Goal: Task Accomplishment & Management: Manage account settings

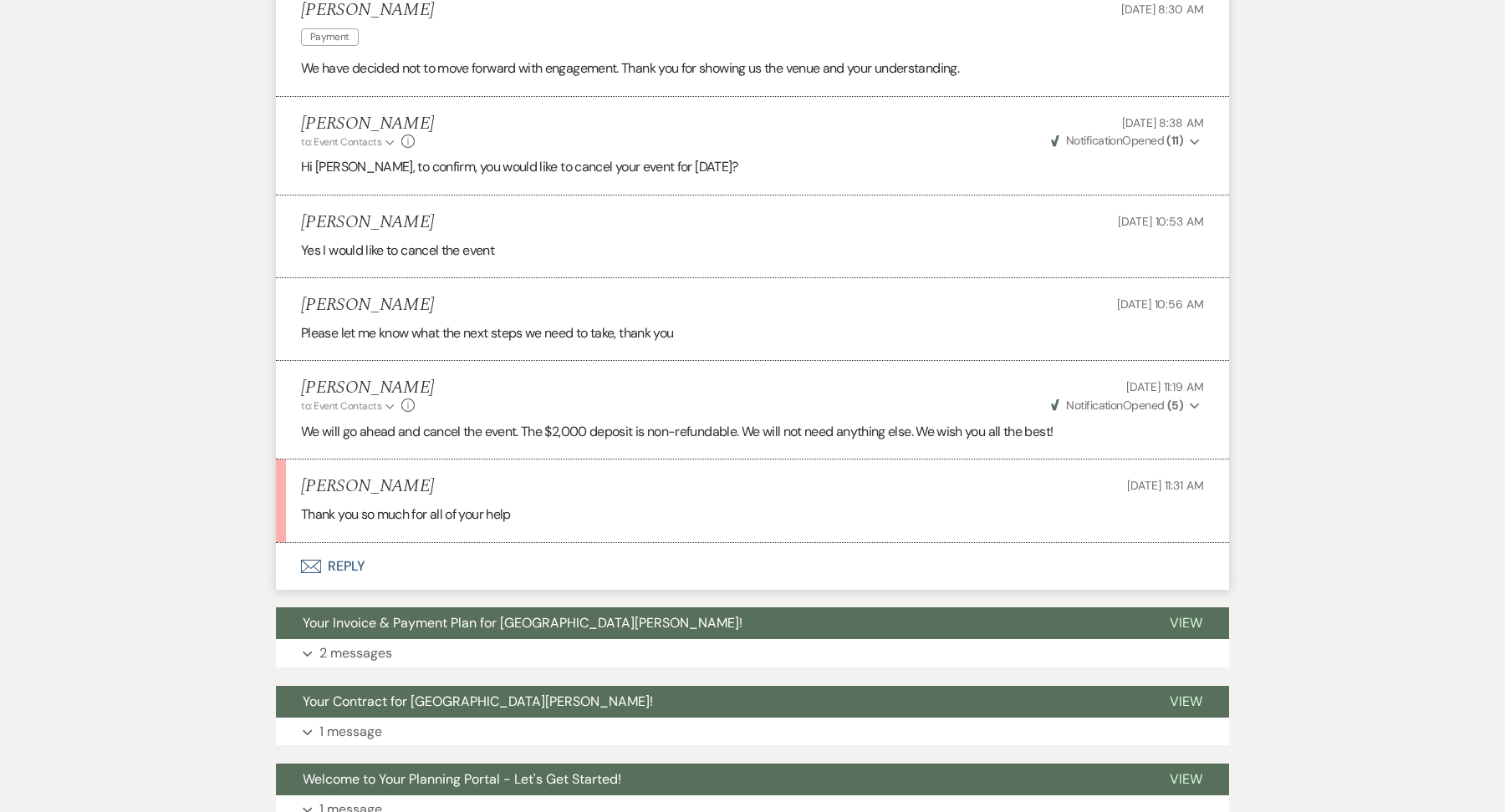
scroll to position [1079, 0]
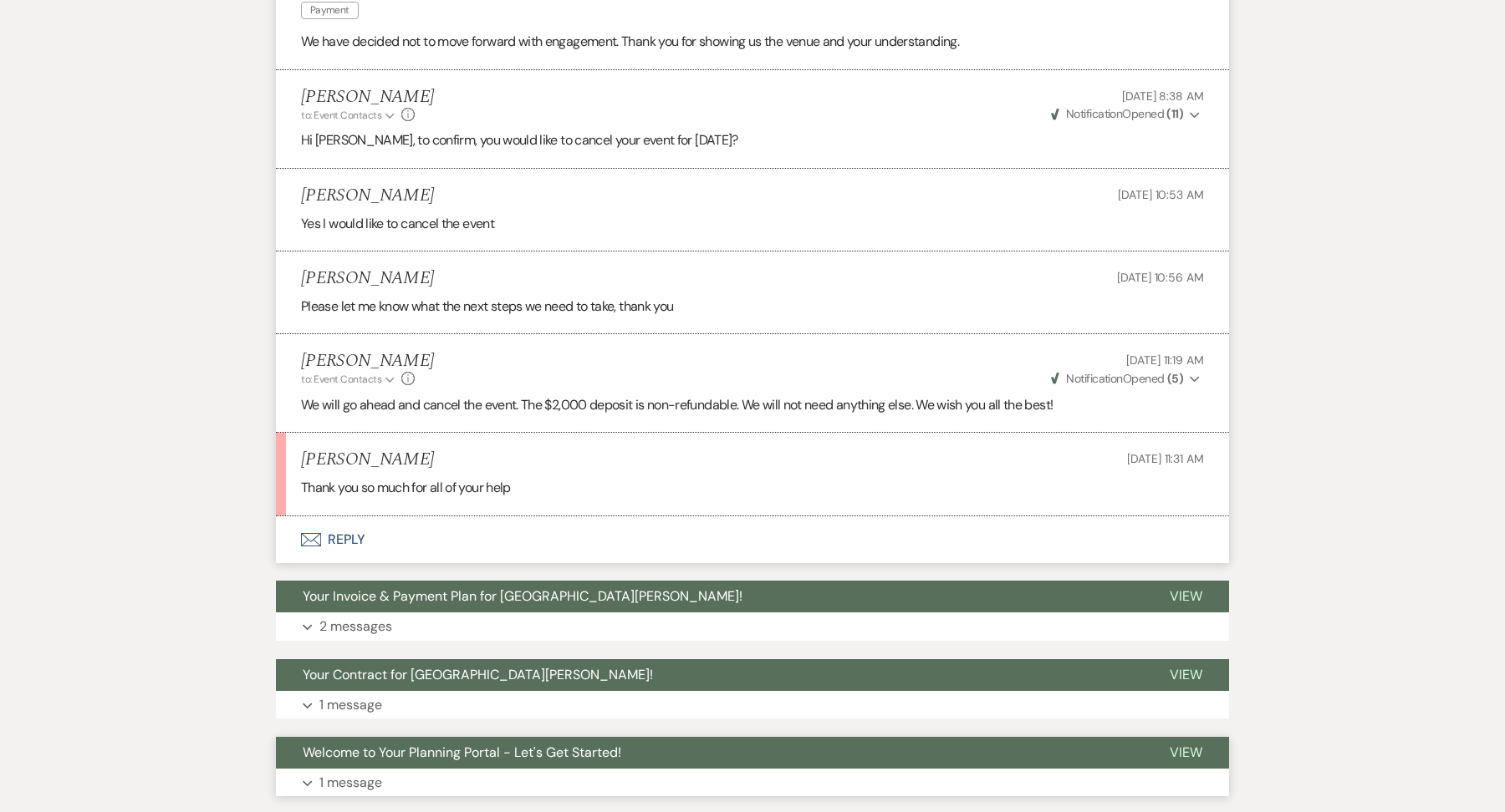
click at [404, 769] on button "Expand 1 message" at bounding box center [752, 784] width 954 height 28
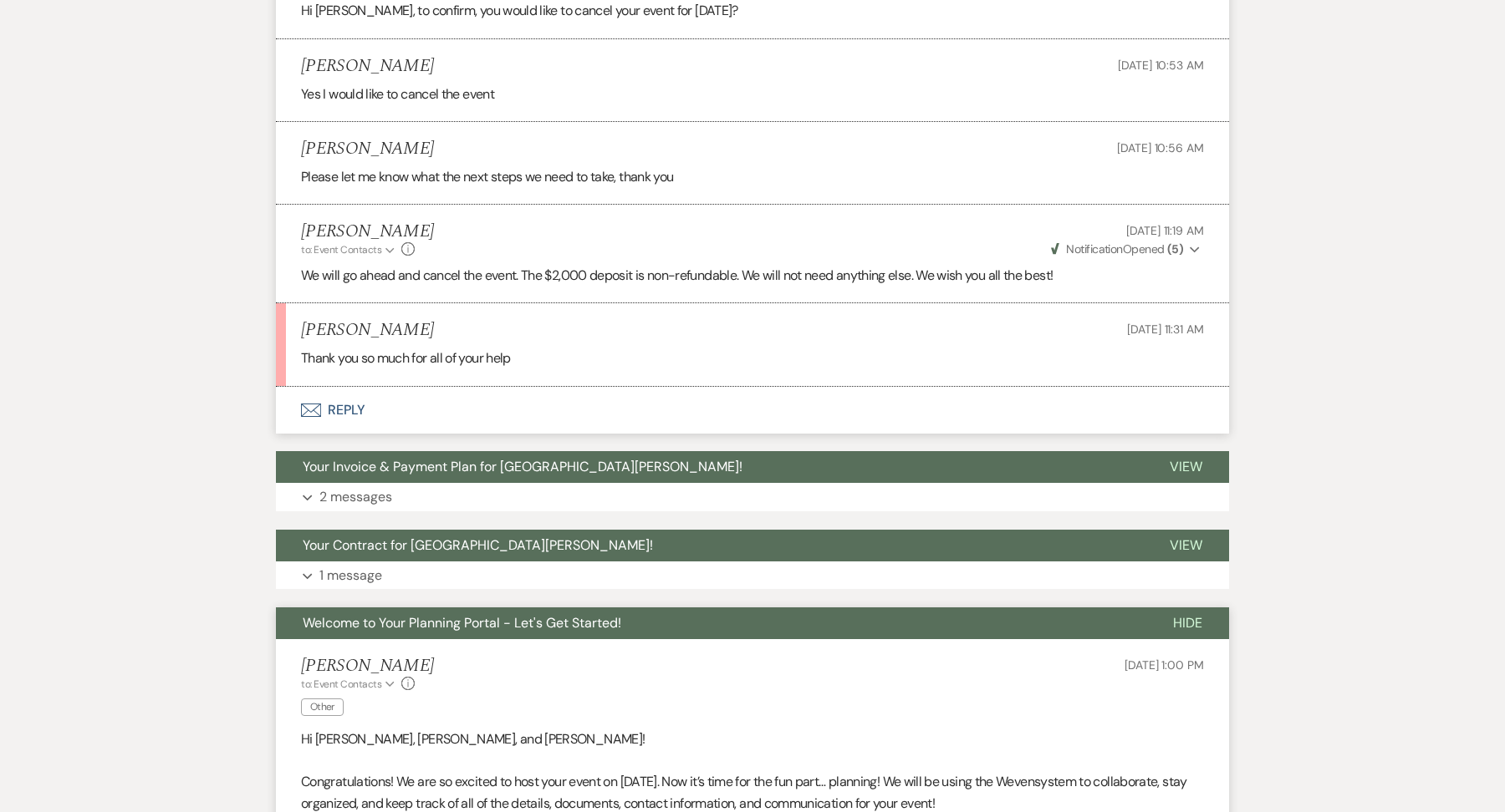
scroll to position [1239, 0]
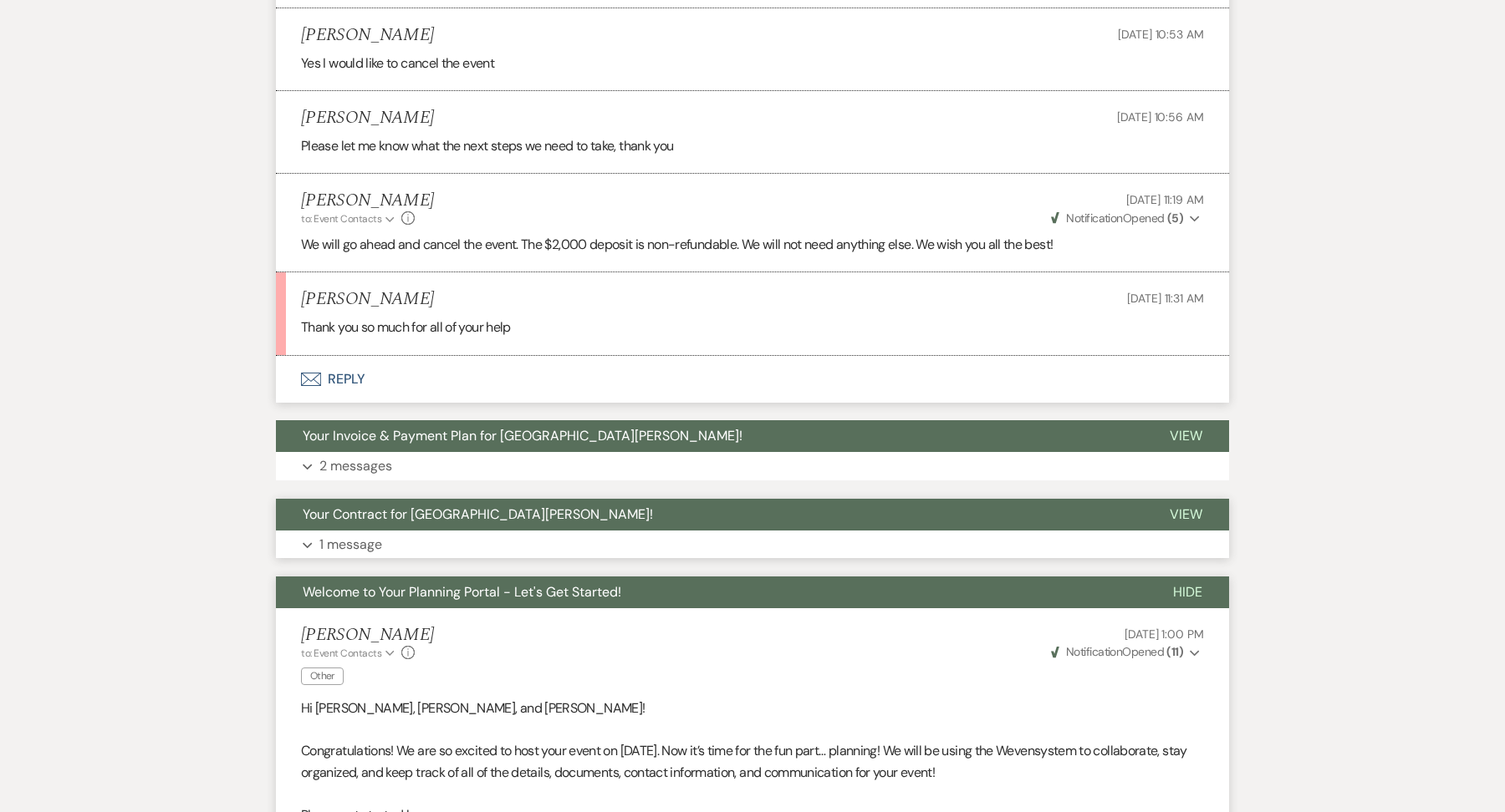
click at [660, 531] on button "Expand 1 message" at bounding box center [752, 545] width 954 height 28
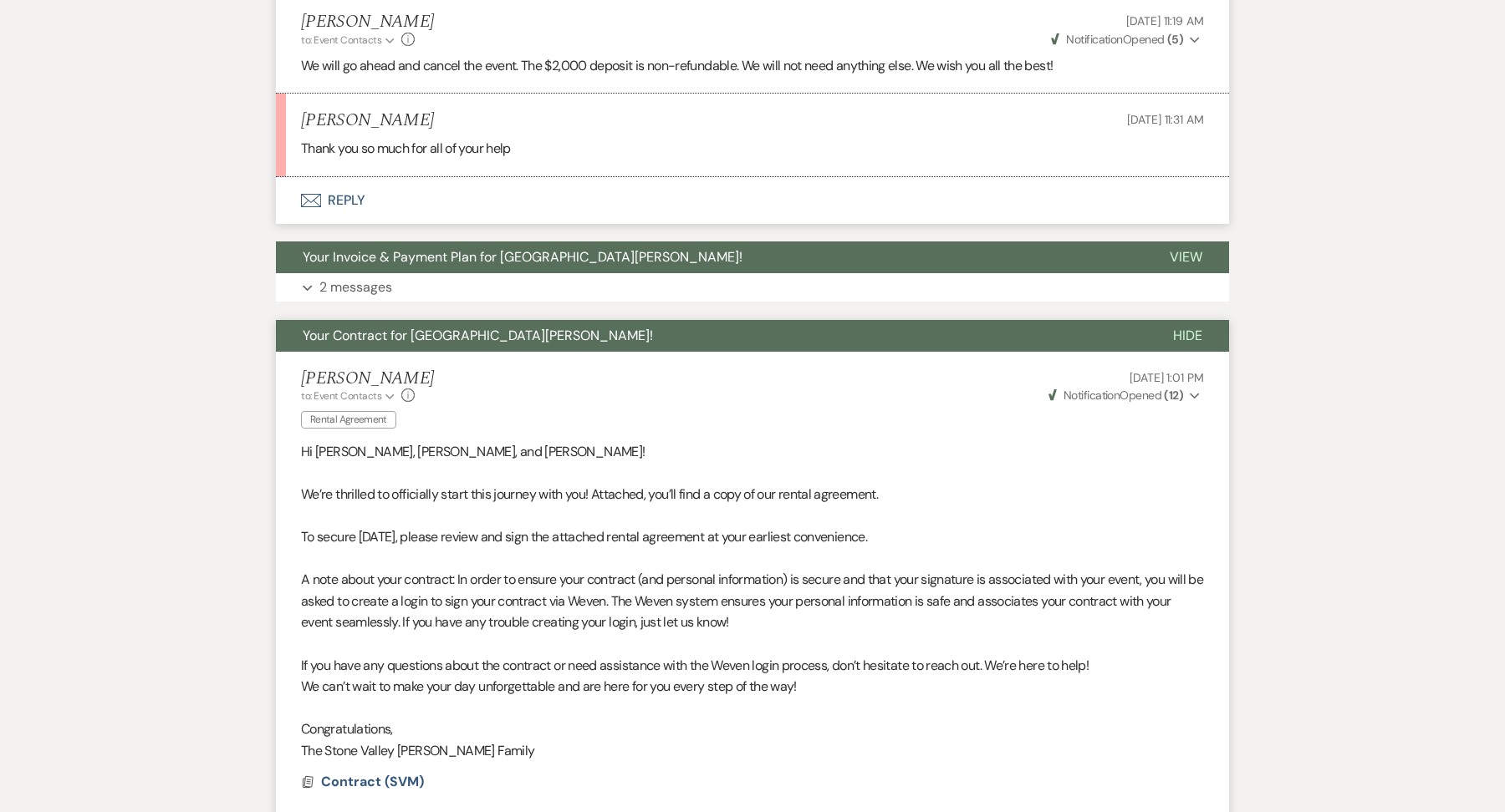
scroll to position [1423, 0]
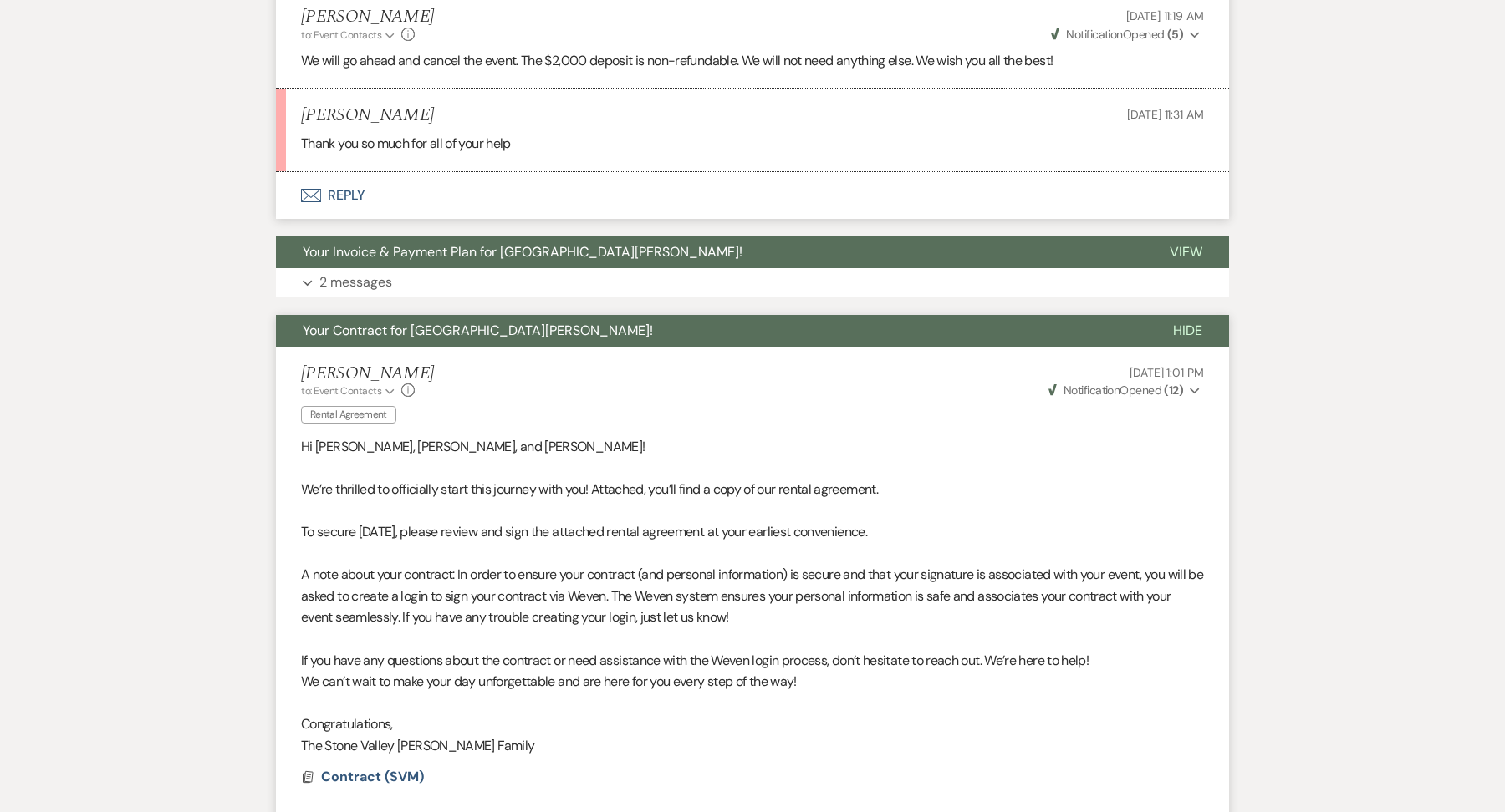
click at [455, 254] on div "Event Messages Log Log Message + New Message Communicate with clients by clicki…" at bounding box center [752, 360] width 954 height 2887
click at [454, 268] on button "Expand 2 messages" at bounding box center [752, 283] width 954 height 28
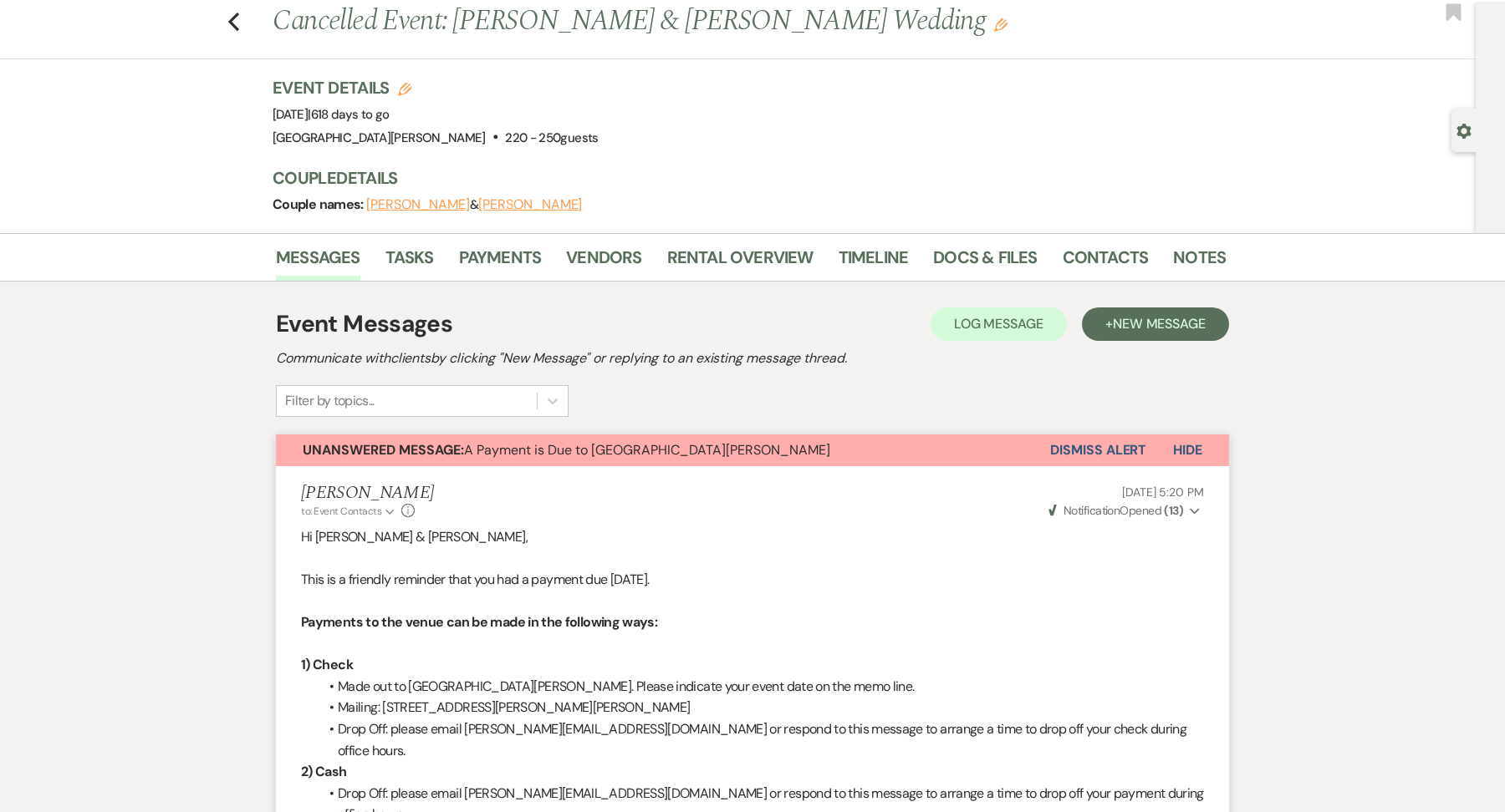
scroll to position [0, 0]
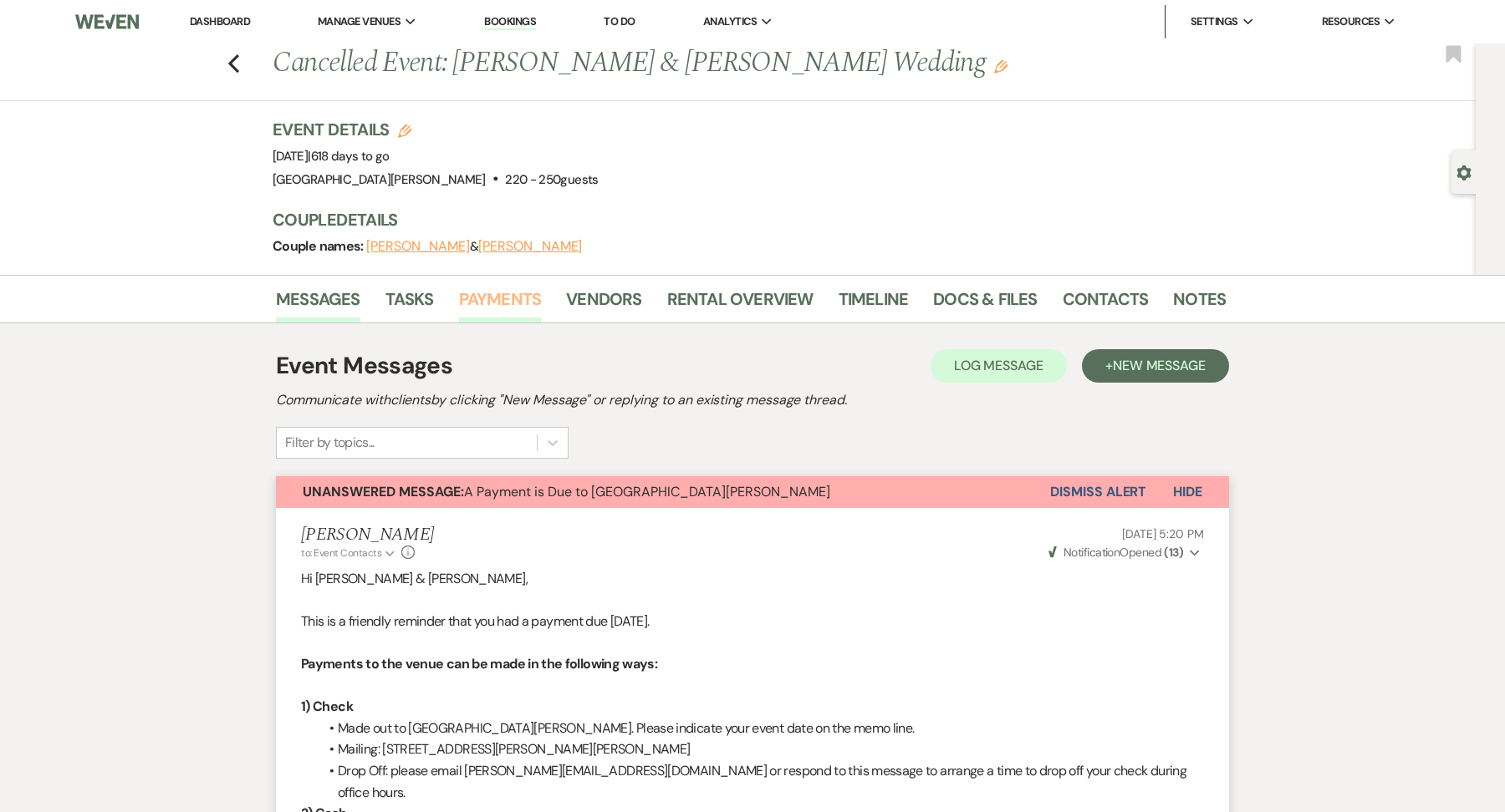
click at [525, 302] on link "Payments" at bounding box center [500, 304] width 83 height 37
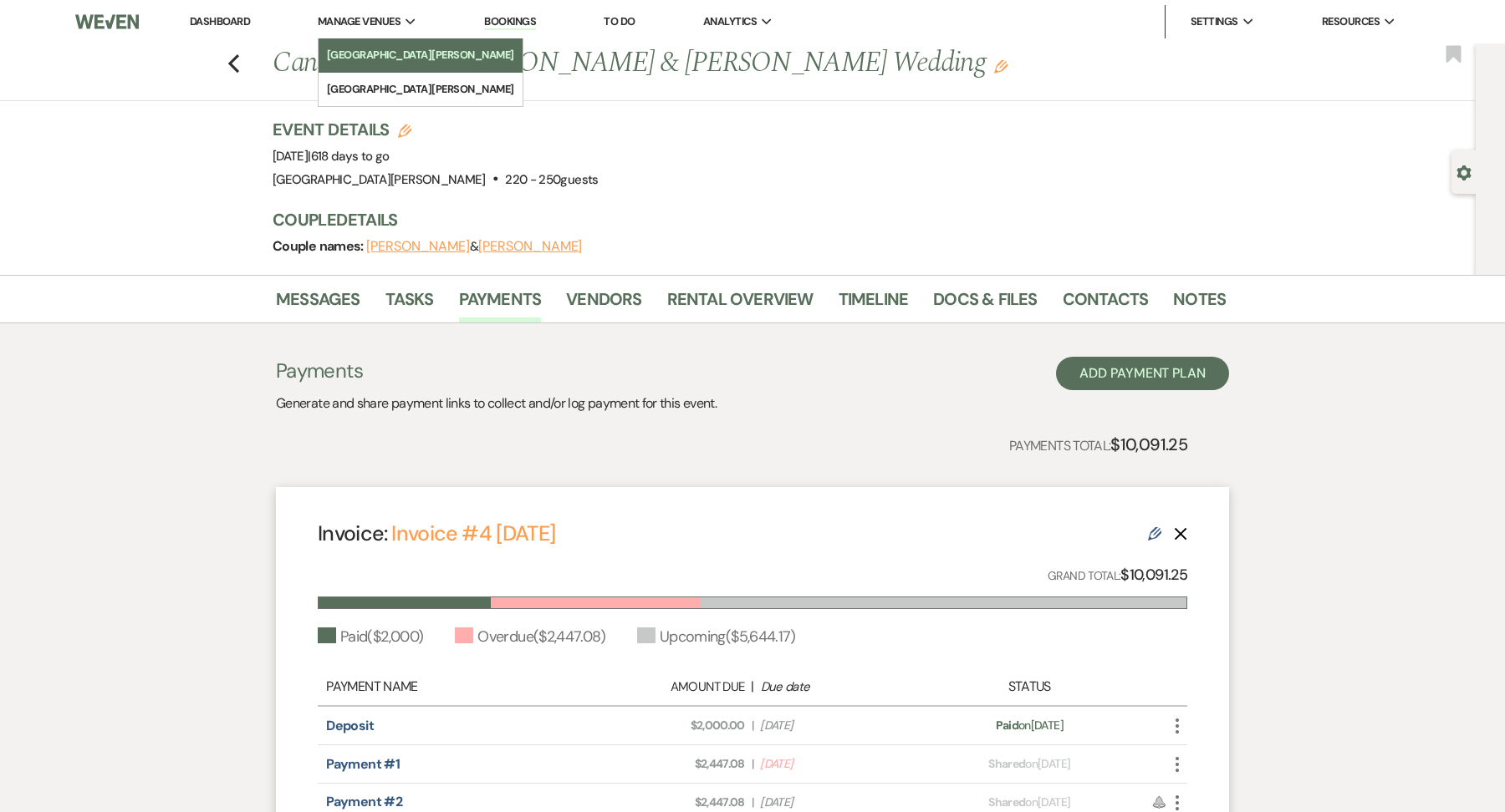
click at [361, 54] on li "[GEOGRAPHIC_DATA][PERSON_NAME]" at bounding box center [420, 55] width 187 height 17
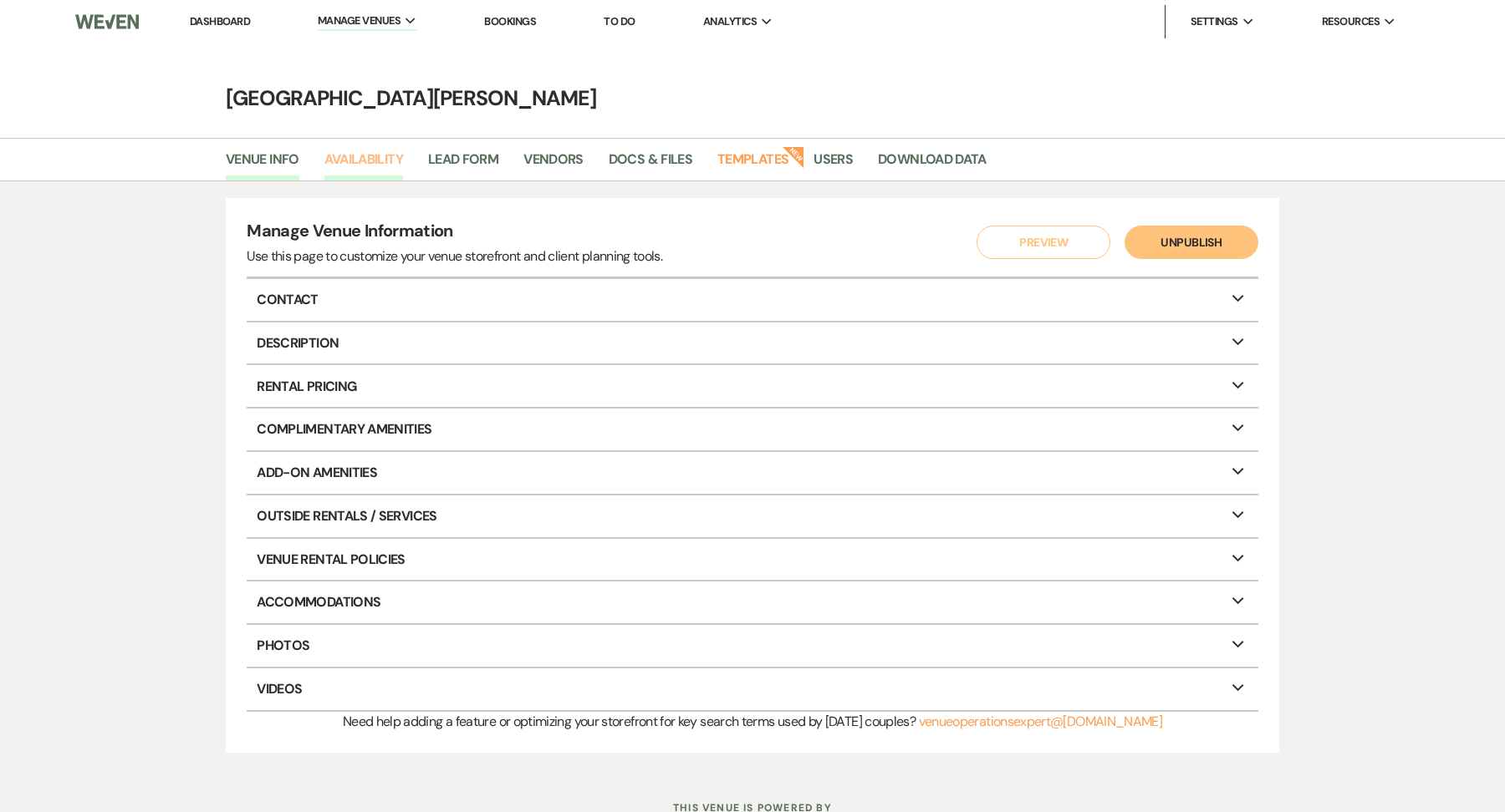
click at [381, 176] on link "Availability" at bounding box center [363, 164] width 79 height 31
select select "3"
select select "2026"
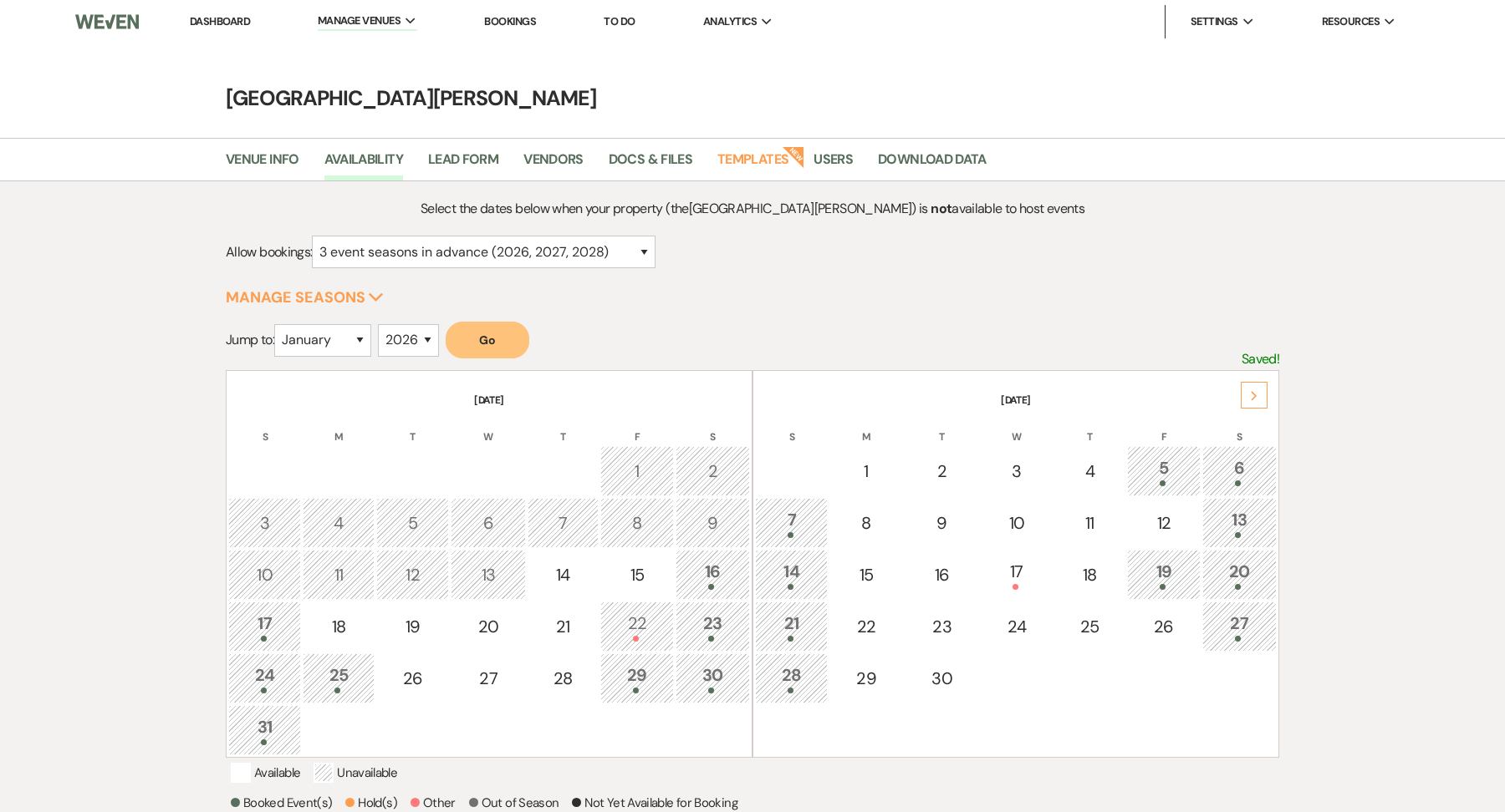
click at [1254, 412] on th "S" at bounding box center [1239, 427] width 74 height 35
click at [1254, 385] on div "Next" at bounding box center [1254, 396] width 27 height 27
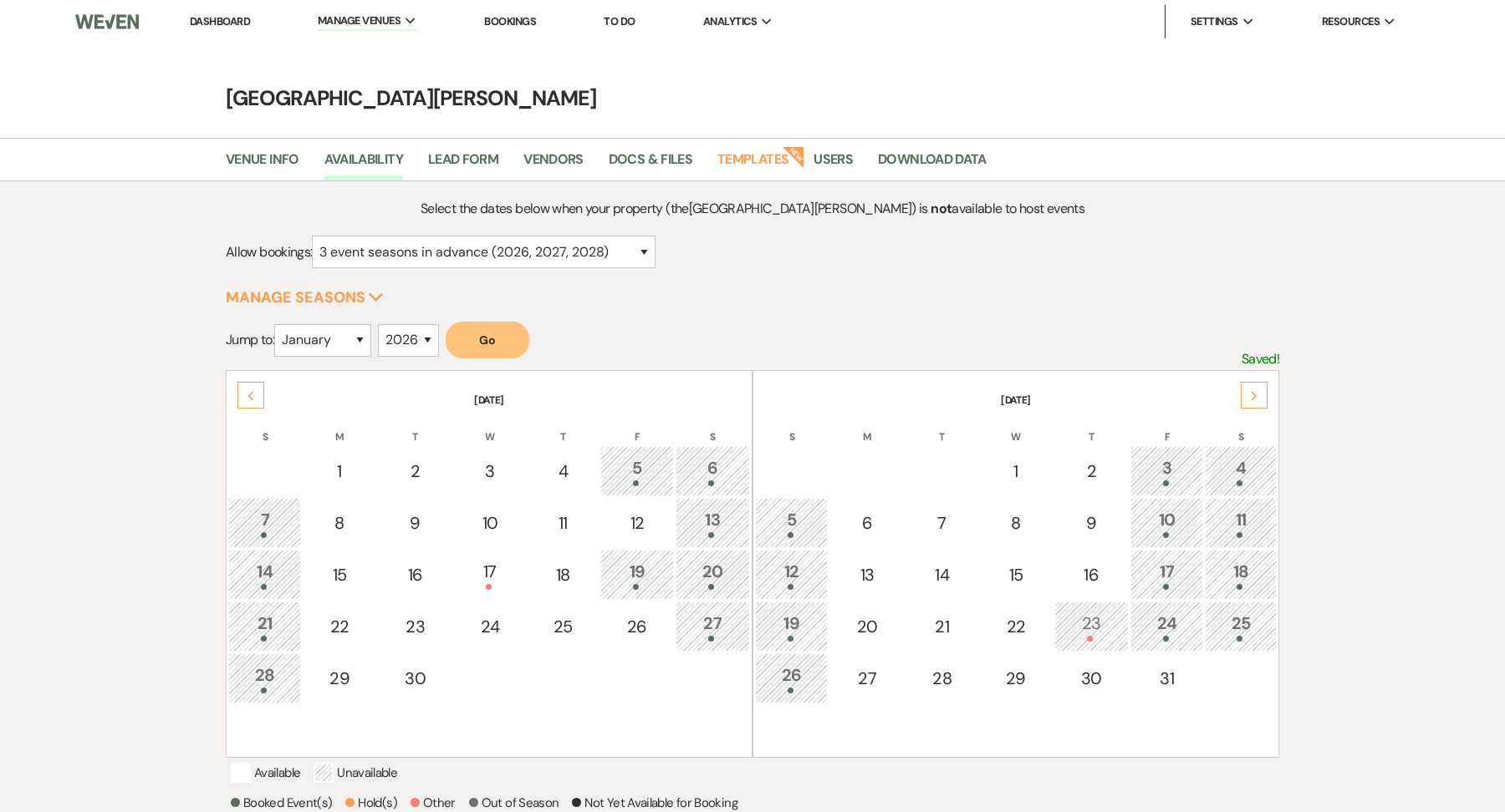
click at [1164, 552] on td "17" at bounding box center [1166, 575] width 73 height 50
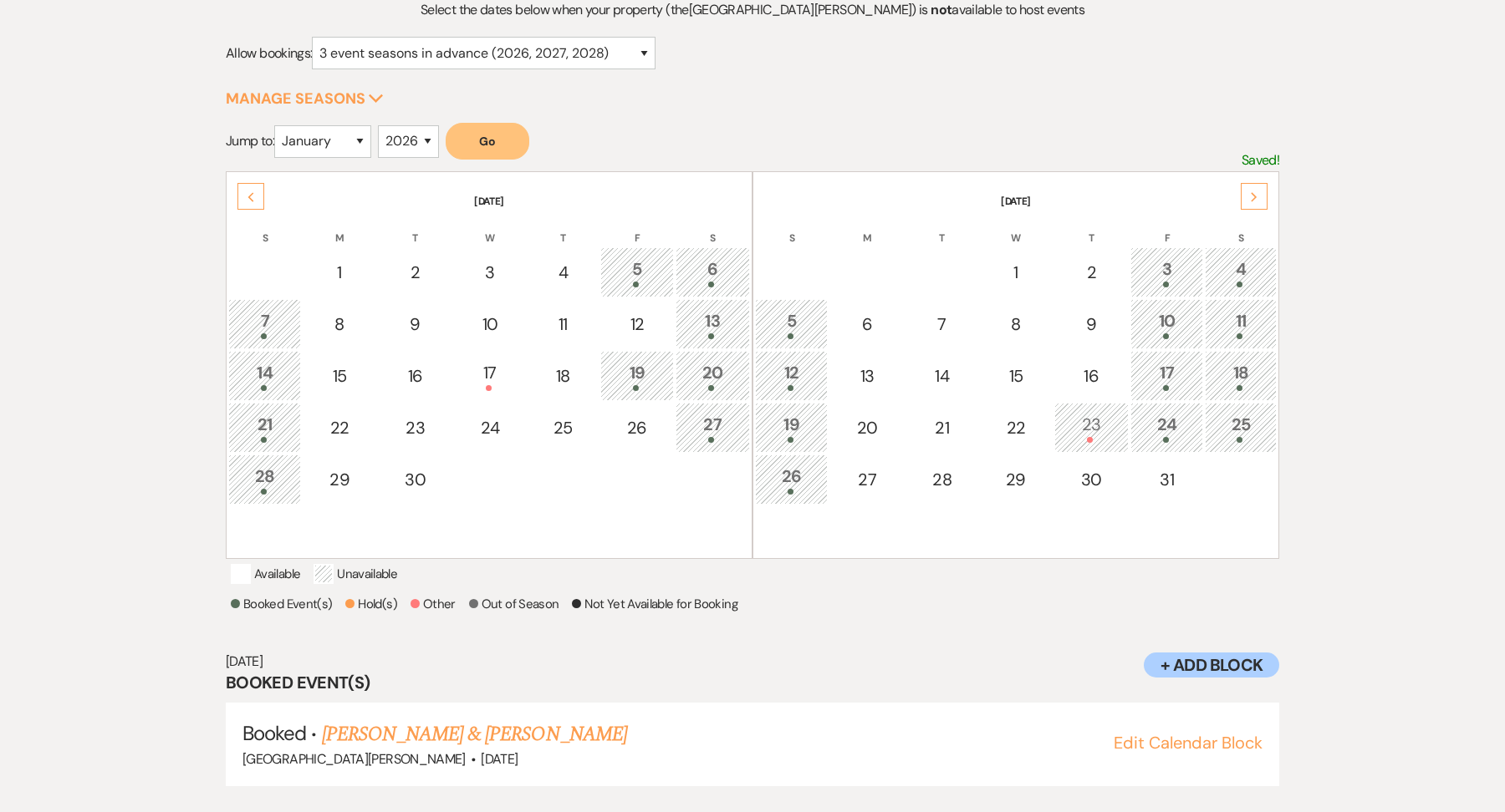
scroll to position [223, 0]
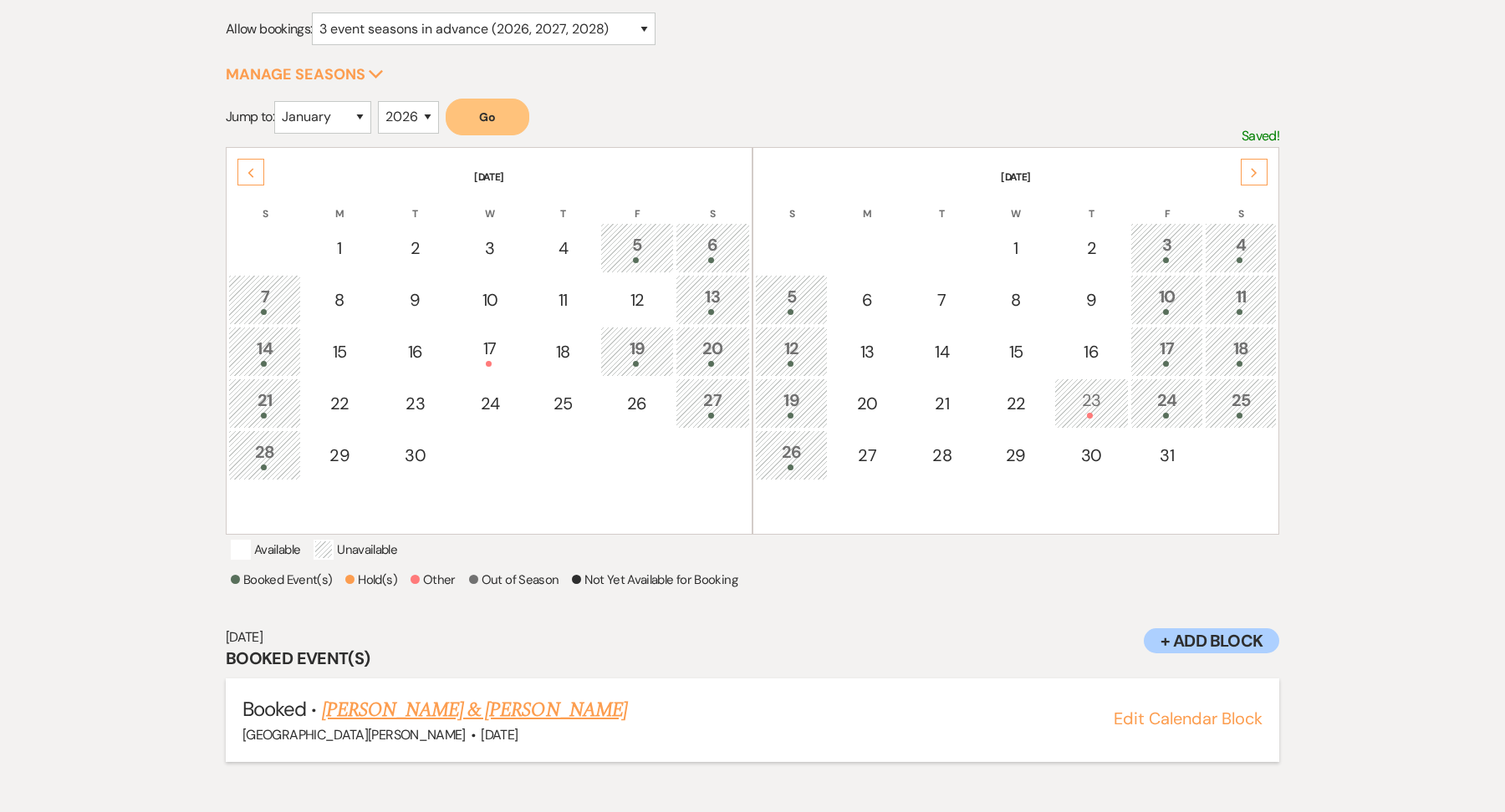
click at [509, 723] on link "Ashley Norman & Ali Fazlanis Walima" at bounding box center [474, 710] width 306 height 30
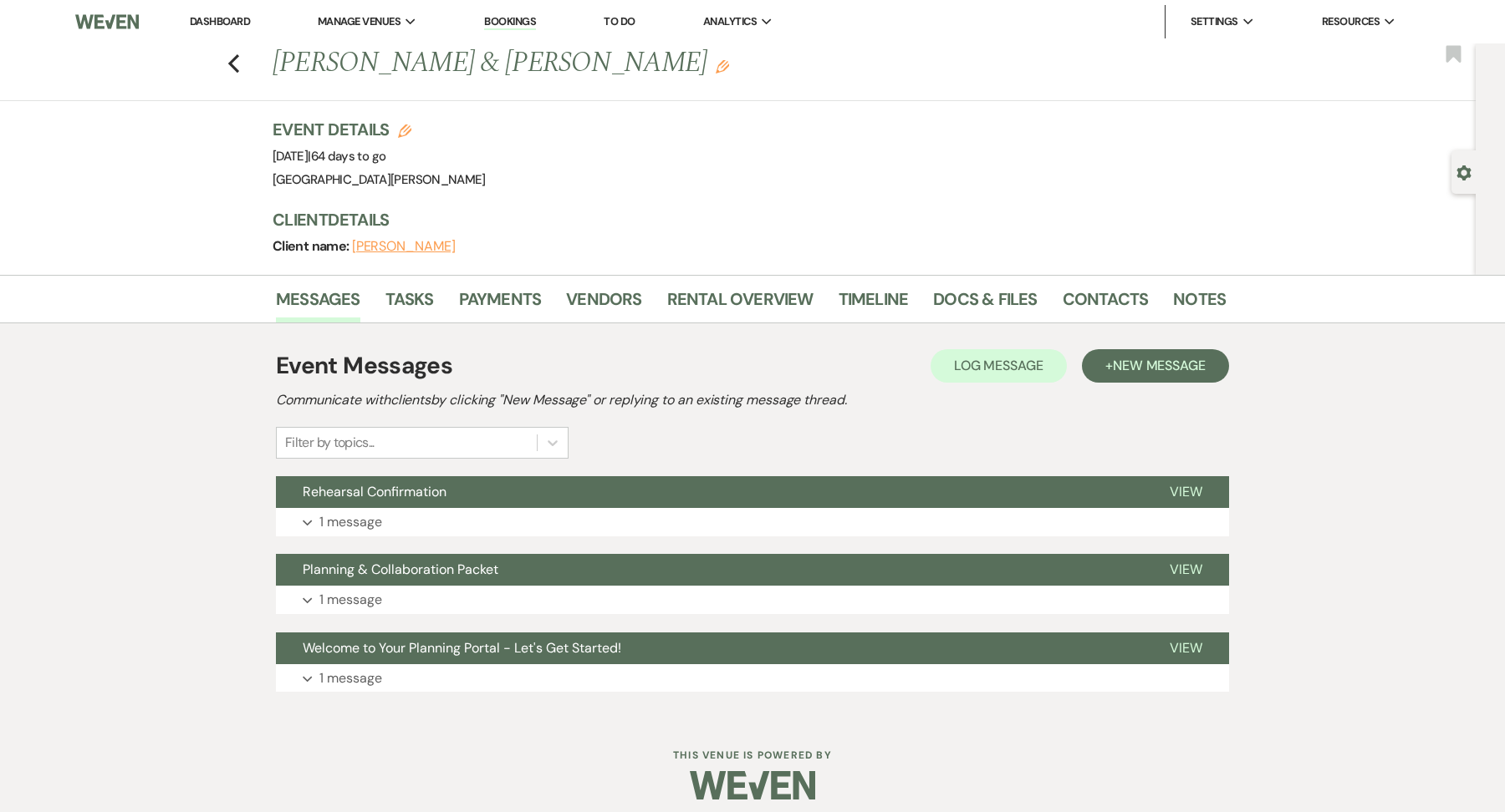
click at [686, 81] on h1 "Ashley Norman & Ali Fazlanis Walima Edit" at bounding box center [647, 64] width 750 height 40
click at [715, 68] on icon "Edit" at bounding box center [722, 66] width 13 height 13
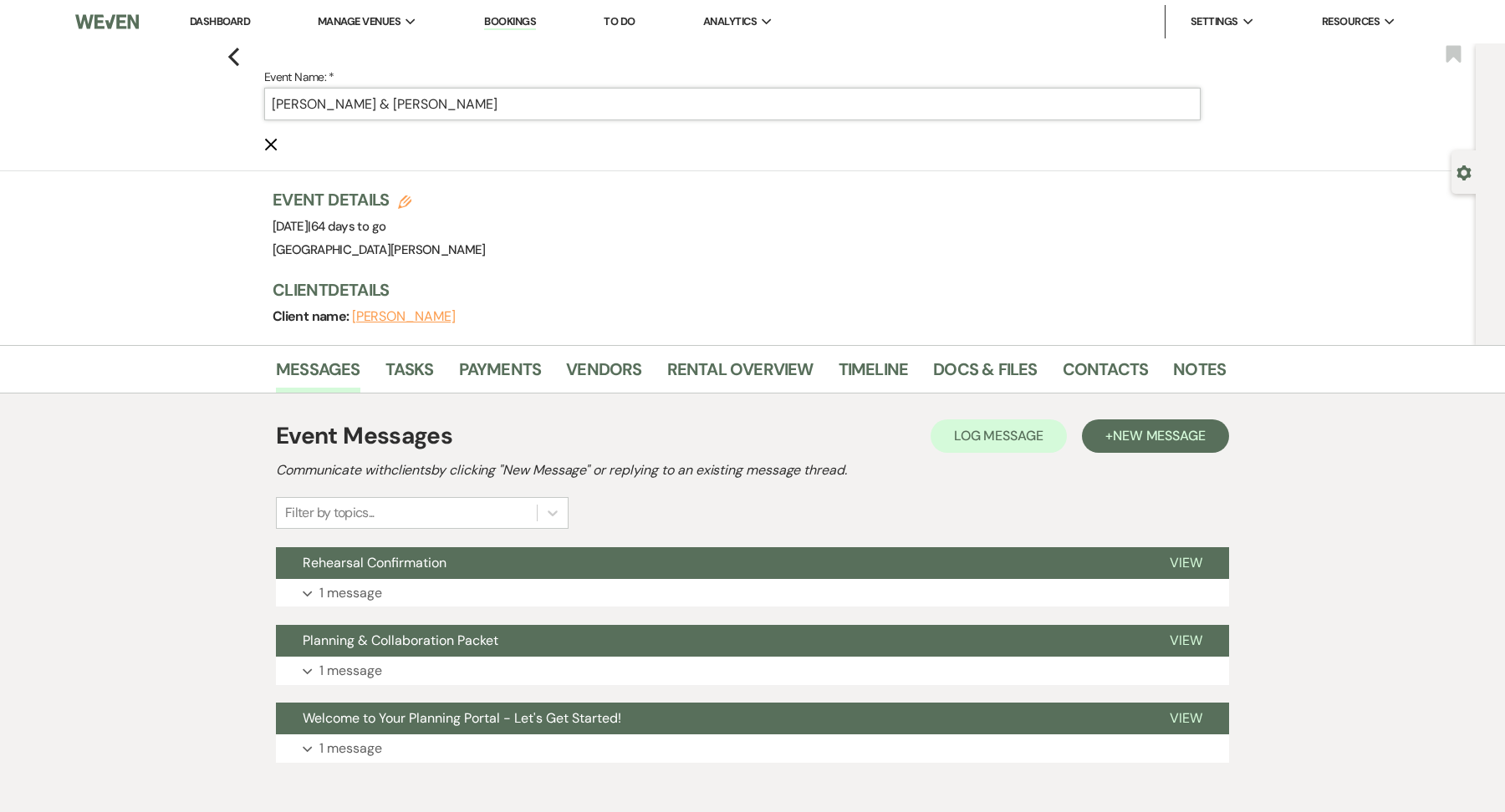
click at [464, 112] on input "Ashley Norman & Ali Fazlanis Walima" at bounding box center [732, 104] width 937 height 32
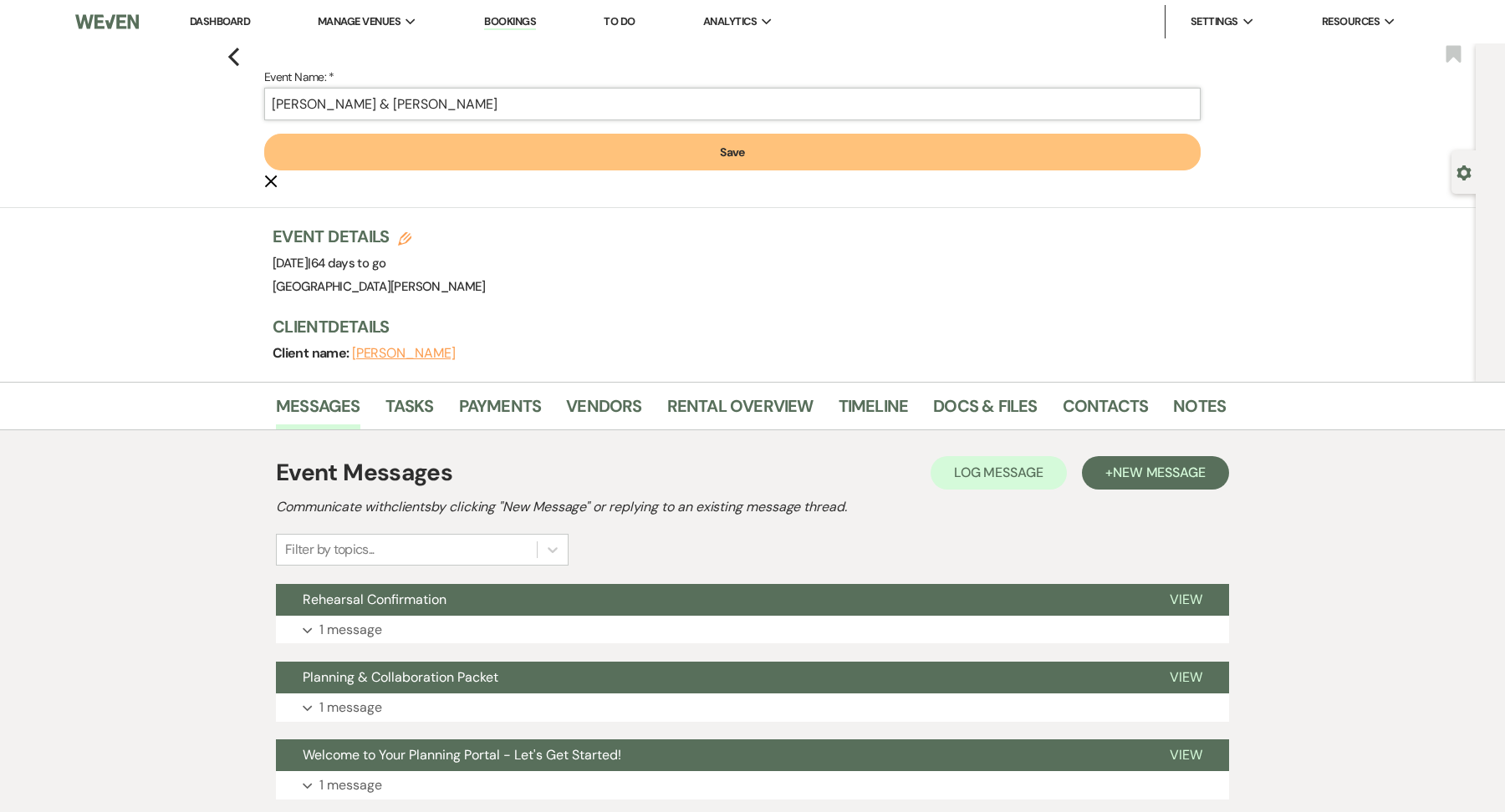
type input "Ashley Norman & Ali Fazlanis Valima"
click at [541, 151] on button "Save" at bounding box center [732, 152] width 937 height 37
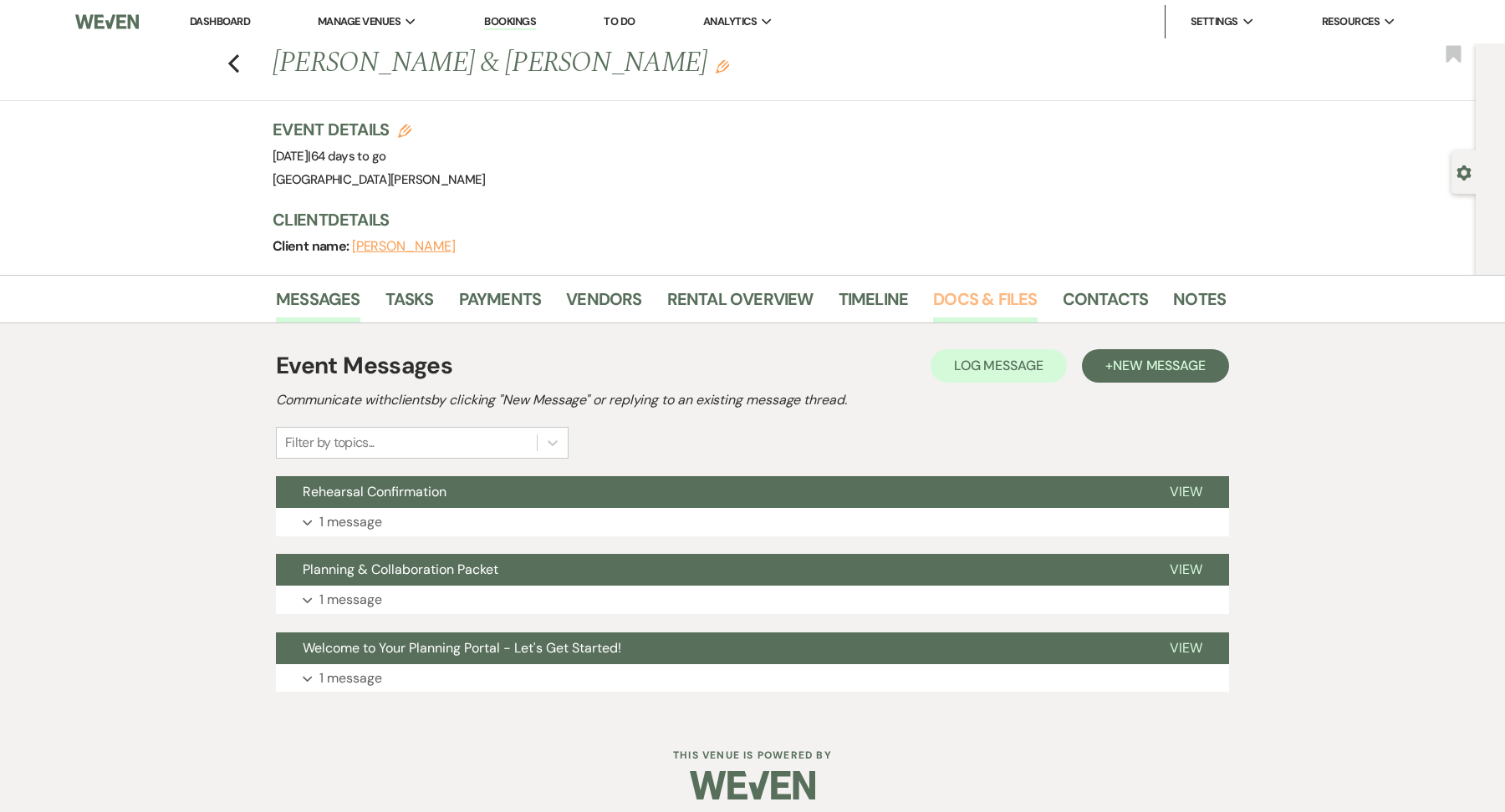
click at [994, 287] on link "Docs & Files" at bounding box center [984, 304] width 103 height 37
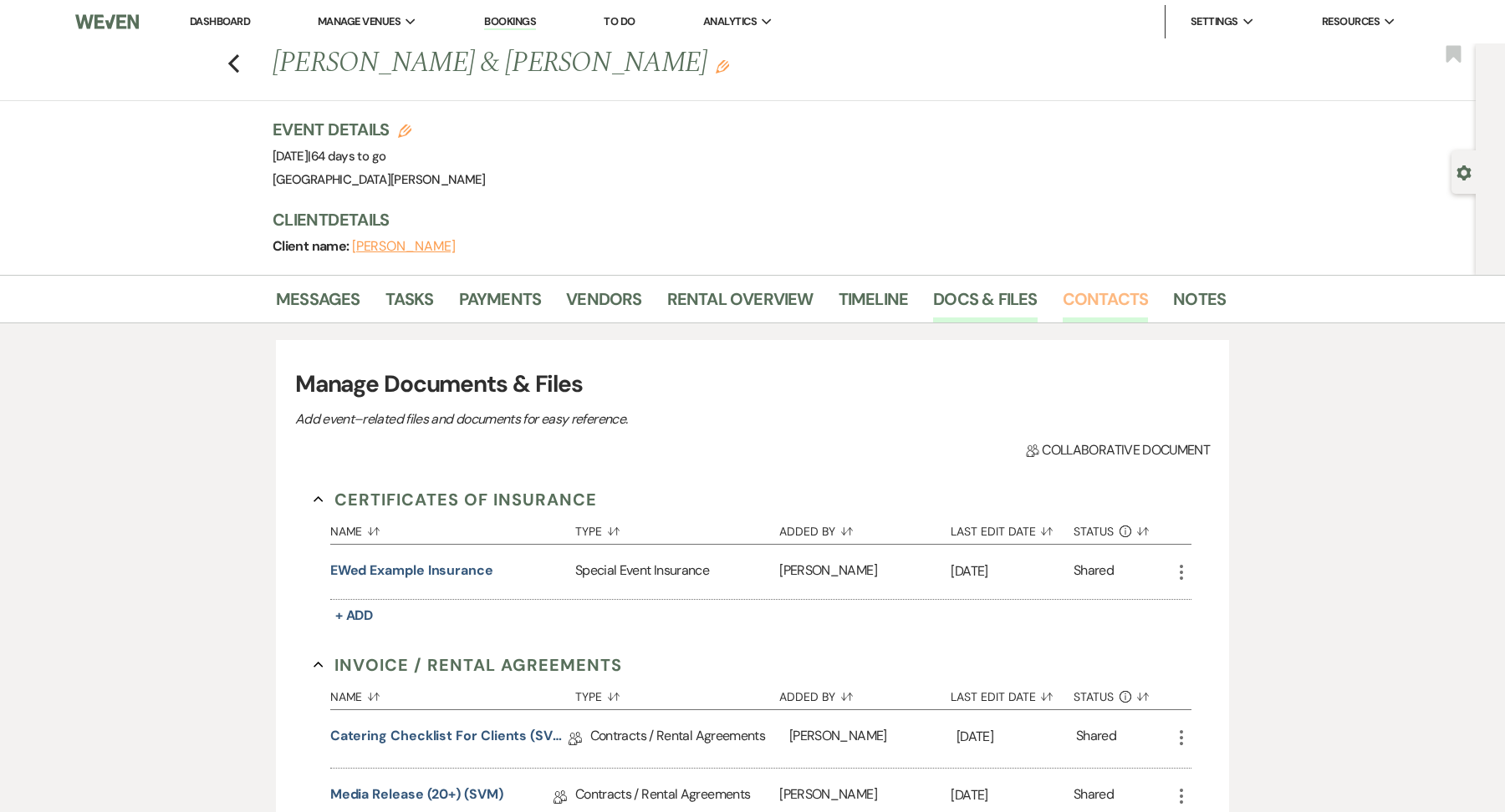
click at [1068, 301] on link "Contacts" at bounding box center [1106, 304] width 86 height 37
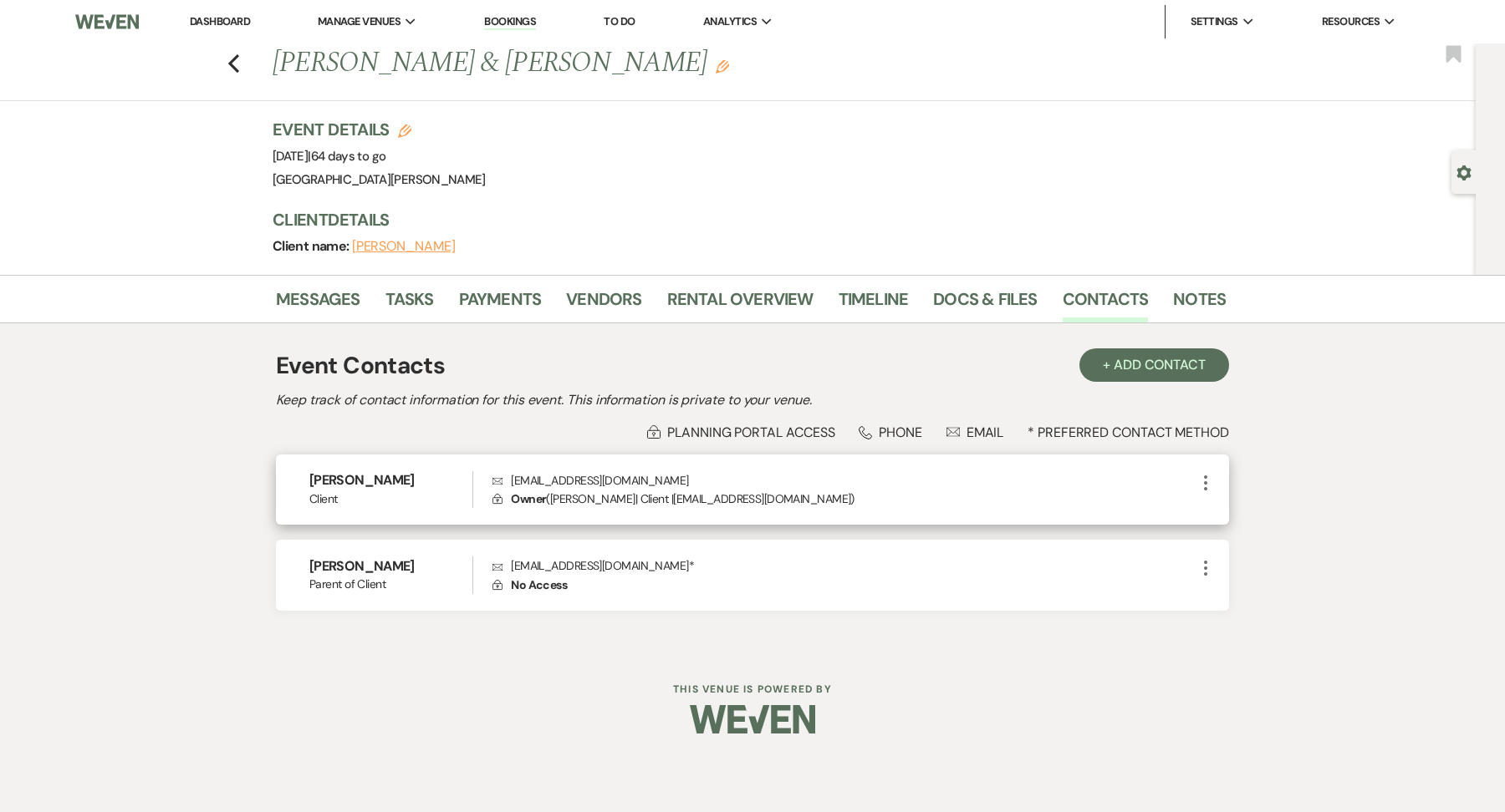
click at [1205, 473] on icon "More" at bounding box center [1205, 483] width 20 height 20
click at [1249, 508] on button "Pencil Edit" at bounding box center [1245, 516] width 100 height 28
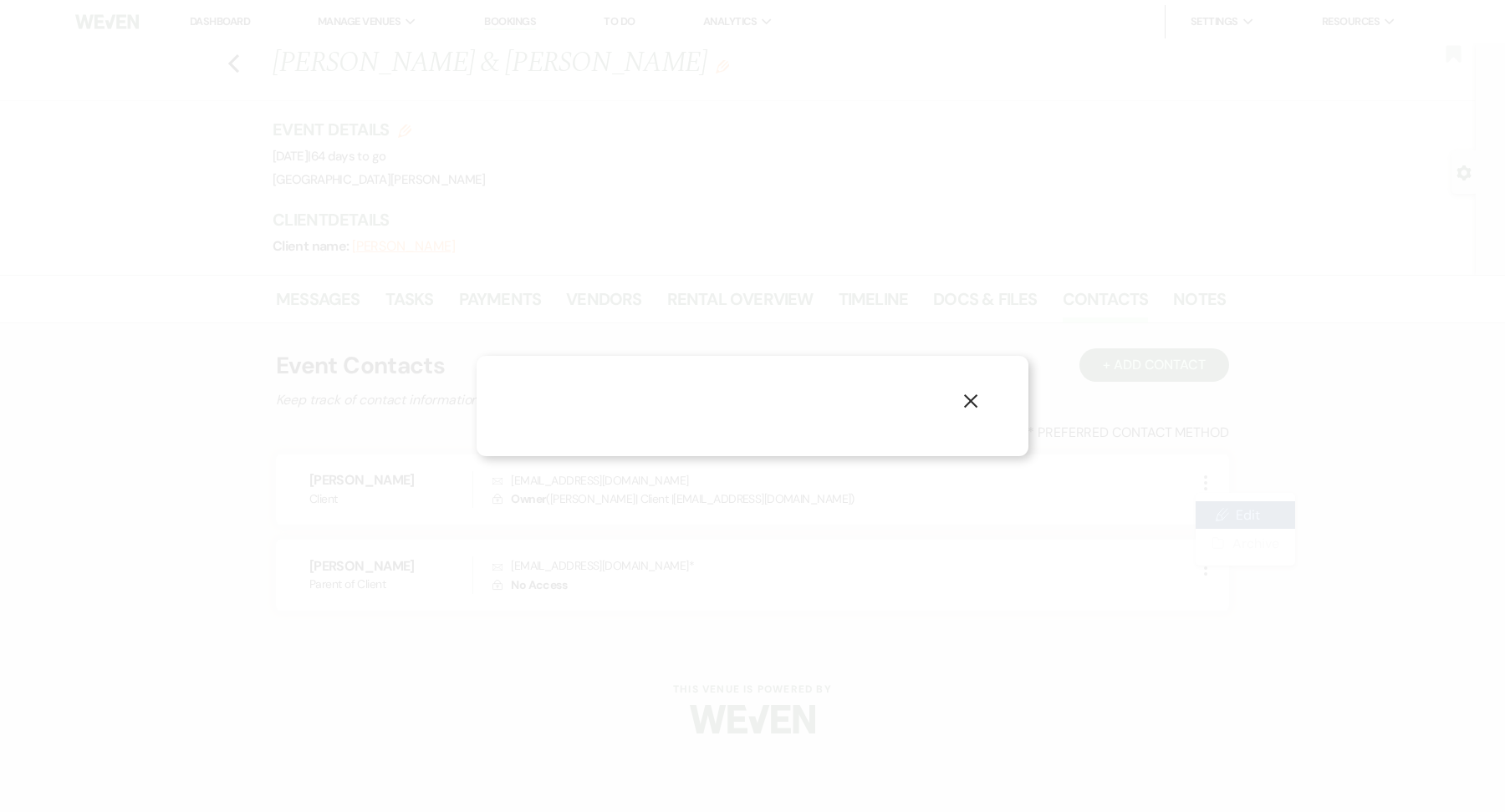
select select "1"
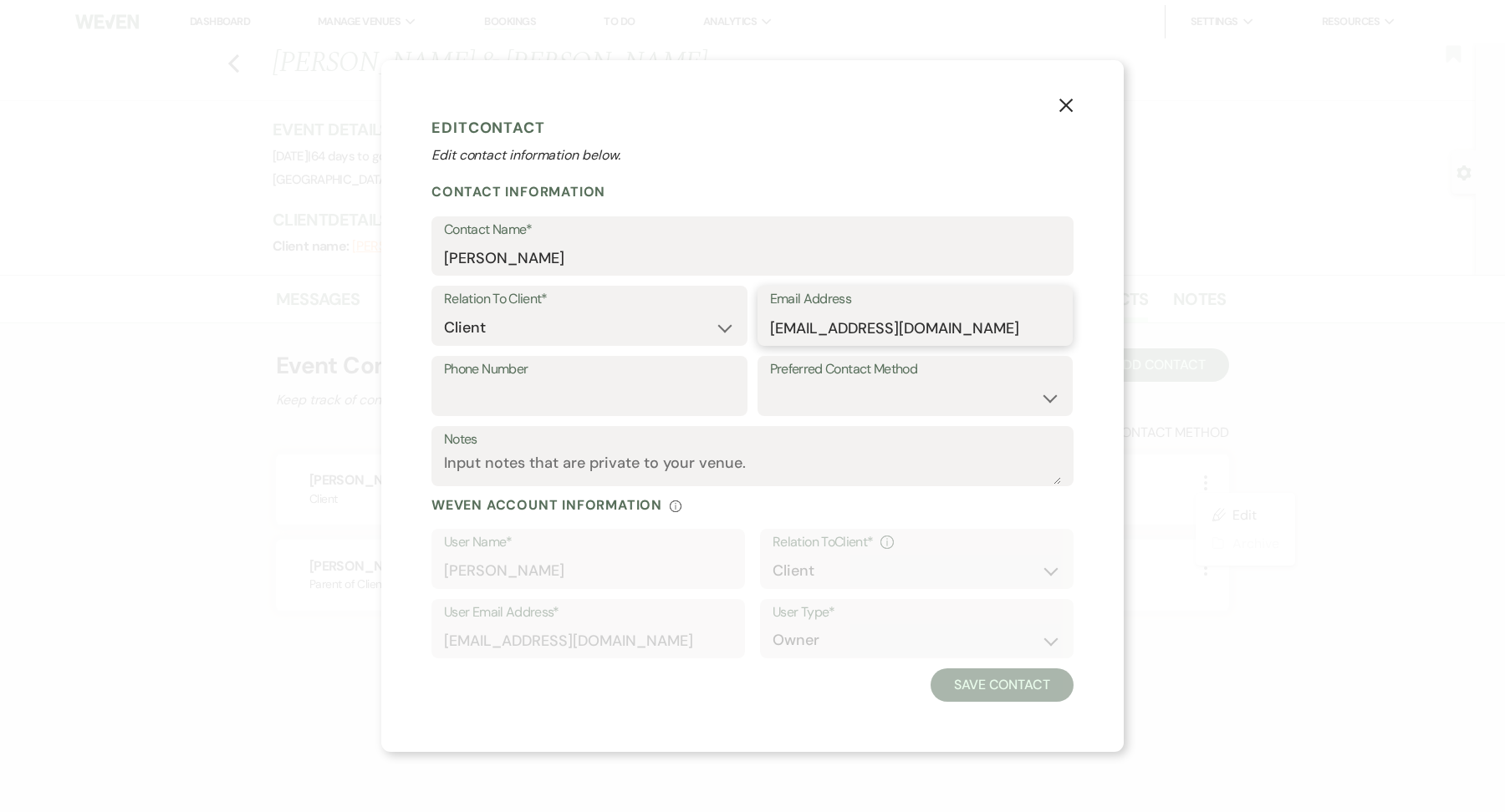
drag, startPoint x: 1003, startPoint y: 325, endPoint x: 605, endPoint y: 320, distance: 398.0
click at [605, 320] on div "Relation To Client* Client Event Planner Parent of Client Family Member Friend …" at bounding box center [752, 321] width 642 height 70
type input "a"
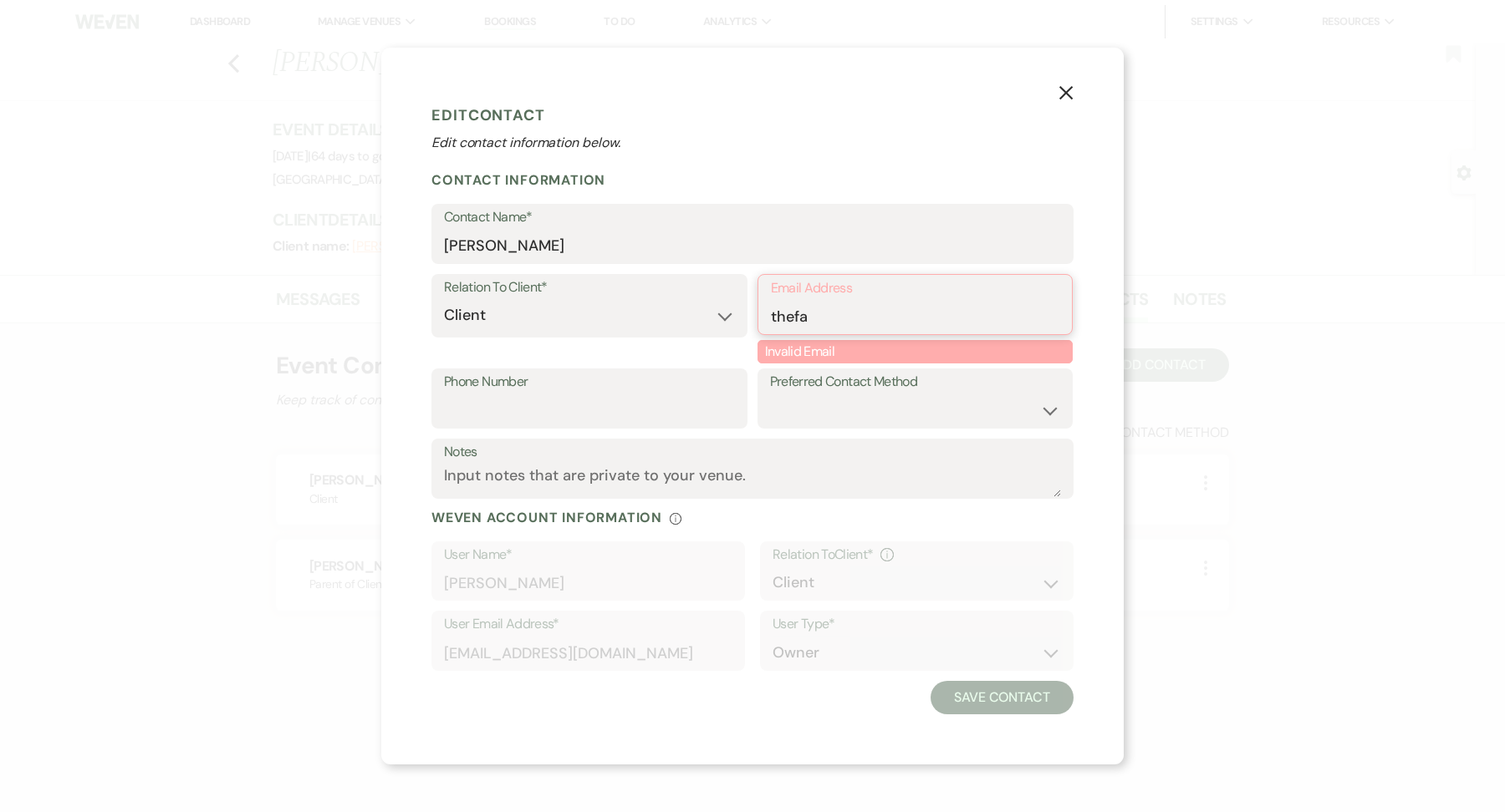
type input "thefazlanis2025@gmail.com"
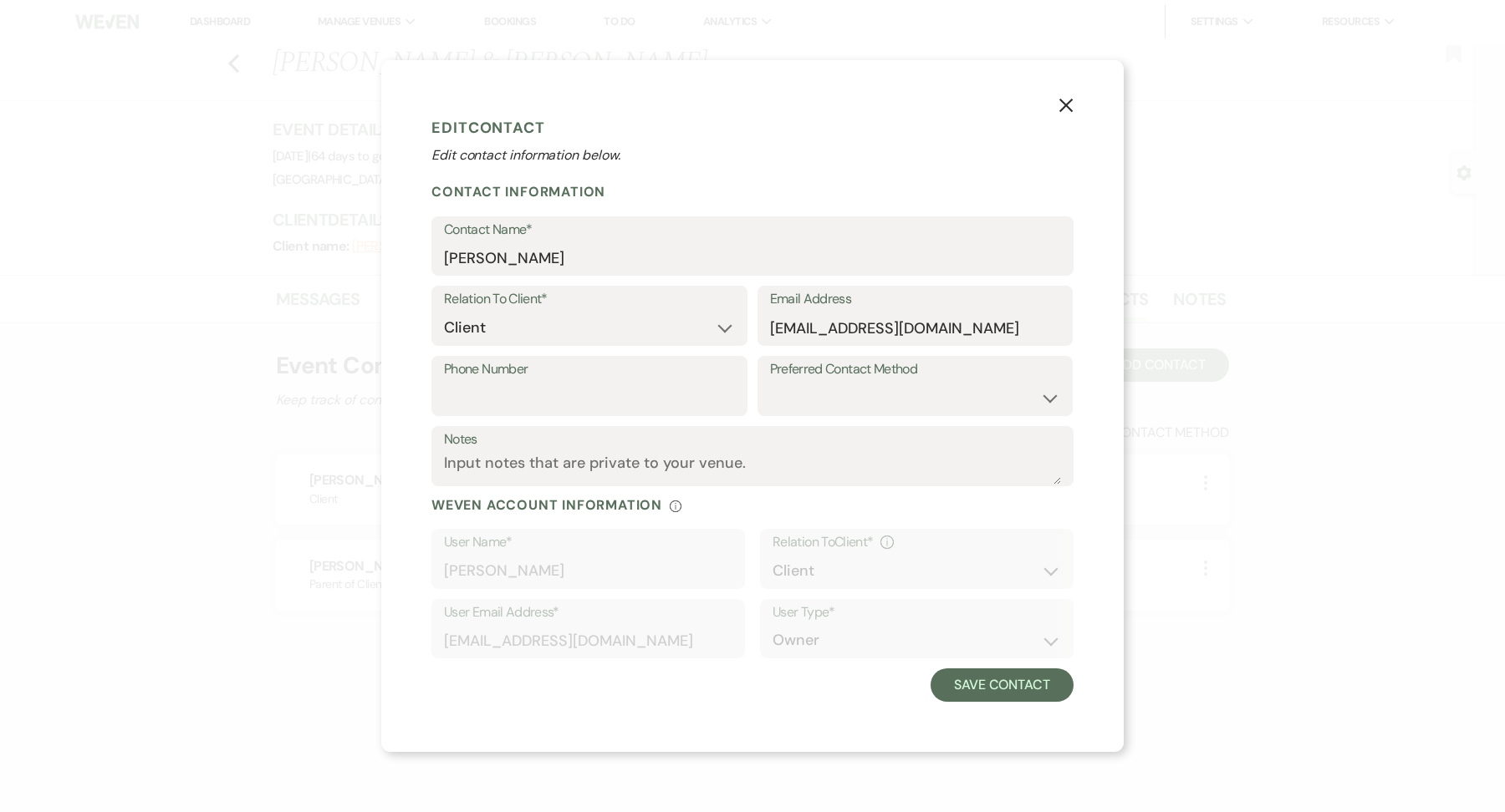
click at [899, 351] on div "Email Address thefazlanis2025@gmail.com" at bounding box center [915, 321] width 316 height 70
click at [603, 286] on div "Relation To Client* Client Event Planner Parent of Client Family Member Friend …" at bounding box center [589, 315] width 316 height 60
click at [603, 337] on select "Client Event Planner Parent of Client Family Member Friend Other" at bounding box center [589, 328] width 291 height 32
click at [1038, 679] on button "Save Contact" at bounding box center [1002, 685] width 143 height 33
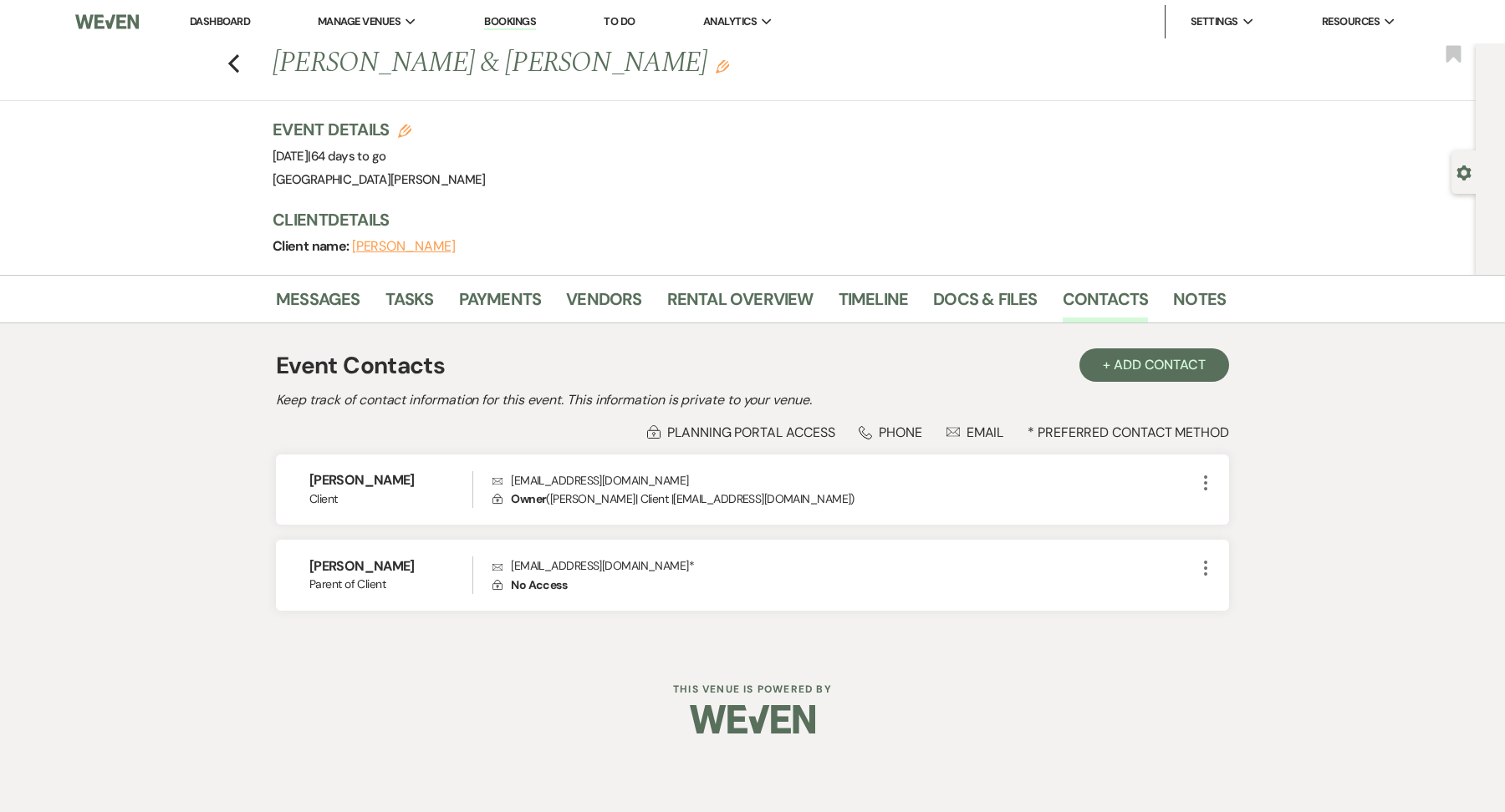
click at [1462, 167] on use "button" at bounding box center [1463, 173] width 14 height 15
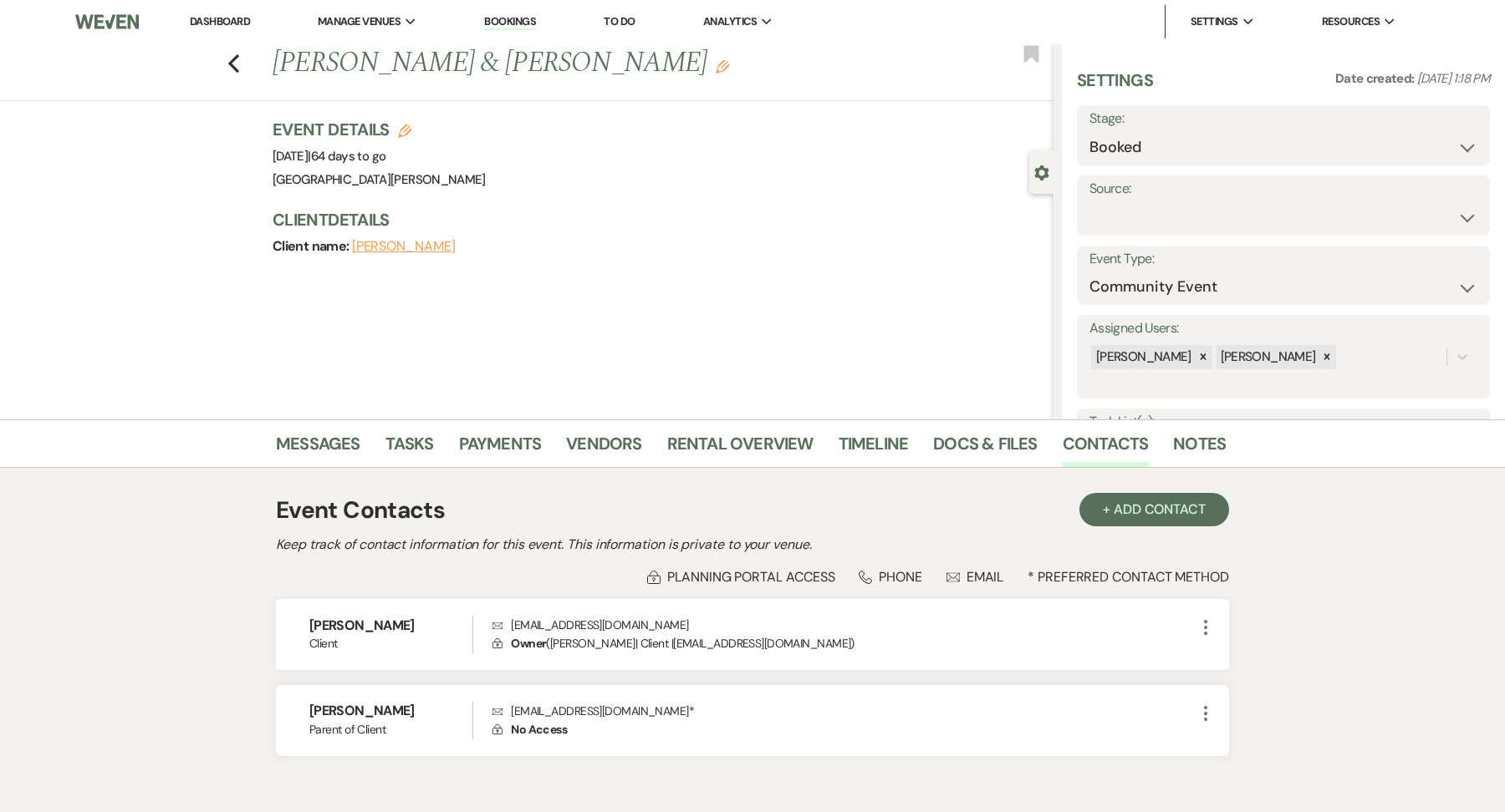
scroll to position [33, 0]
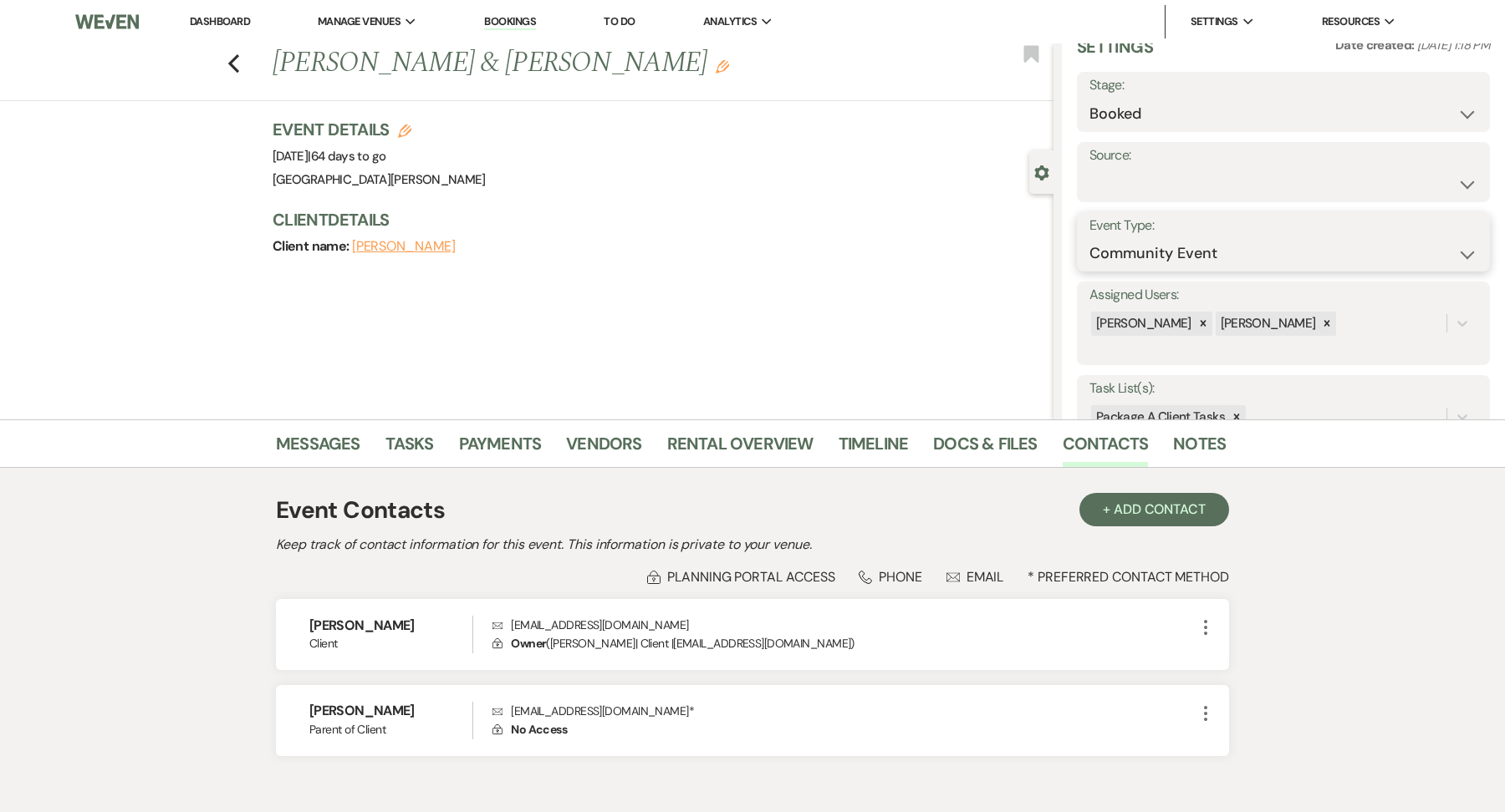
click at [1220, 240] on select "Wedding Anniversary Party Baby Shower Bachelorette / Bachelor Party Birthday Pa…" at bounding box center [1283, 253] width 388 height 32
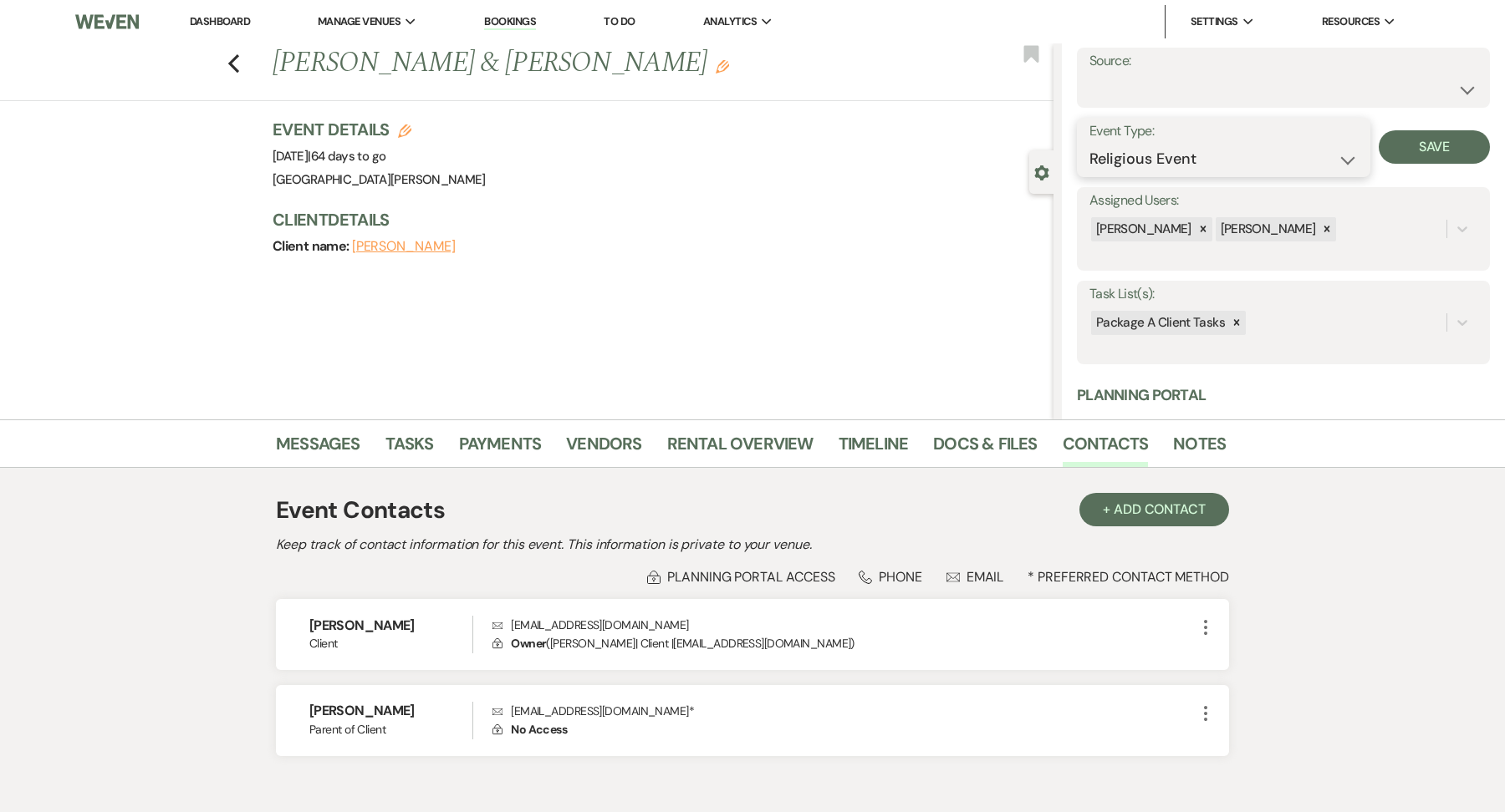
scroll to position [131, 0]
click at [1282, 145] on select "Wedding Anniversary Party Baby Shower Bachelorette / Bachelor Party Birthday Pa…" at bounding box center [1223, 156] width 269 height 32
click at [1168, 150] on select "Wedding Anniversary Party Baby Shower Bachelorette / Bachelor Party Birthday Pa…" at bounding box center [1223, 156] width 269 height 32
select select "1"
click at [1256, 87] on select "Weven Venue Website Instagram Facebook Pinterest Google The Knot Wedding Wire H…" at bounding box center [1283, 86] width 388 height 32
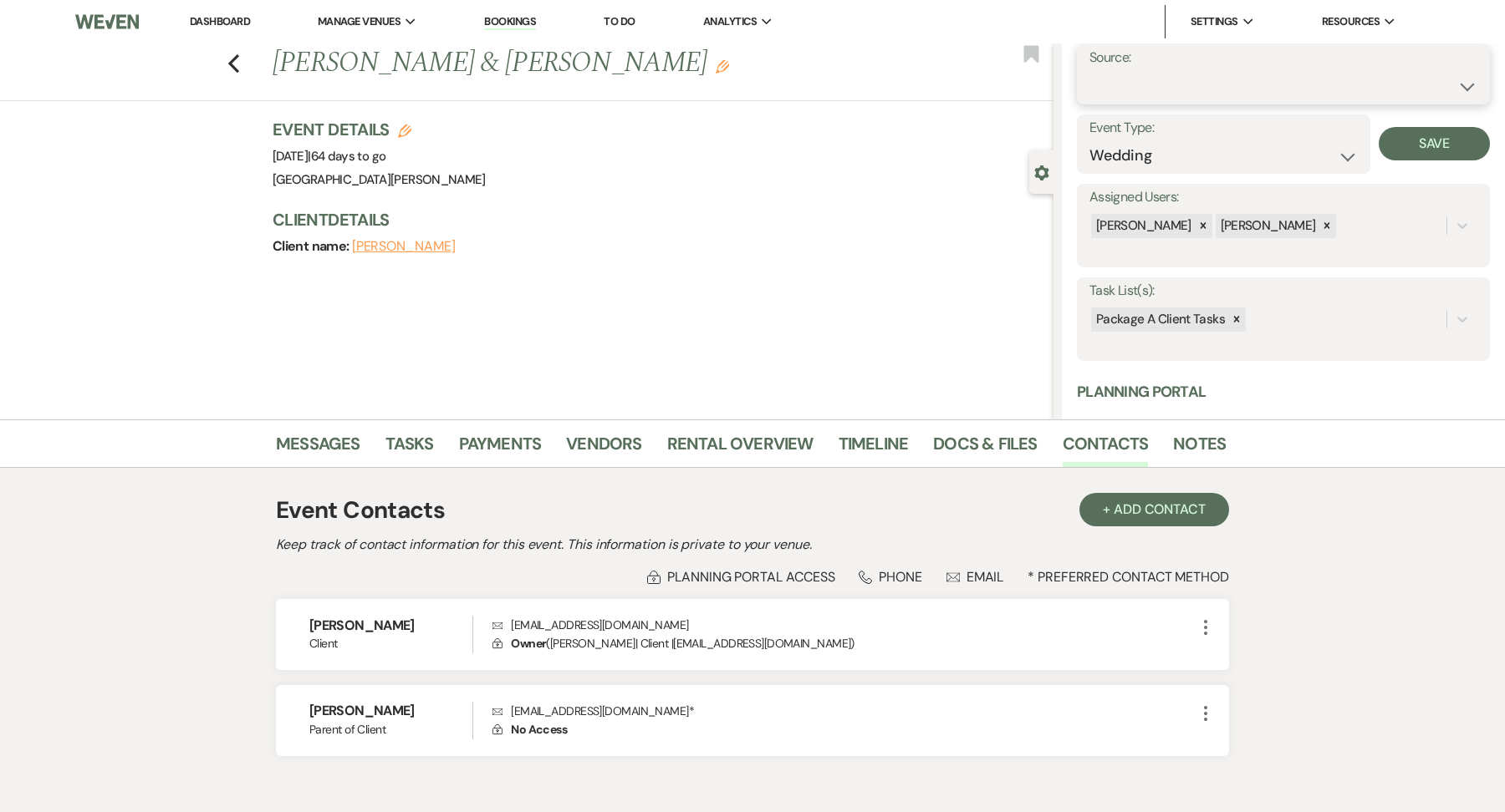
select select "12"
click at [1453, 86] on button "Save" at bounding box center [1434, 74] width 111 height 33
click at [1431, 123] on form "Event Type: Wedding Anniversary Party Baby Shower Bachelorette / Bachelor Party…" at bounding box center [1283, 144] width 413 height 60
click at [1431, 142] on button "Save" at bounding box center [1434, 143] width 111 height 33
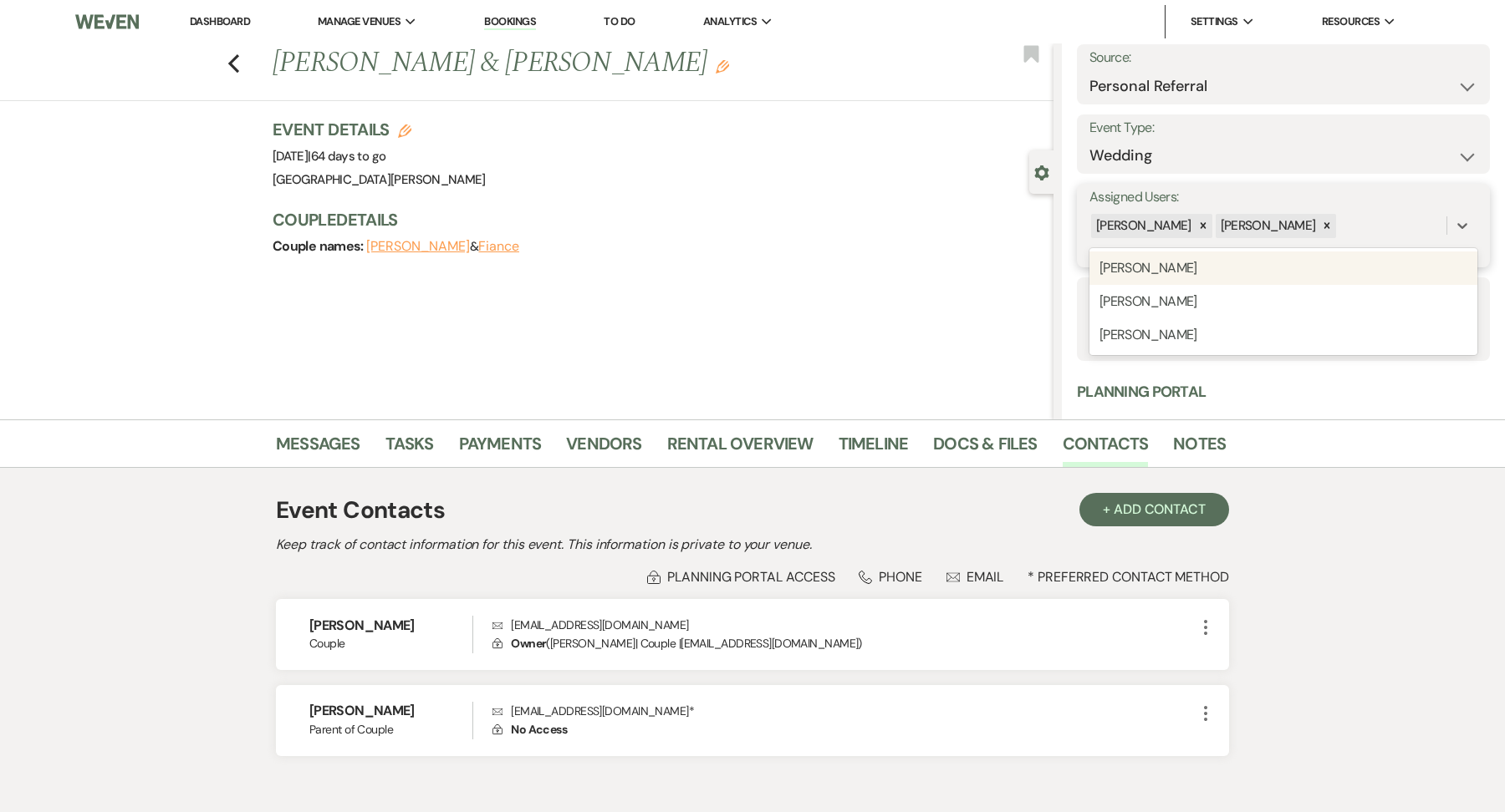
click at [1340, 220] on input "Assigned Users:" at bounding box center [1341, 226] width 2 height 23
click at [1264, 272] on div "Alison Beaulieu" at bounding box center [1283, 268] width 388 height 33
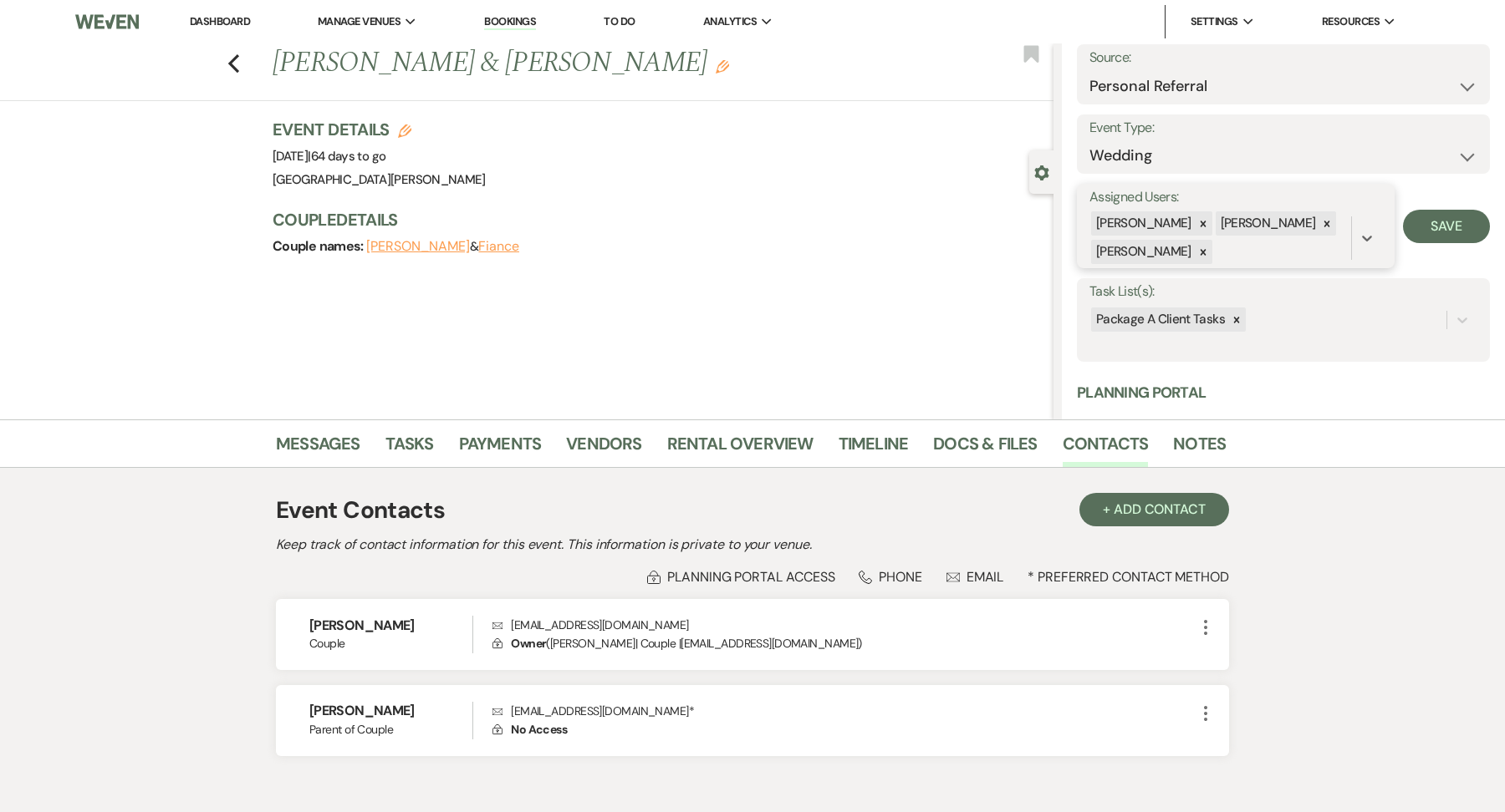
click at [1281, 226] on div "Kevin Norman" at bounding box center [1267, 224] width 102 height 25
click at [1318, 223] on div at bounding box center [1327, 224] width 18 height 25
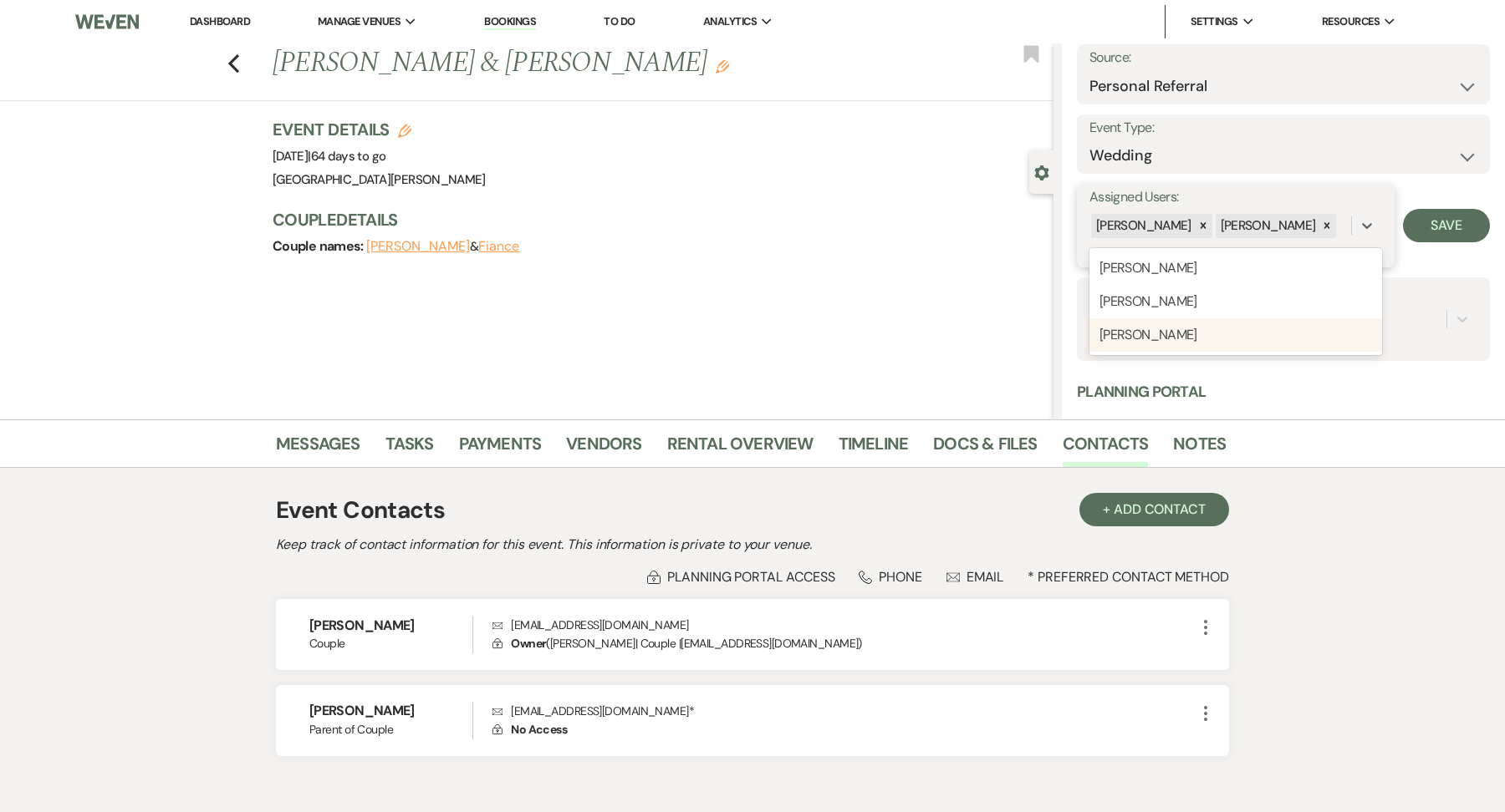
click at [1208, 334] on div "Margaret Turner" at bounding box center [1236, 335] width 292 height 33
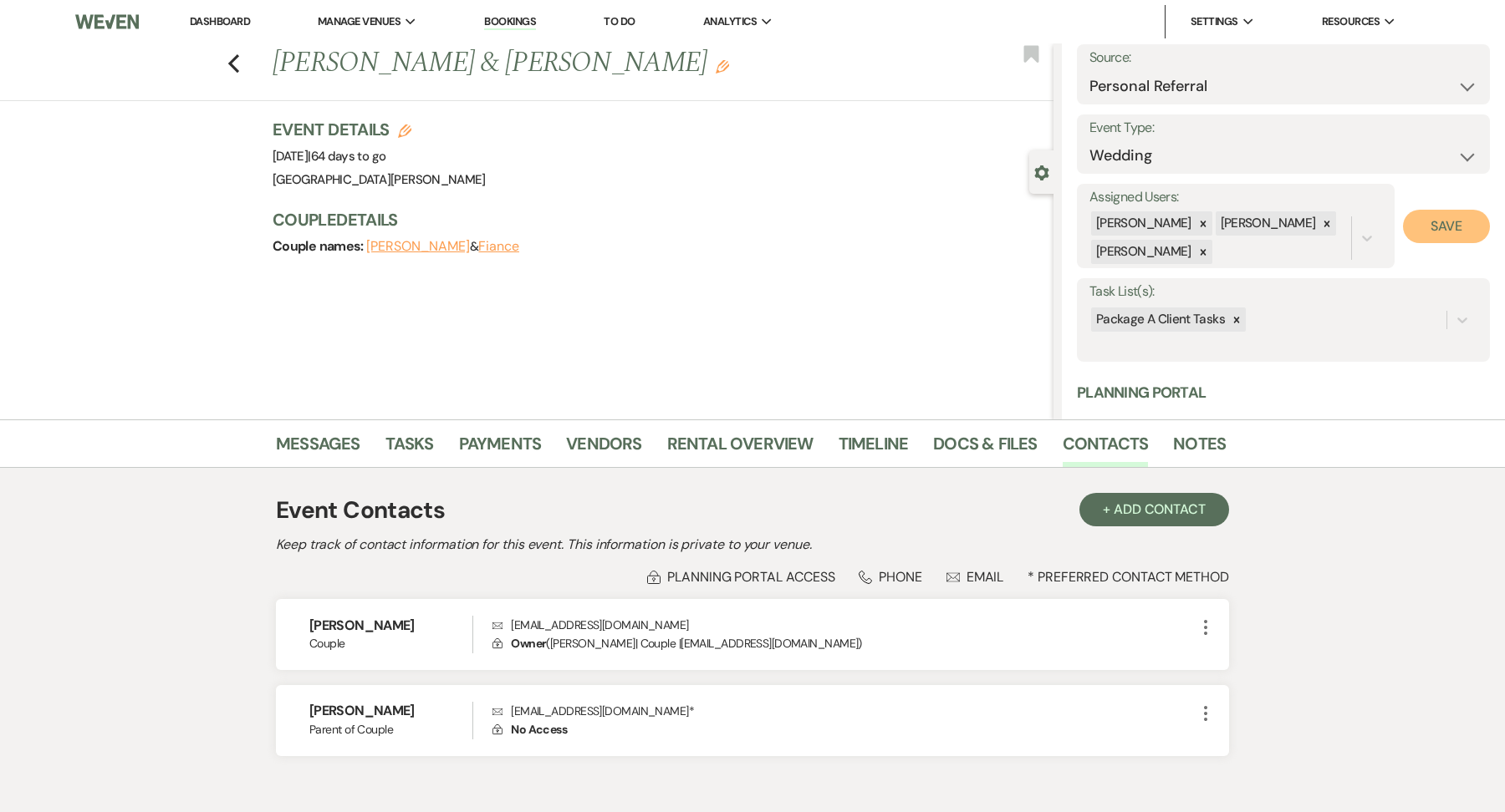
click at [1459, 214] on button "Save" at bounding box center [1447, 226] width 87 height 33
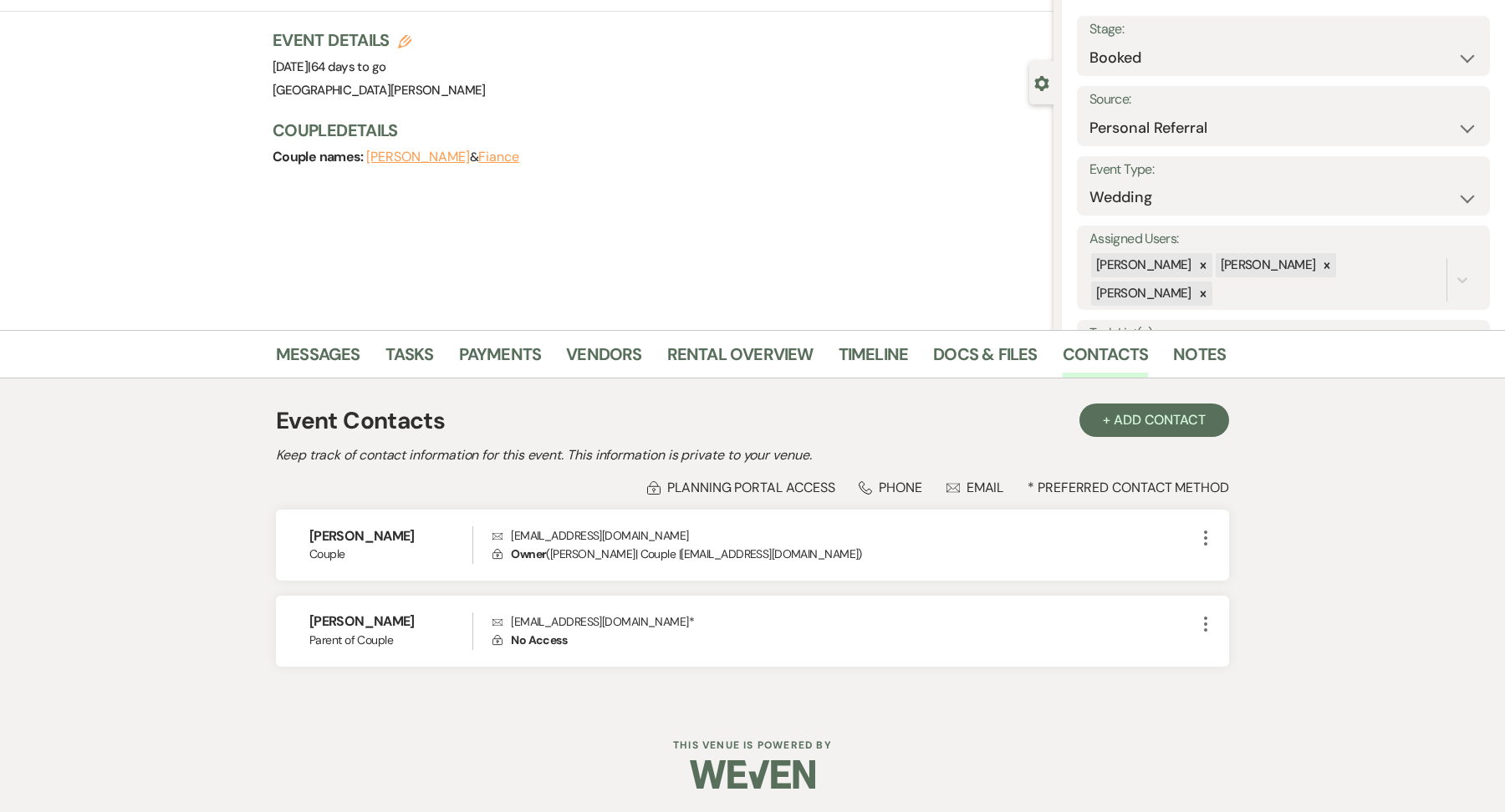
scroll to position [0, 0]
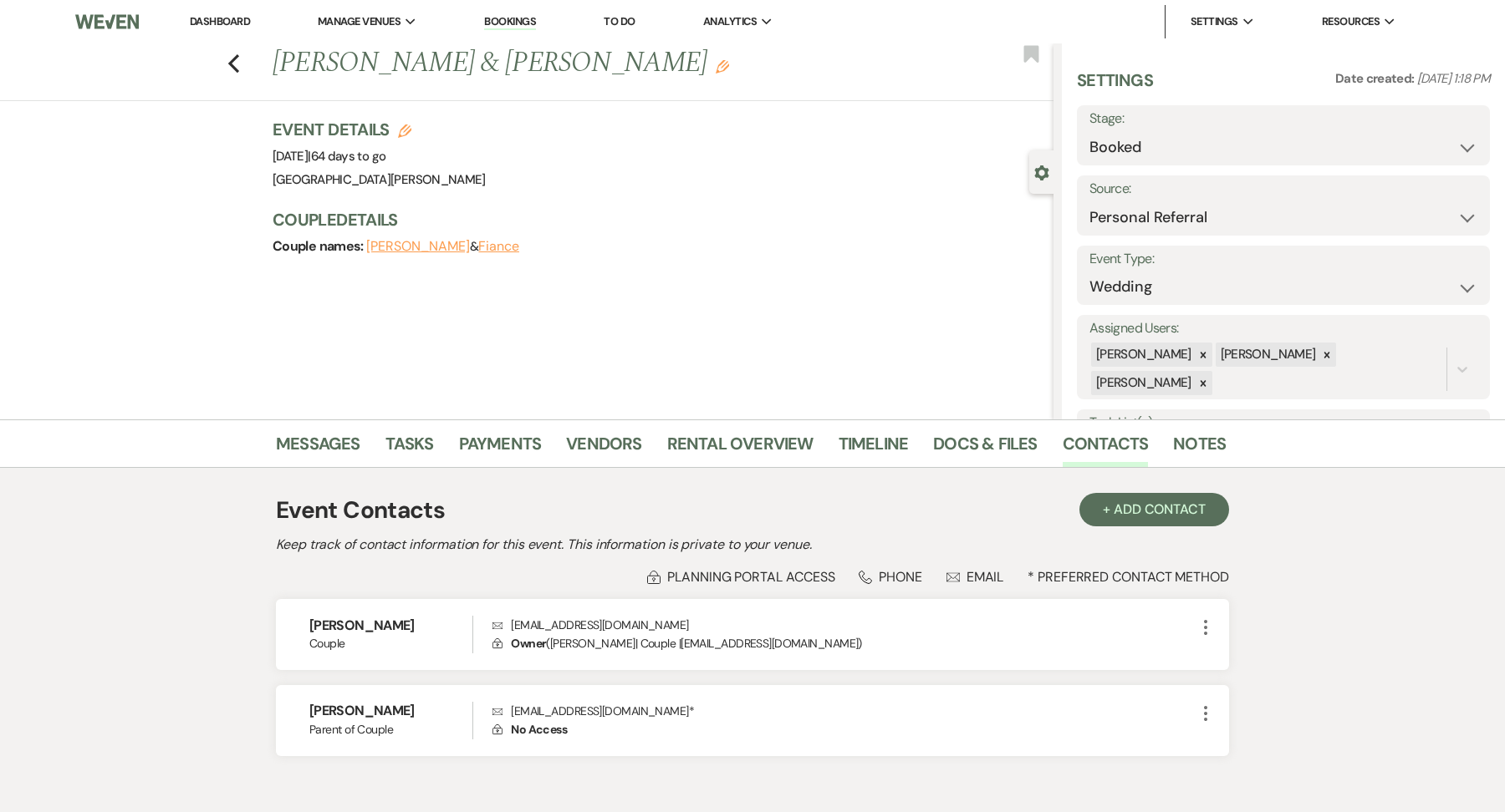
click at [484, 240] on button "Fiance" at bounding box center [498, 247] width 41 height 13
select select "1"
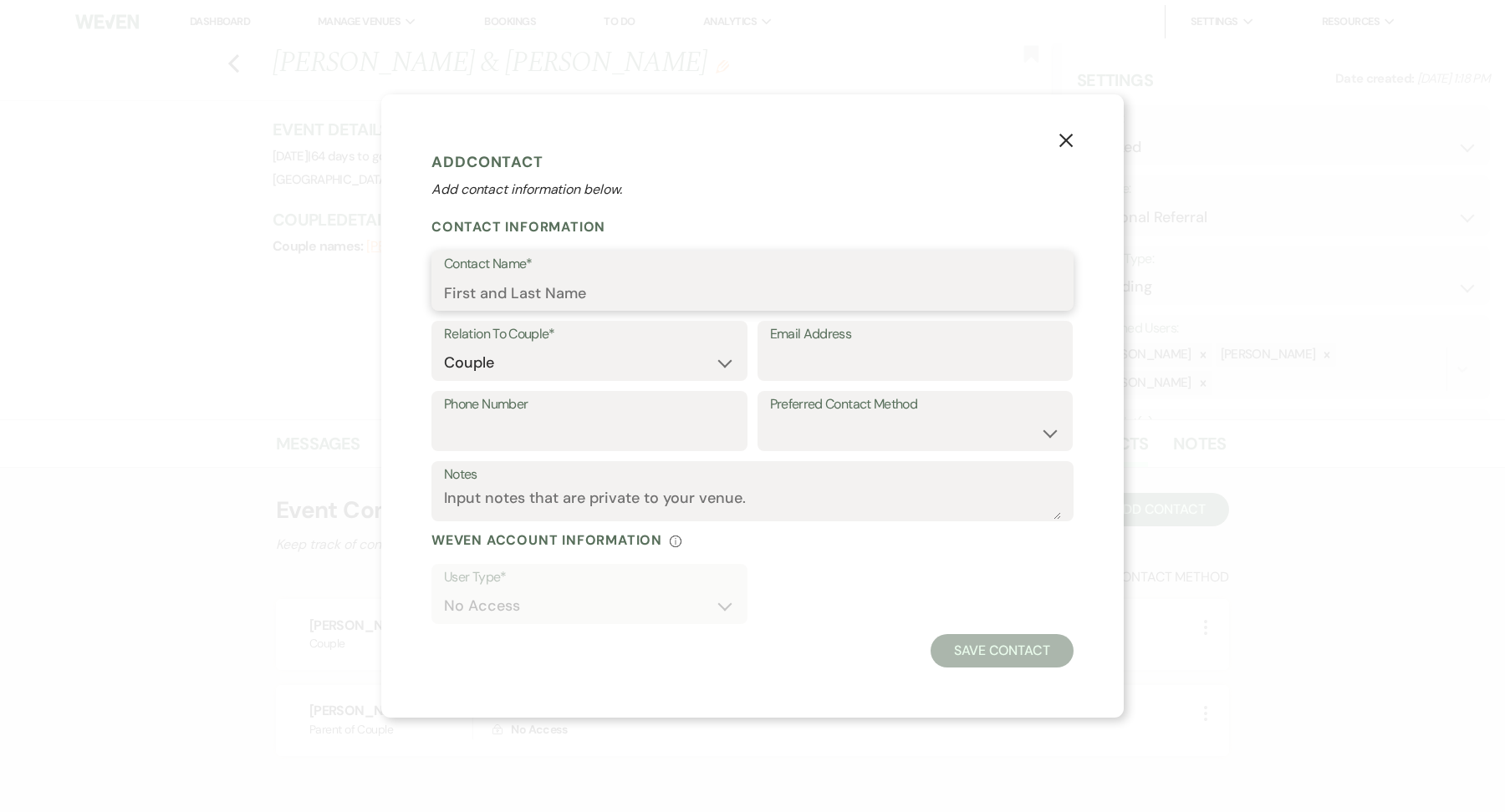
click at [545, 293] on input "Contact Name*" at bounding box center [752, 293] width 617 height 32
type input "Ali Fazlani"
click at [818, 358] on input "Email Address" at bounding box center [916, 363] width 291 height 32
type input "afazlani@icloud.com"
click at [562, 434] on input "Phone Number" at bounding box center [589, 434] width 291 height 32
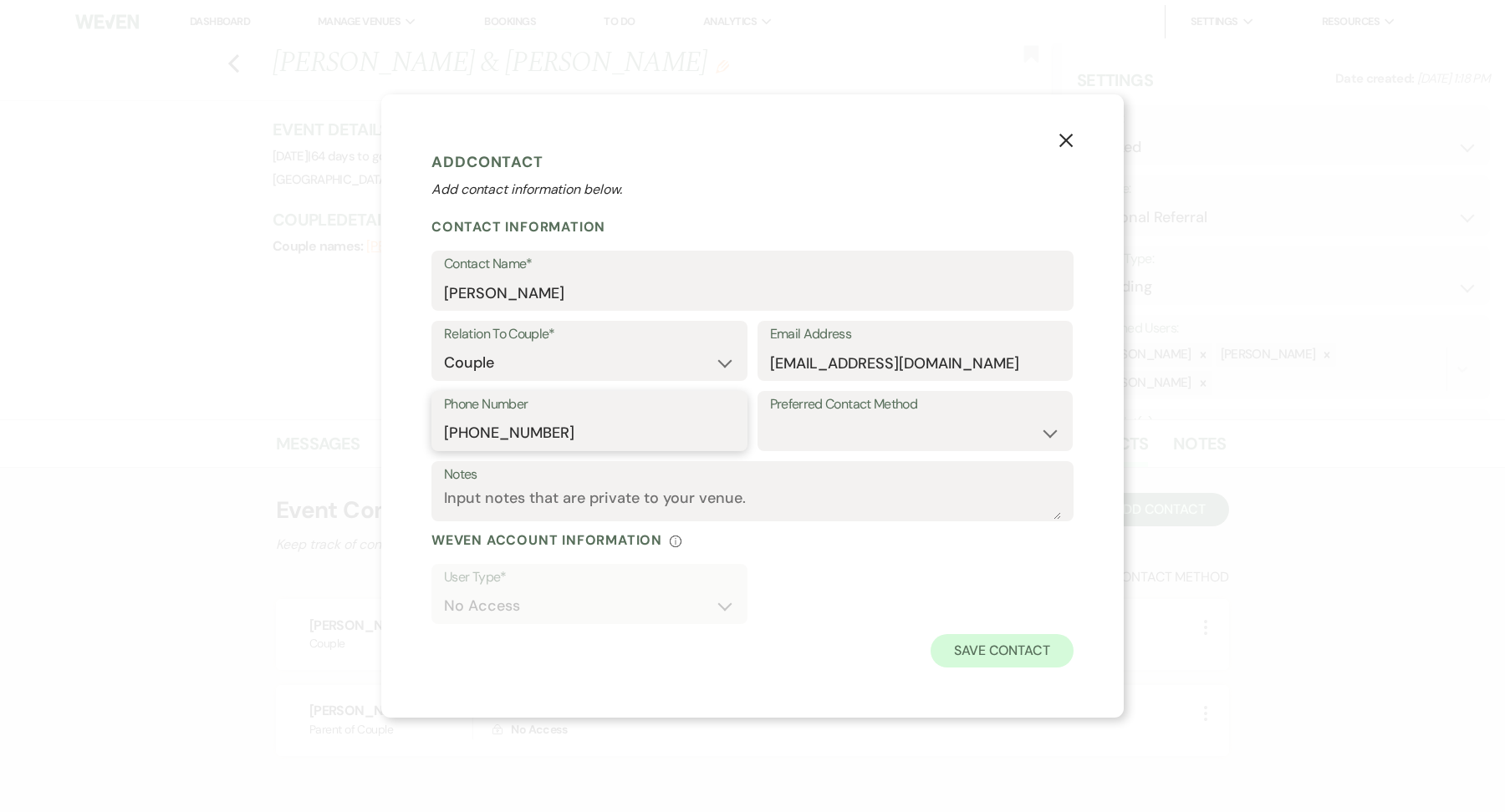
type input "513 560 5810"
click at [994, 651] on button "Save Contact" at bounding box center [1002, 651] width 143 height 33
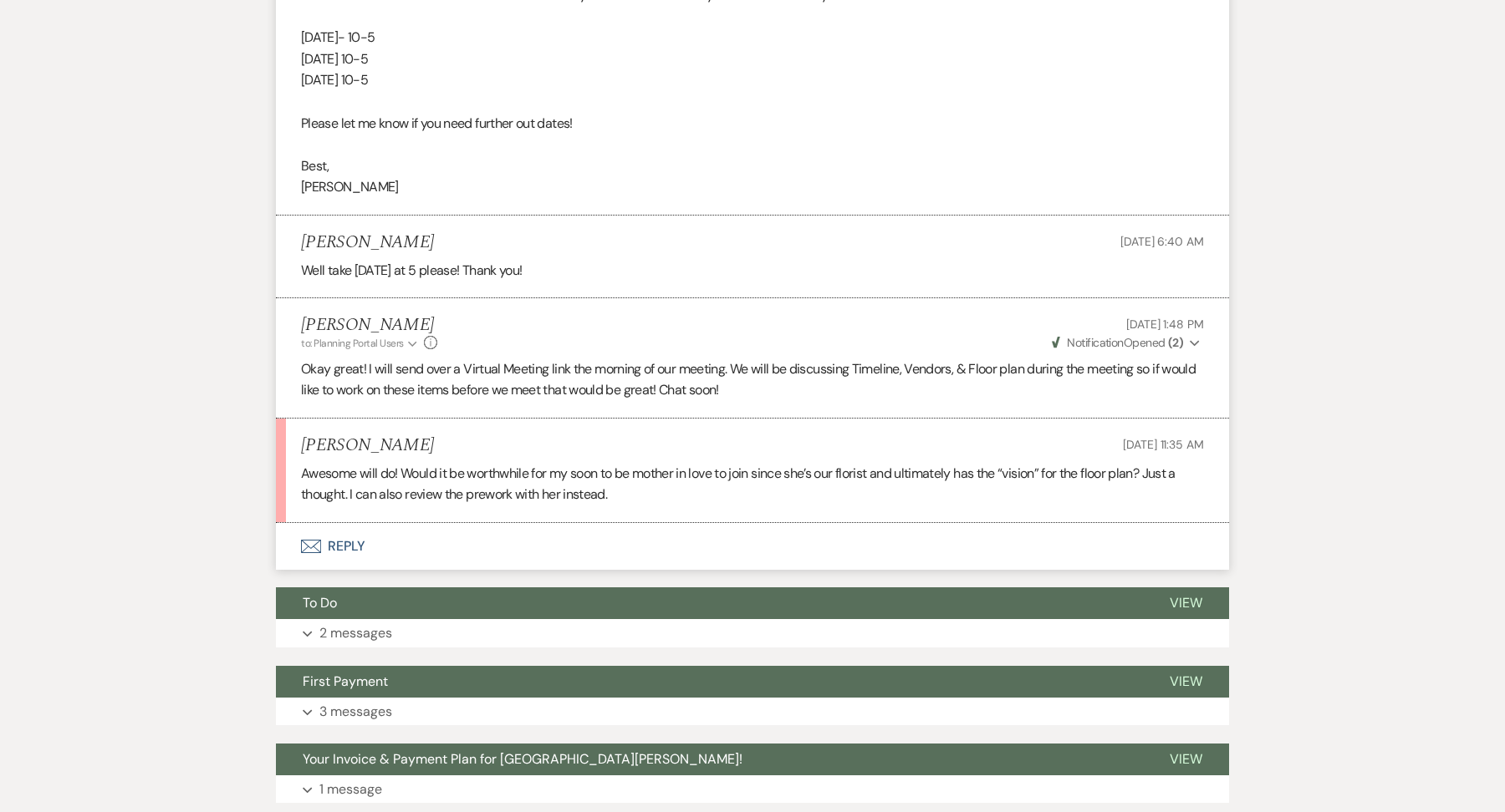
scroll to position [3681, 0]
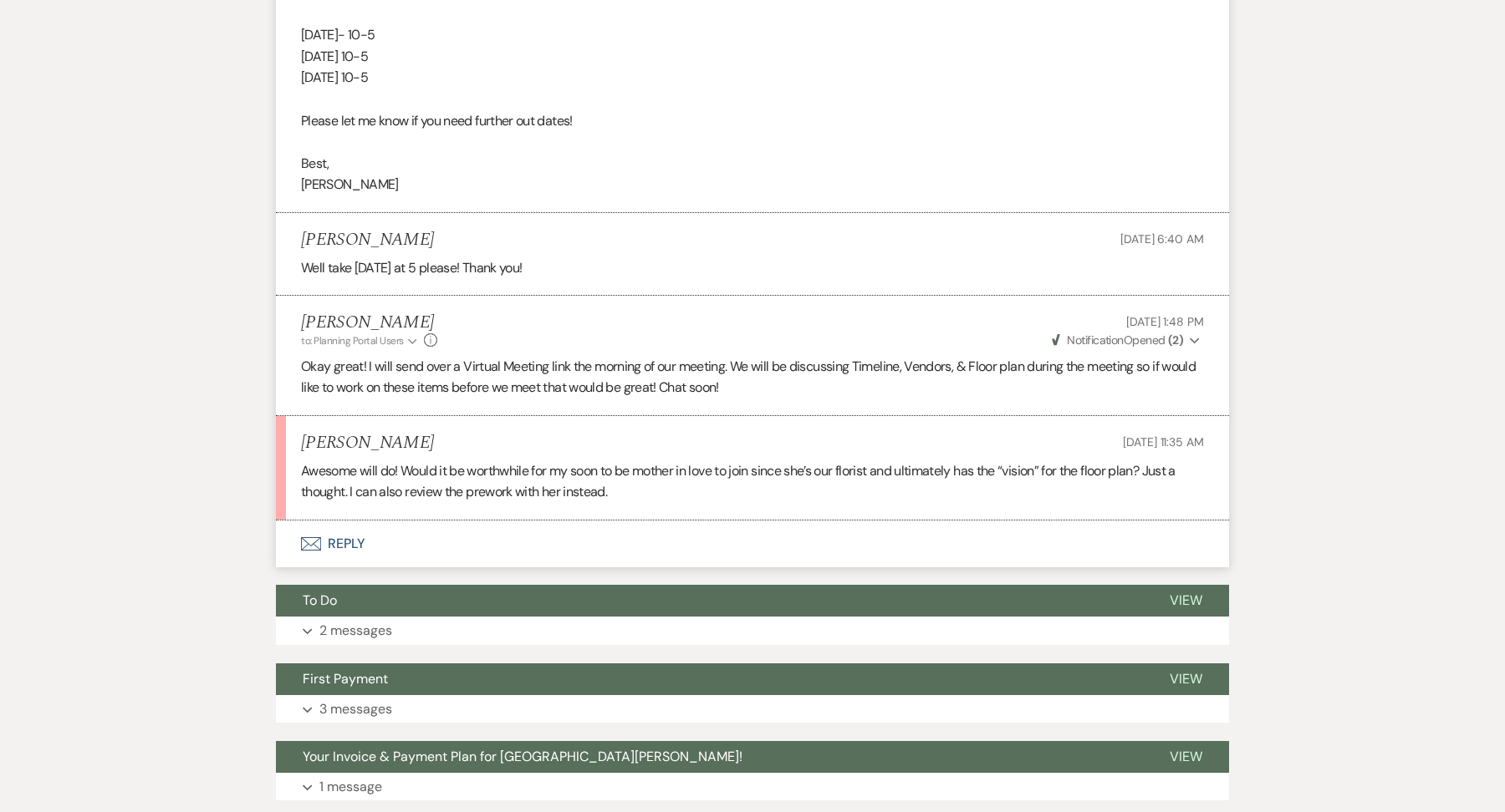
click at [623, 521] on button "Envelope Reply" at bounding box center [752, 544] width 954 height 46
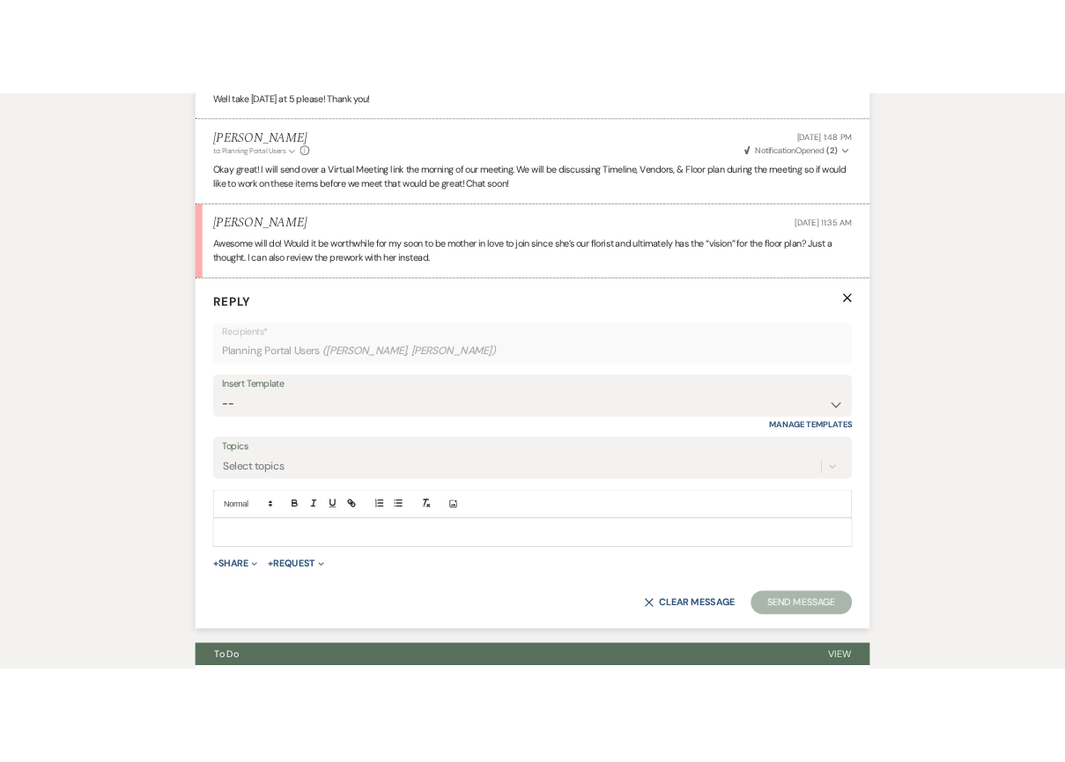
scroll to position [4192, 0]
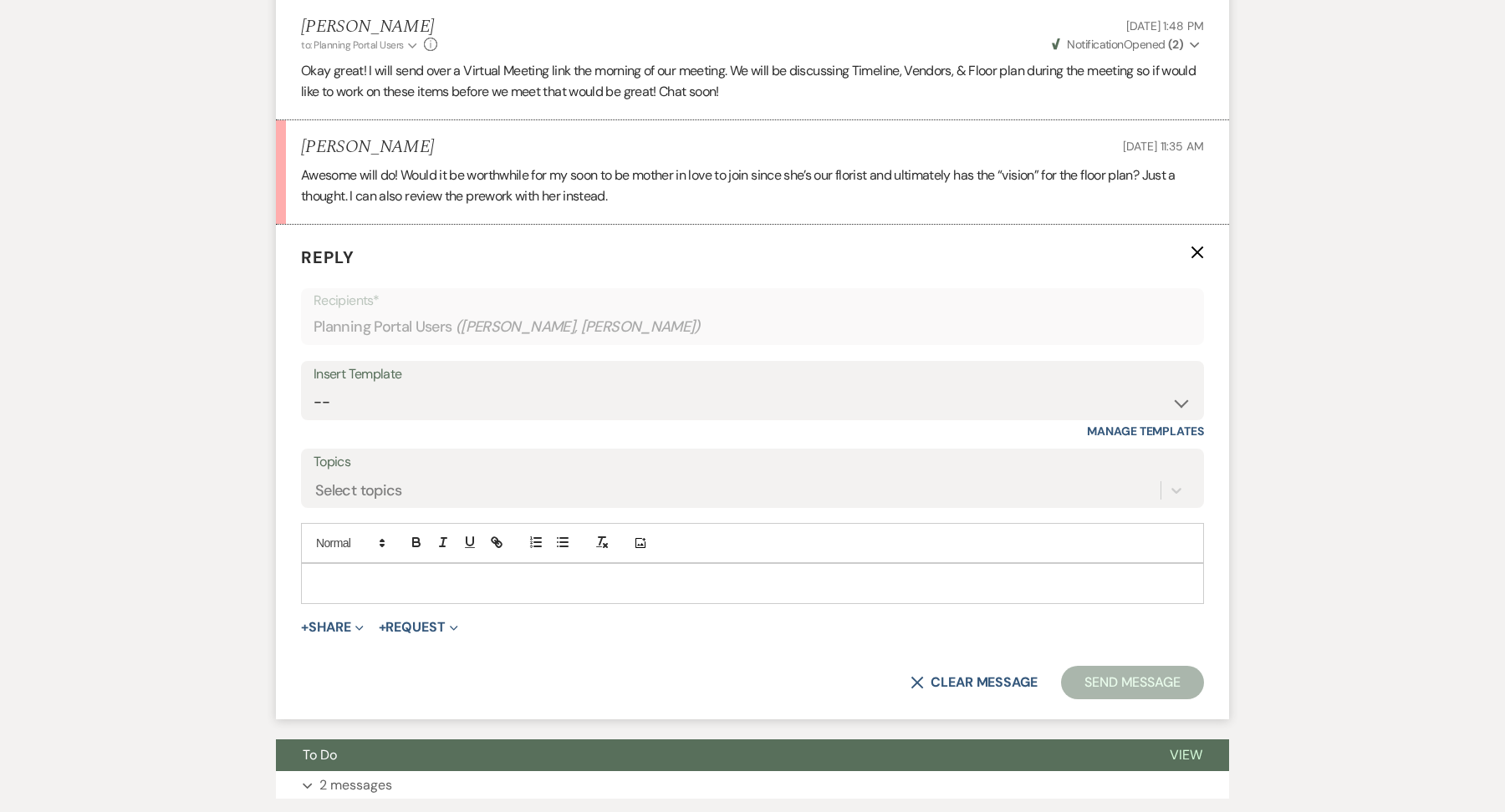
click at [456, 574] on p at bounding box center [752, 582] width 876 height 18
click at [1123, 666] on button "Send Message" at bounding box center [1132, 682] width 143 height 33
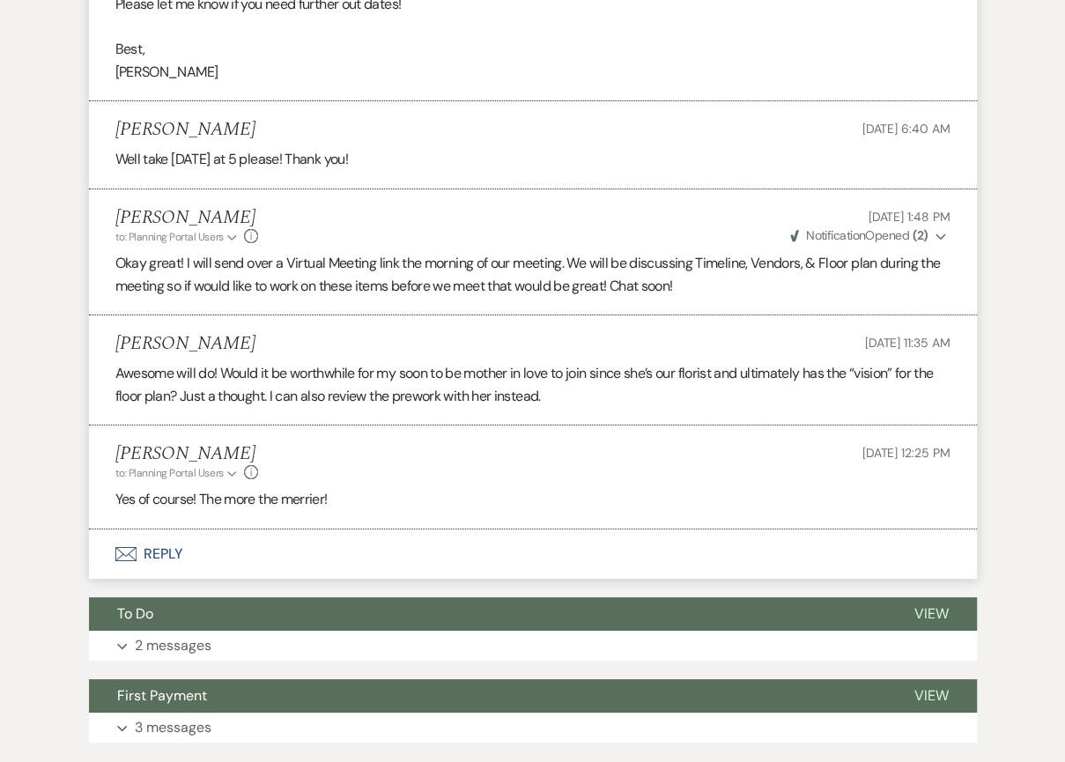
scroll to position [4140, 0]
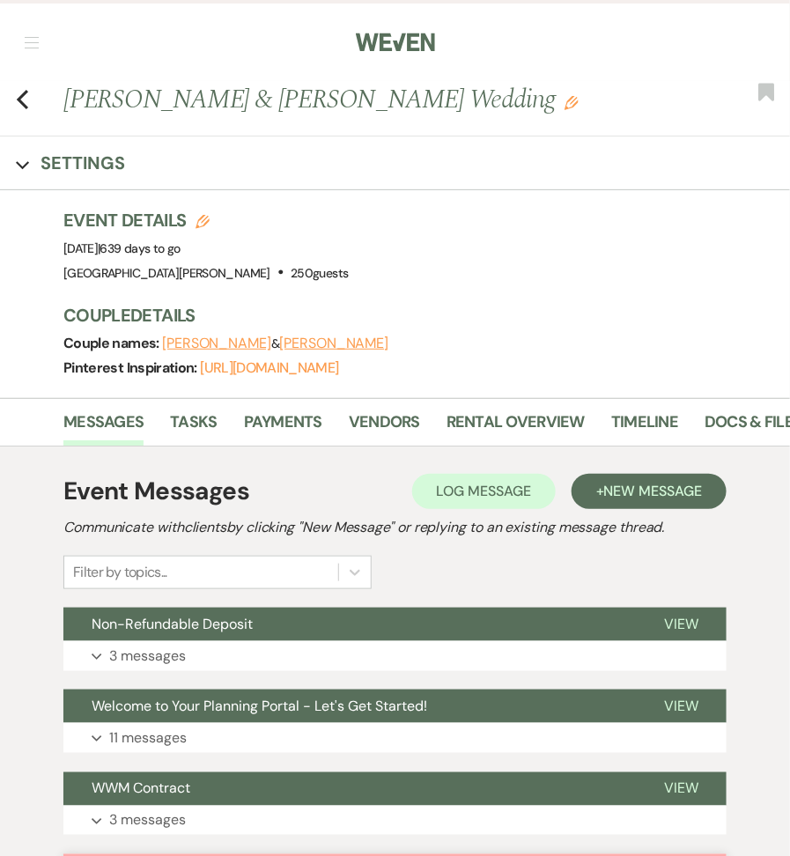
drag, startPoint x: 64, startPoint y: 100, endPoint x: 488, endPoint y: 113, distance: 424.0
click at [488, 113] on h1 "Madison Morrell & Brendan Hein's Wedding Edit" at bounding box center [350, 99] width 575 height 37
copy h1 "Madison Morrell & Brendan Hein's Wedding"
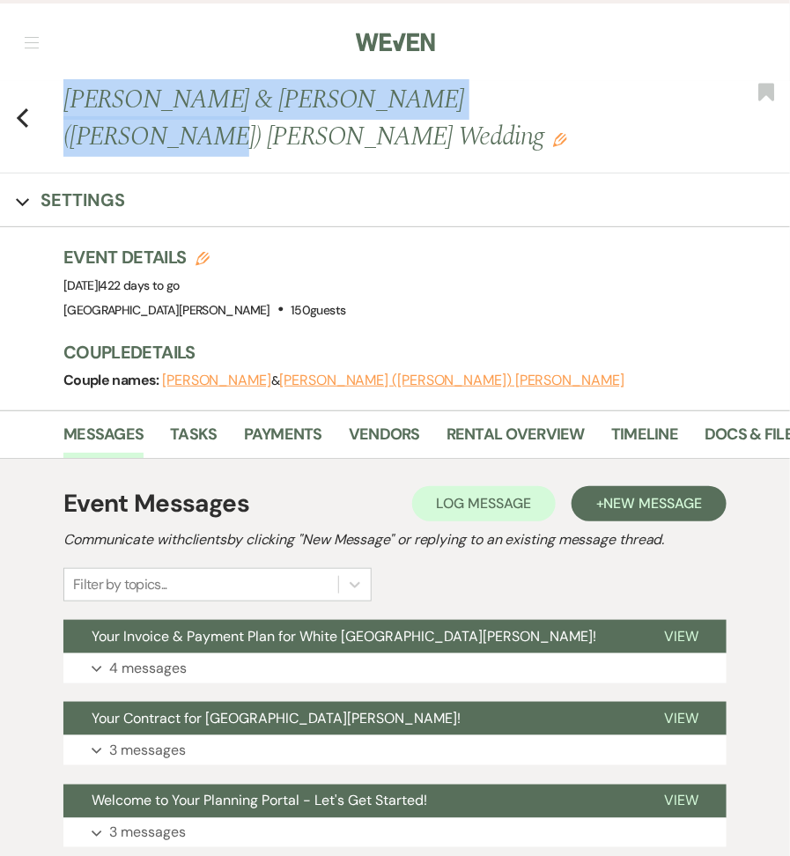
drag, startPoint x: 67, startPoint y: 102, endPoint x: 510, endPoint y: 118, distance: 443.5
click at [511, 119] on div "Previous Billee Papson & James (Jim) Moore's Wedding Edit Bookmark" at bounding box center [390, 127] width 799 height 93
copy h1 "Billee Papson & James (Jim) Moore's Wedding"
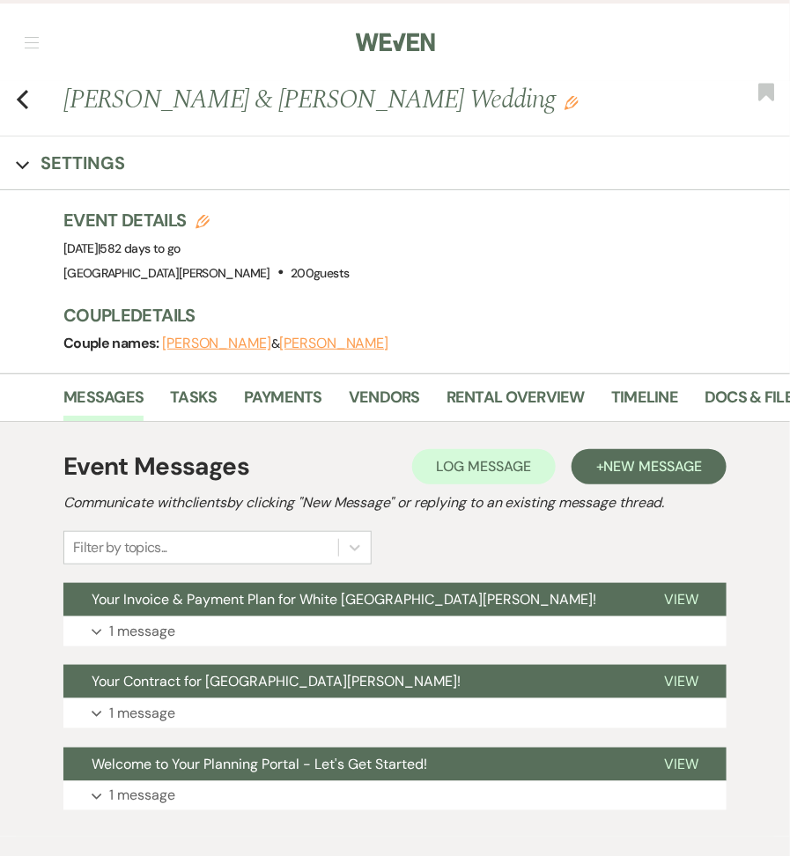
drag, startPoint x: 65, startPoint y: 108, endPoint x: 574, endPoint y: 114, distance: 508.5
click at [574, 118] on div "Previous [PERSON_NAME] & [PERSON_NAME] Wedding Edit Bookmark" at bounding box center [390, 109] width 799 height 56
copy h1 "[PERSON_NAME] & [PERSON_NAME] Wedding"
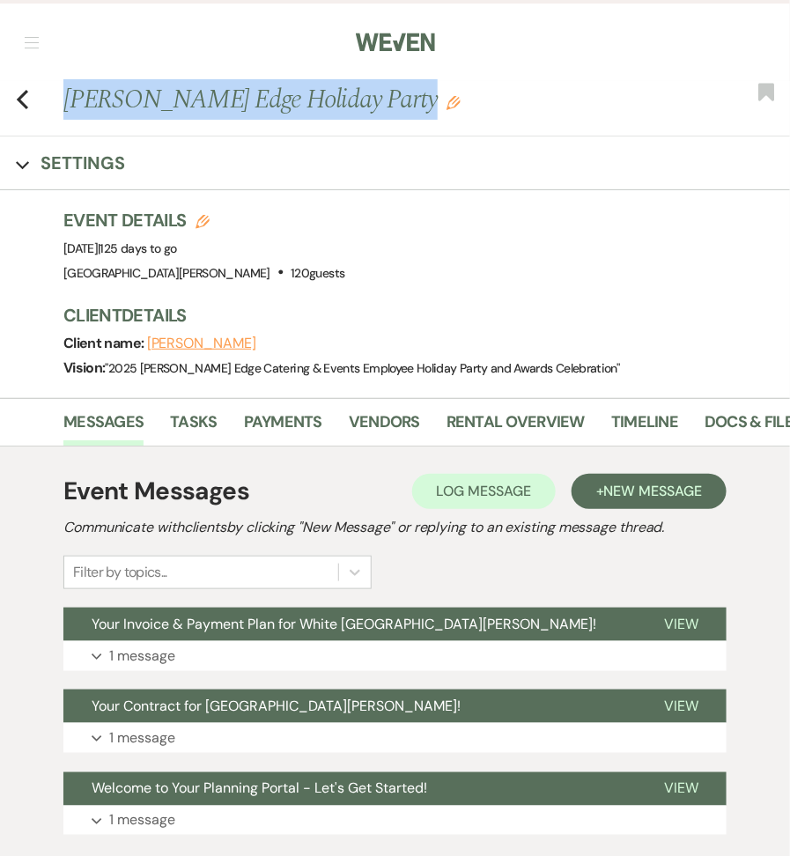
drag, startPoint x: 64, startPoint y: 97, endPoint x: 356, endPoint y: 142, distance: 295.1
click at [356, 142] on div "Previous [PERSON_NAME] Edge Holiday Party Edit Bookmark Expand Settings Event D…" at bounding box center [395, 239] width 790 height 317
copy div "[PERSON_NAME] Edge Holiday Party Edit Bookmark"
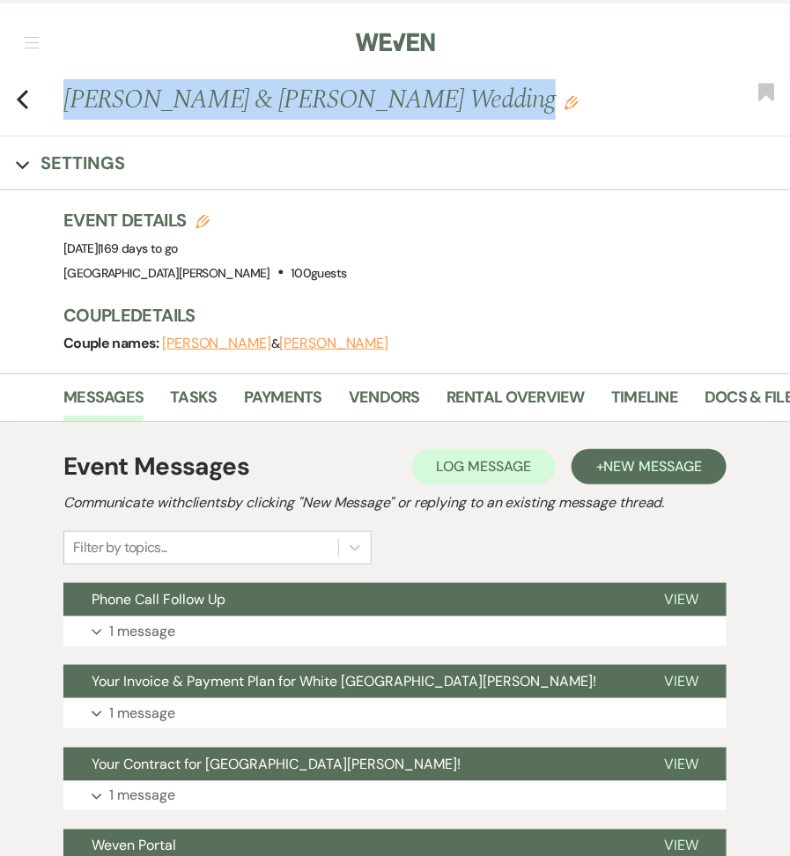
drag, startPoint x: 68, startPoint y: 100, endPoint x: 459, endPoint y: 113, distance: 391.4
click at [459, 114] on h1 "Kayla Powers & Mike Ruzicka's Wedding Edit" at bounding box center [350, 99] width 575 height 37
copy h1 "Kayla Powers & Mike Ruzicka's Wedding"
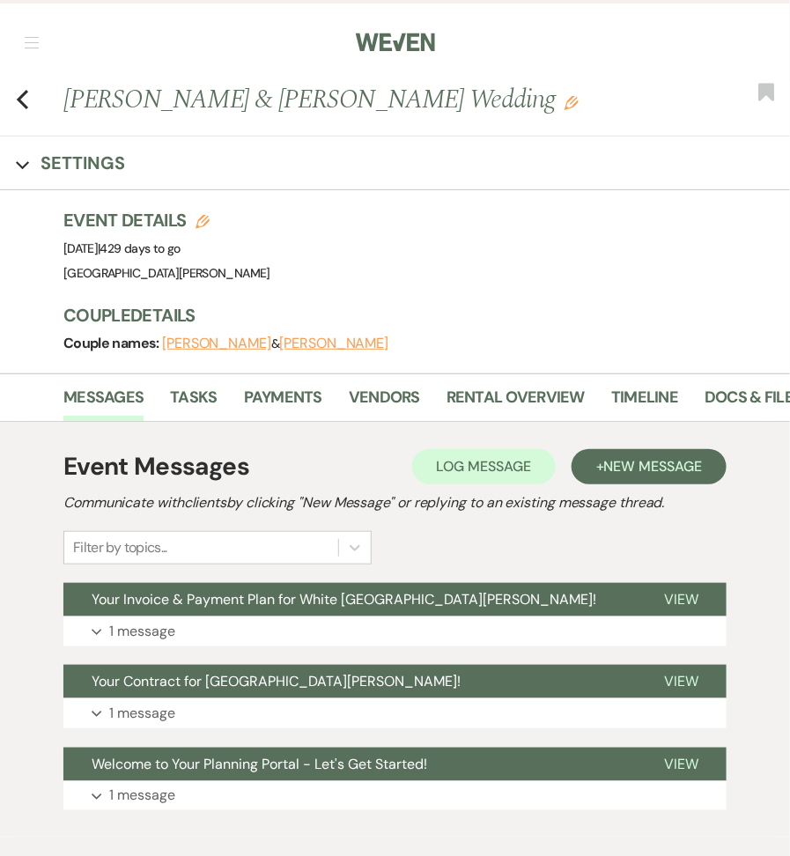
drag, startPoint x: 72, startPoint y: 98, endPoint x: 570, endPoint y: 104, distance: 497.9
click at [570, 104] on h1 "[PERSON_NAME] & [PERSON_NAME] Wedding Edit" at bounding box center [350, 99] width 575 height 37
copy h1 "[PERSON_NAME] & [PERSON_NAME] Wedding"
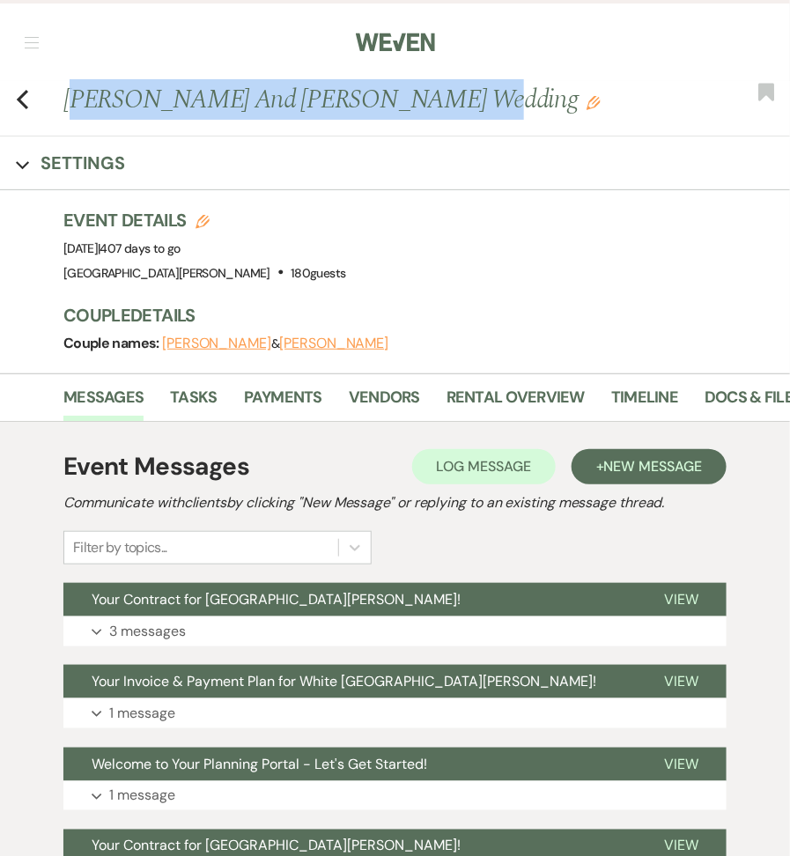
drag, startPoint x: 71, startPoint y: 101, endPoint x: 415, endPoint y: 106, distance: 343.7
click at [416, 107] on h1 "[PERSON_NAME] And [PERSON_NAME] Wedding Edit" at bounding box center [350, 99] width 575 height 37
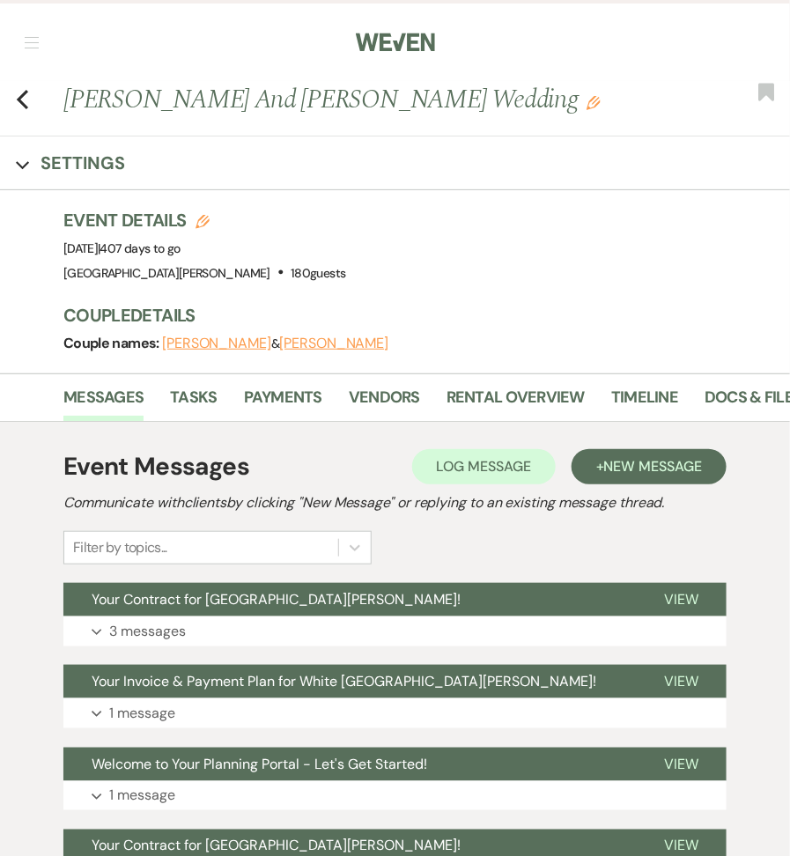
click at [426, 106] on h1 "[PERSON_NAME] And [PERSON_NAME] Wedding Edit" at bounding box center [350, 99] width 575 height 37
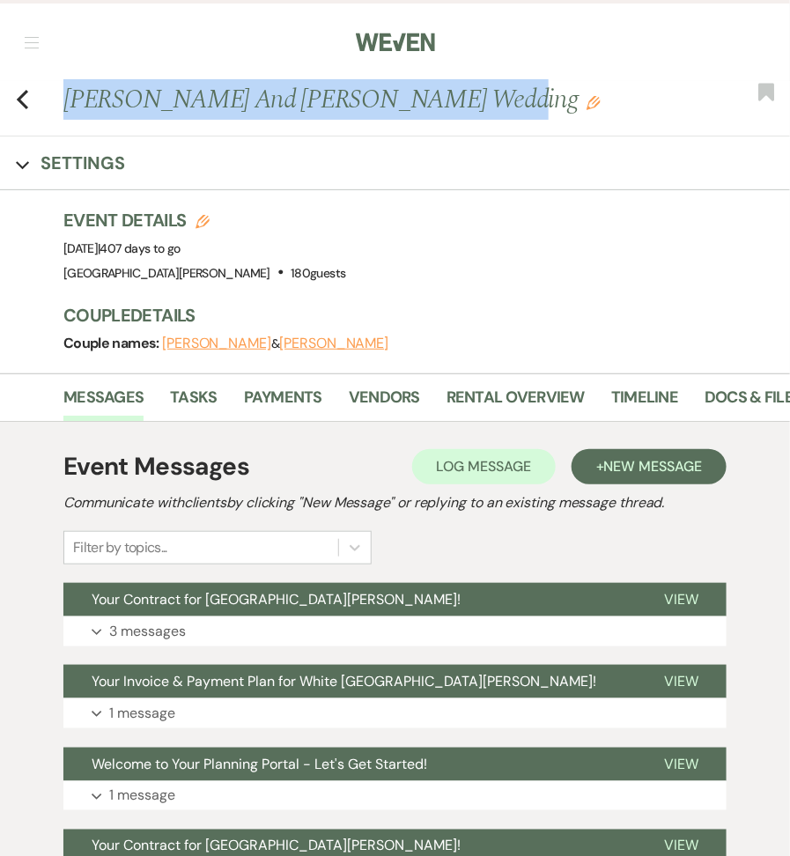
drag, startPoint x: 64, startPoint y: 101, endPoint x: 489, endPoint y: 102, distance: 424.7
click at [491, 105] on h1 "[PERSON_NAME] And [PERSON_NAME] Wedding Edit" at bounding box center [350, 99] width 575 height 37
copy h1 "[PERSON_NAME] And [PERSON_NAME] Wedding"
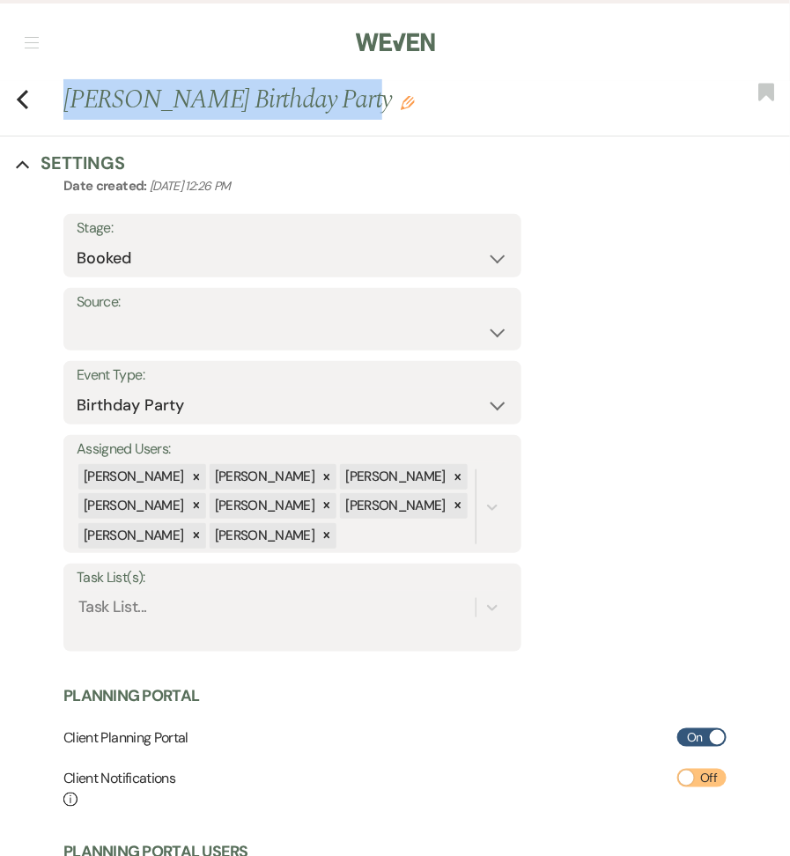
drag, startPoint x: 63, startPoint y: 105, endPoint x: 328, endPoint y: 108, distance: 264.4
click at [329, 110] on h1 "[PERSON_NAME] Birthday Party Edit" at bounding box center [350, 99] width 575 height 37
copy h1 "[PERSON_NAME] Birthday Party"
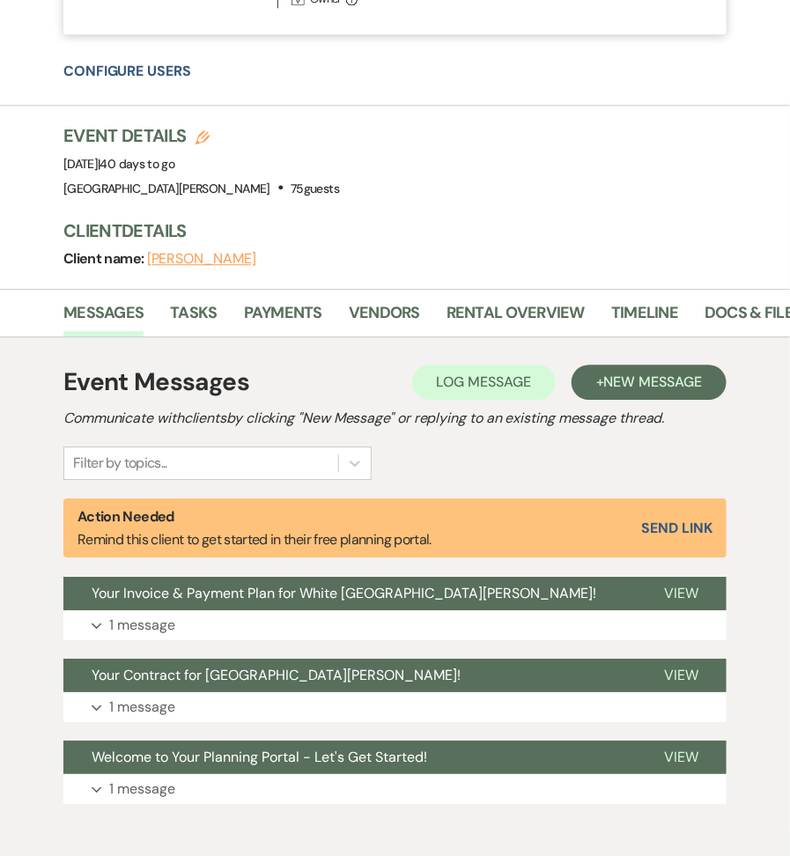
scroll to position [1041, 0]
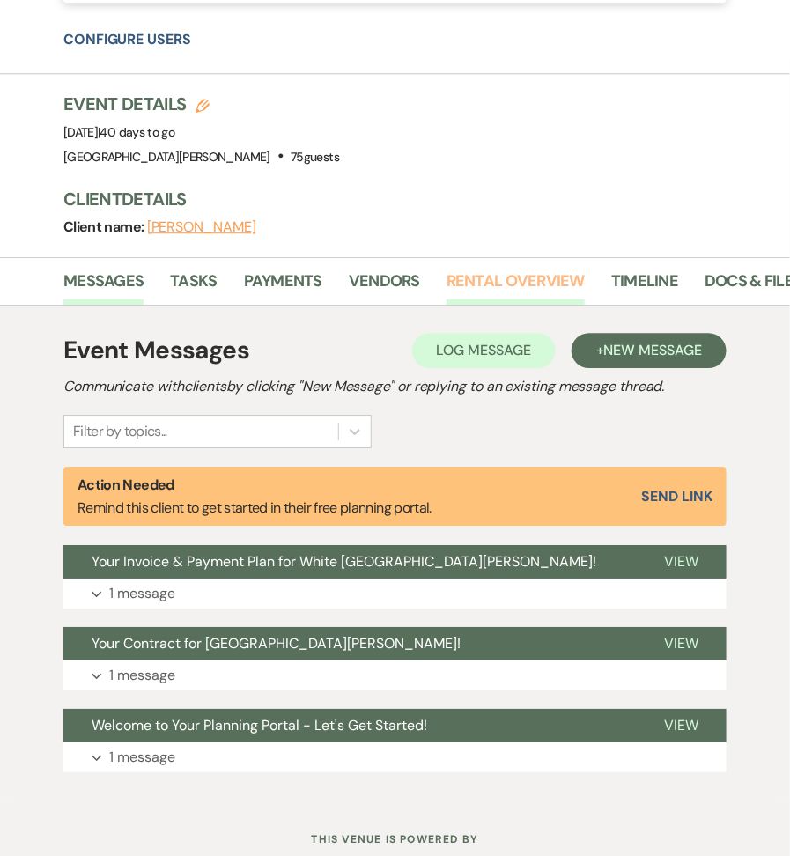
click at [484, 282] on link "Rental Overview" at bounding box center [516, 287] width 138 height 36
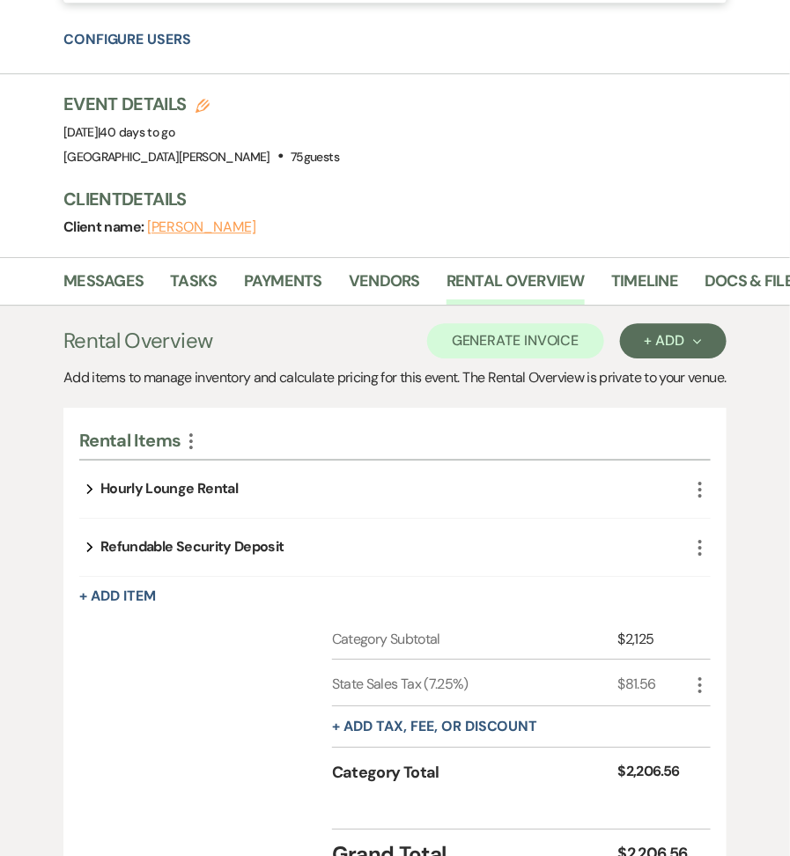
click at [240, 518] on div "Expand Hourly Lounge Rental" at bounding box center [384, 489] width 611 height 57
click at [179, 518] on div "Expand Hourly Lounge Rental" at bounding box center [384, 489] width 611 height 57
click at [78, 502] on div "Rental Items More Expand Hourly Lounge Rental More Expand Refundable Security D…" at bounding box center [395, 643] width 664 height 470
click at [94, 496] on button "Expand" at bounding box center [89, 489] width 21 height 14
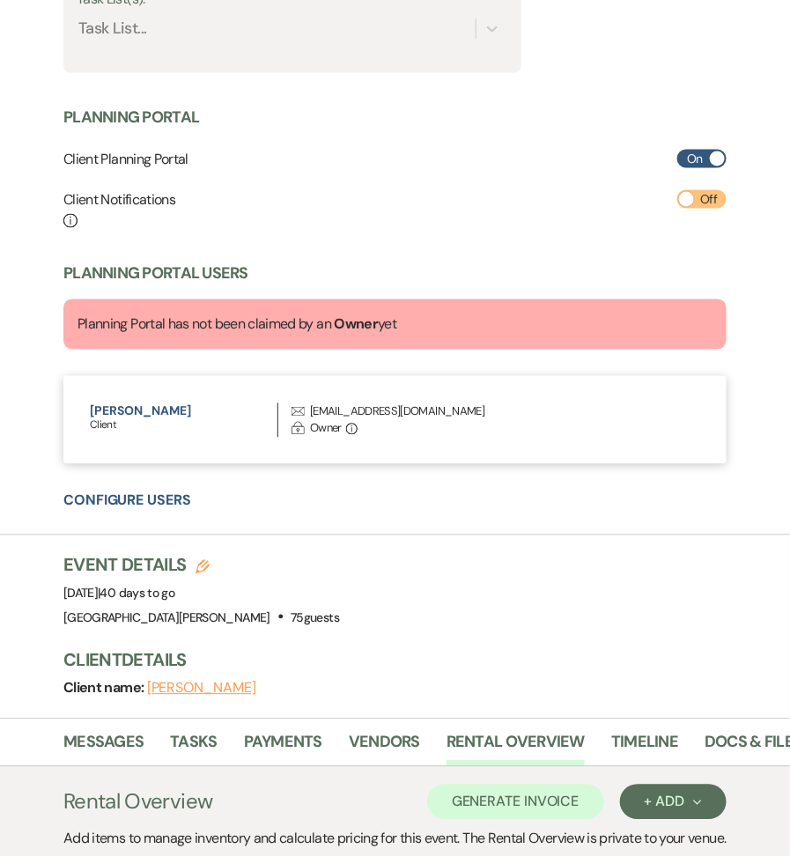
scroll to position [486, 0]
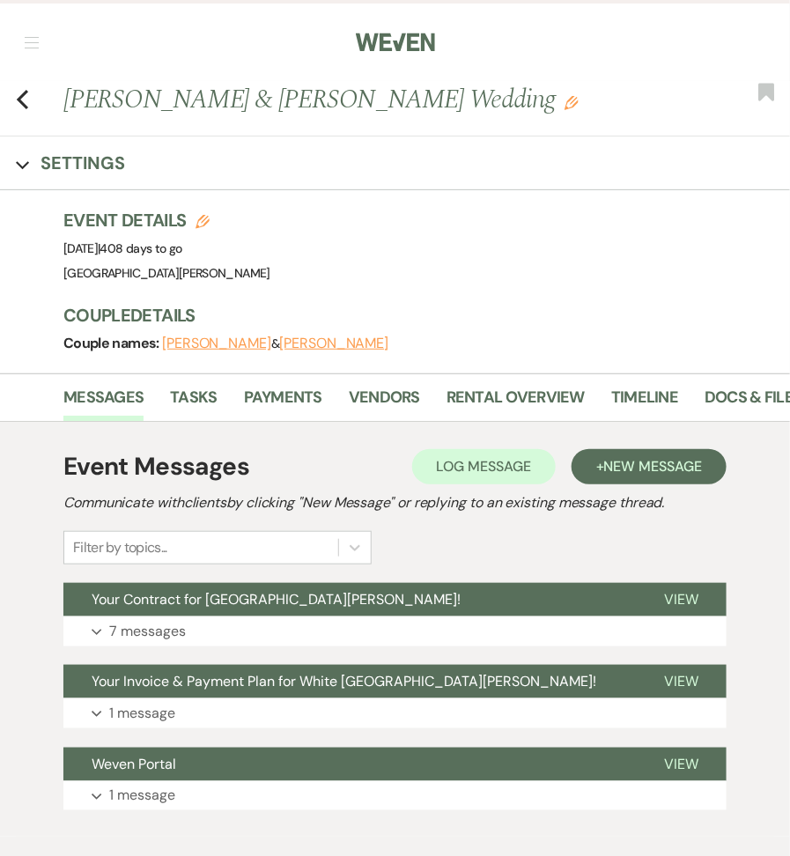
drag, startPoint x: 63, startPoint y: 104, endPoint x: 706, endPoint y: 91, distance: 643.4
click at [706, 91] on div "Previous [PERSON_NAME] & [PERSON_NAME] Wedding Edit" at bounding box center [423, 99] width 736 height 37
copy h1 "[PERSON_NAME] & [PERSON_NAME] Wedding"
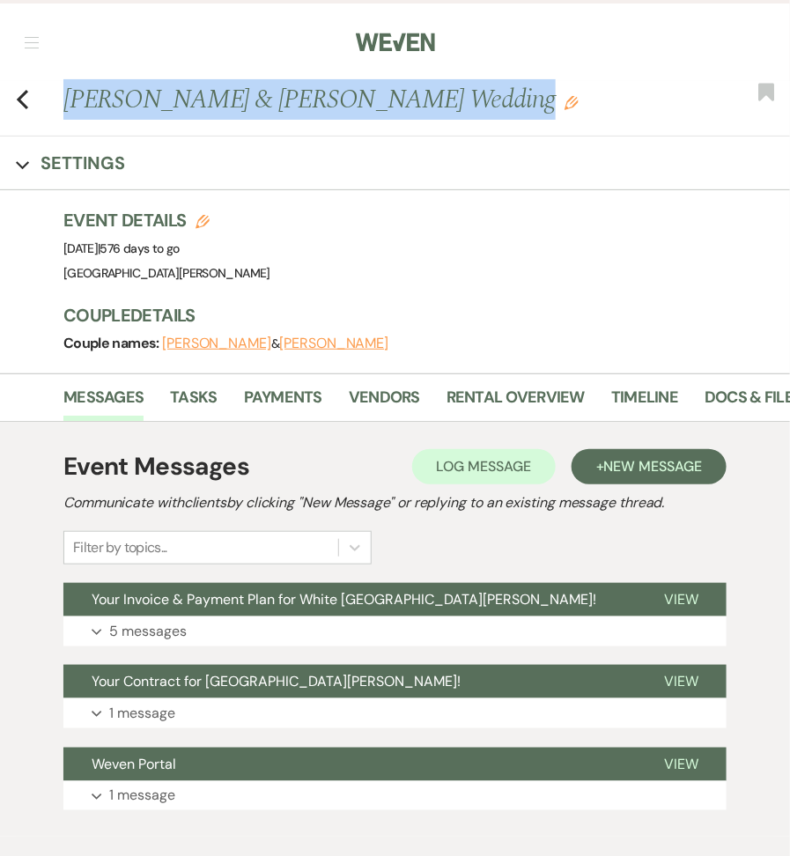
drag, startPoint x: 65, startPoint y: 104, endPoint x: 516, endPoint y: 95, distance: 451.2
click at [516, 95] on h1 "Rylee Yocum & Charles Balko's Wedding Edit" at bounding box center [350, 99] width 575 height 37
copy h1 "Rylee Yocum & Charles Balko's Wedding"
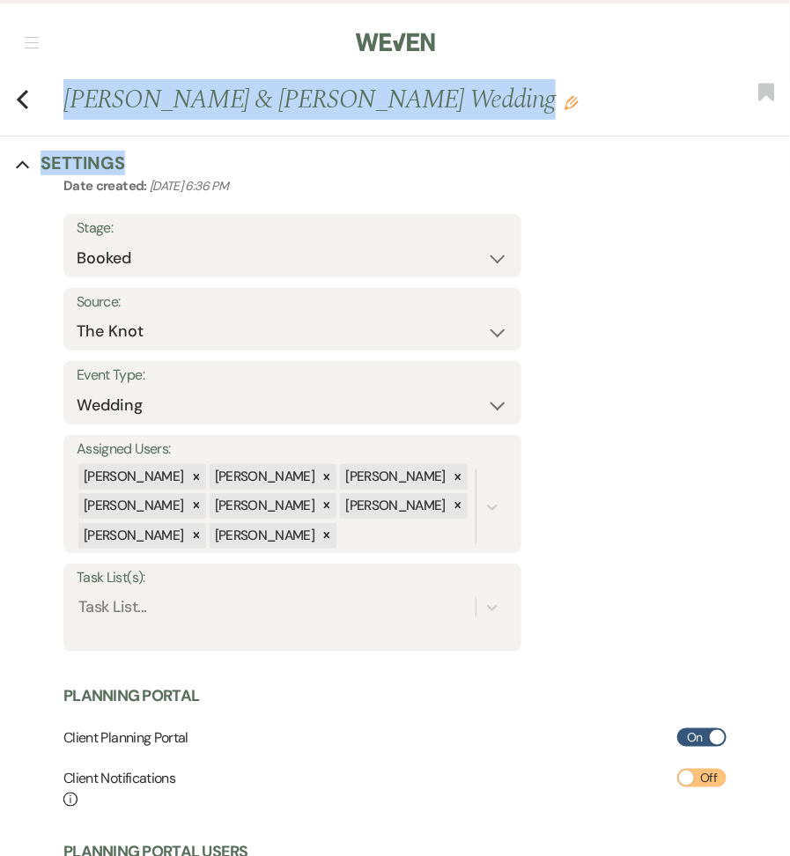
drag, startPoint x: 72, startPoint y: 102, endPoint x: 421, endPoint y: 150, distance: 352.2
click at [421, 150] on div "Previous [PERSON_NAME] & [PERSON_NAME] Wedding Edit Bookmark Collapse Settings …" at bounding box center [395, 689] width 790 height 1217
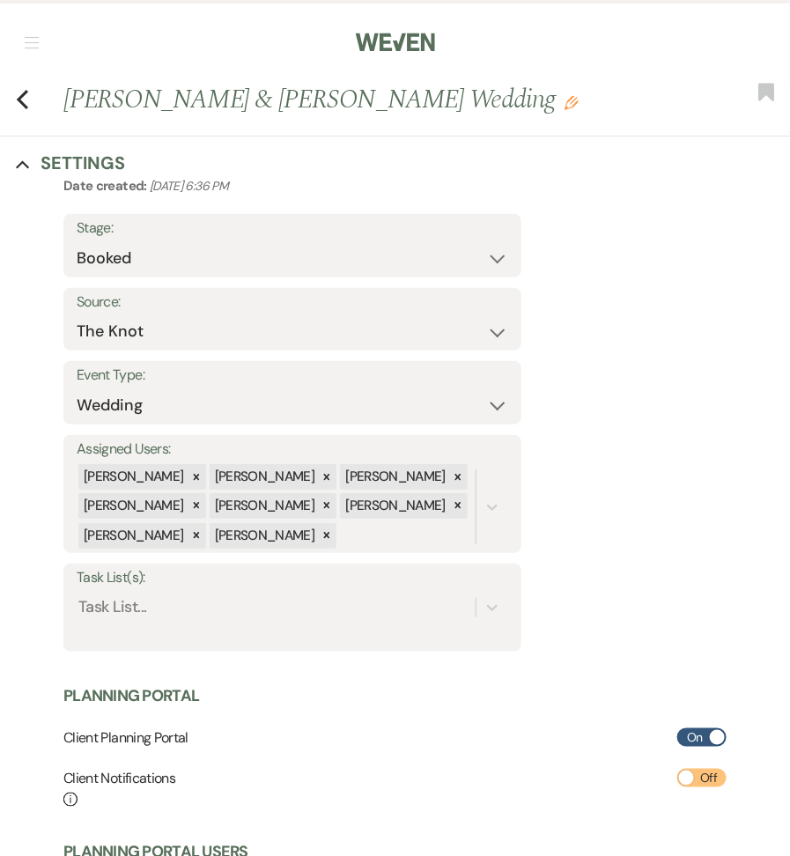
click at [382, 142] on div "Collapse Settings Settings Date created: [DATE] 6:36 PM Stage: Booked Lost Sour…" at bounding box center [395, 626] width 790 height 978
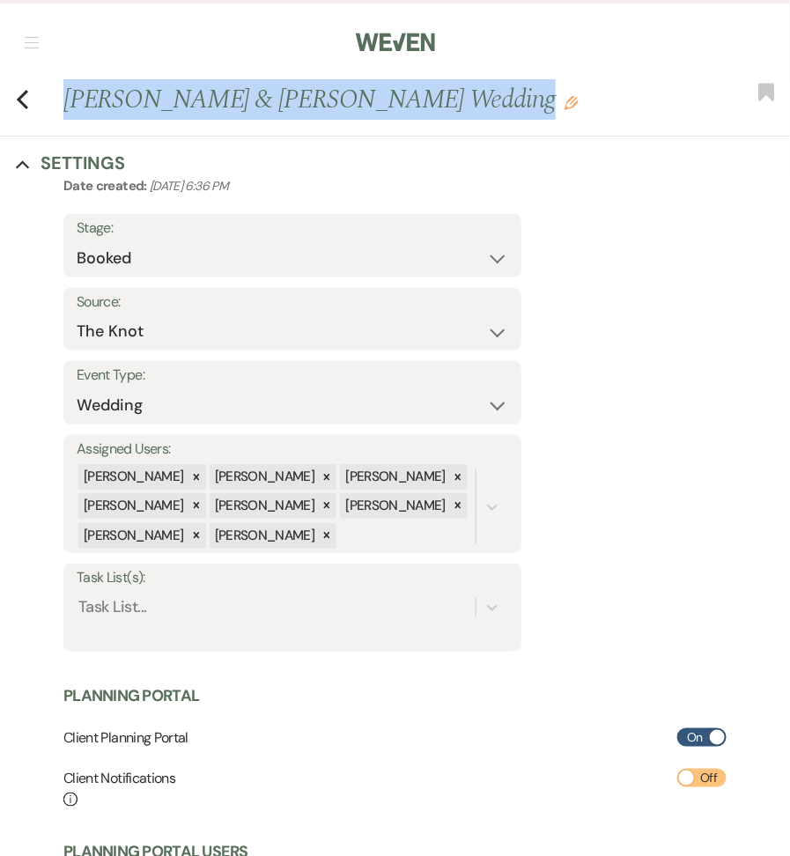
drag, startPoint x: 66, startPoint y: 95, endPoint x: 454, endPoint y: 93, distance: 387.7
click at [454, 93] on h1 "[PERSON_NAME] & [PERSON_NAME] Wedding Edit" at bounding box center [350, 99] width 575 height 37
copy h1 "[PERSON_NAME] & [PERSON_NAME] Wedding"
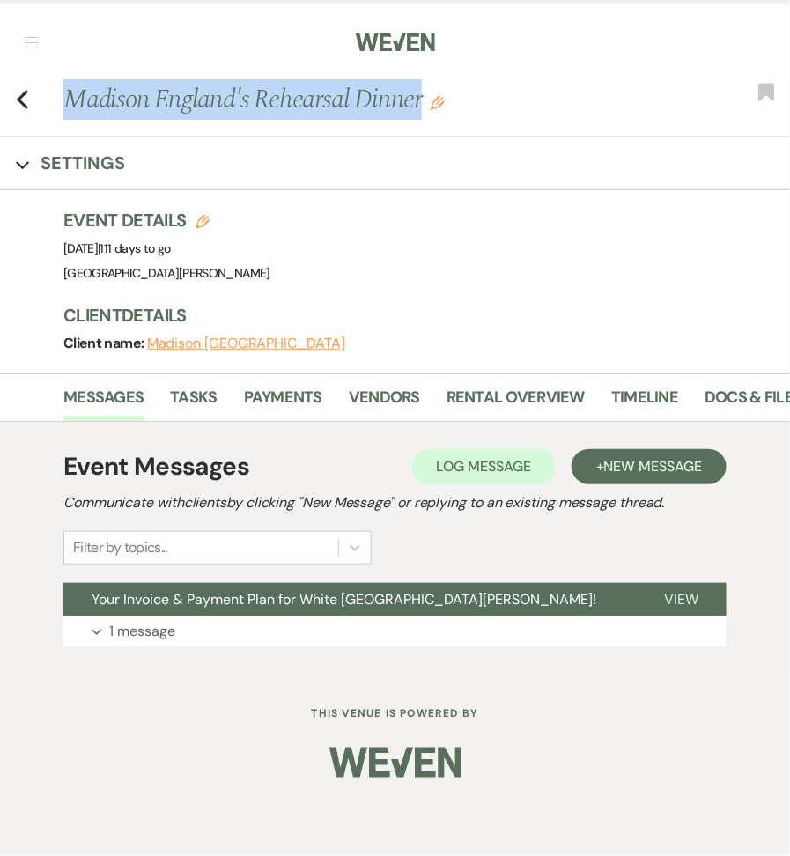
drag, startPoint x: 66, startPoint y: 99, endPoint x: 425, endPoint y: 100, distance: 358.6
click at [425, 100] on h1 "Madison England's Rehearsal Dinner Edit" at bounding box center [350, 99] width 575 height 37
copy h1 "Madison England's Rehearsal Dinner"
click at [522, 385] on link "Rental Overview" at bounding box center [516, 403] width 138 height 36
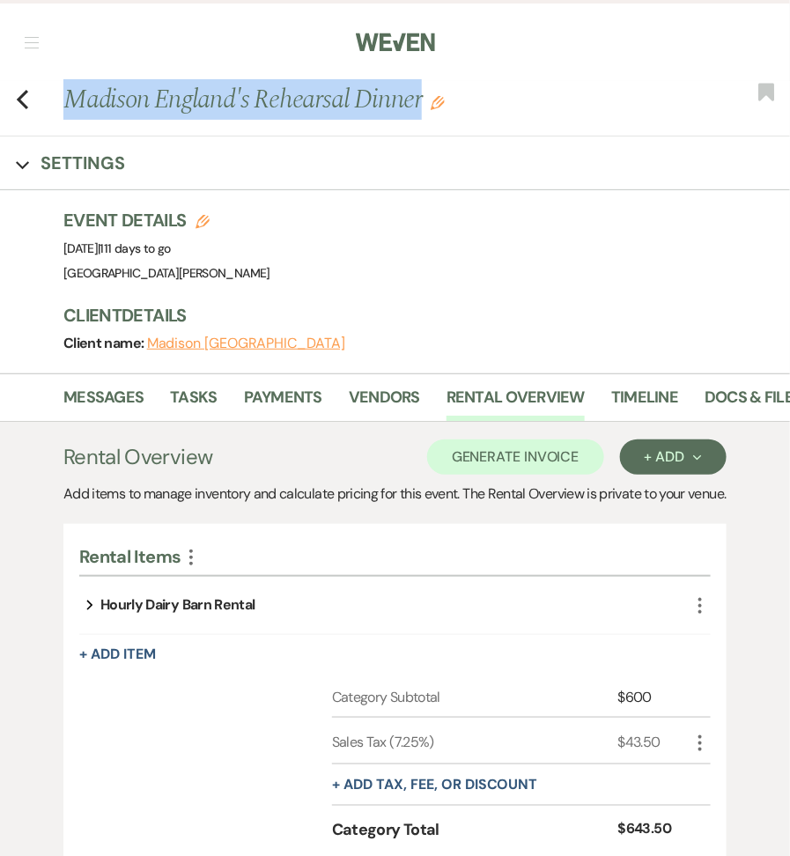
click at [92, 610] on use "button" at bounding box center [90, 605] width 6 height 10
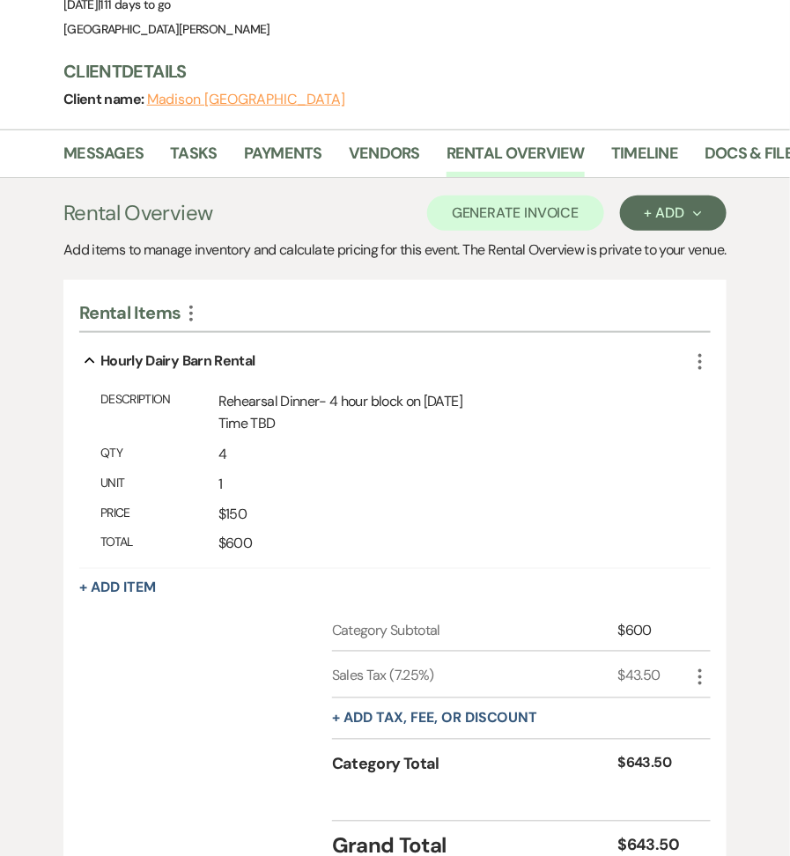
scroll to position [251, 0]
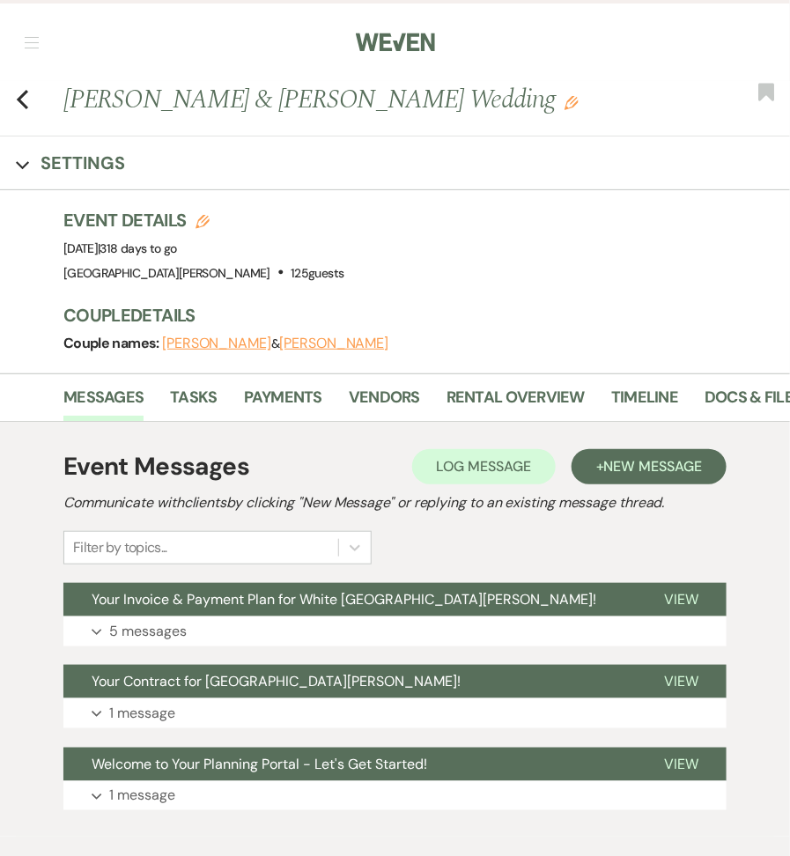
drag, startPoint x: 64, startPoint y: 100, endPoint x: 648, endPoint y: 124, distance: 583.8
click at [648, 124] on div "Previous [PERSON_NAME] & [PERSON_NAME] Wedding Edit Bookmark" at bounding box center [390, 109] width 799 height 56
copy h1 "[PERSON_NAME] & [PERSON_NAME] Wedding"
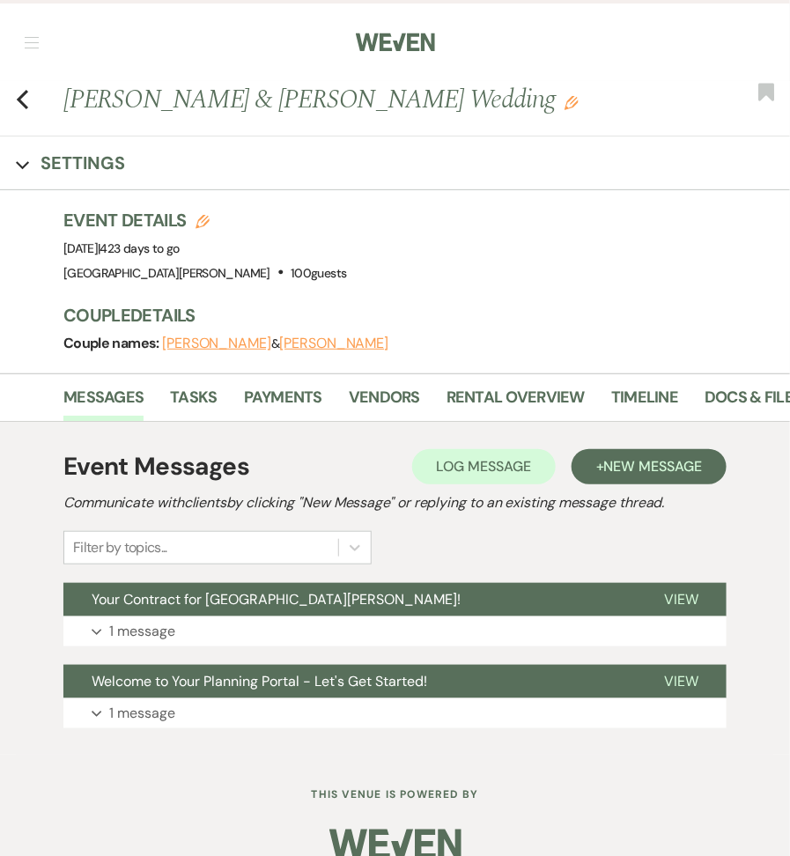
drag, startPoint x: 65, startPoint y: 106, endPoint x: 690, endPoint y: 115, distance: 624.8
click at [691, 115] on div "Previous [PERSON_NAME] & [PERSON_NAME] Wedding Edit" at bounding box center [423, 99] width 736 height 37
copy h1 "[PERSON_NAME] & [PERSON_NAME] Wedding"
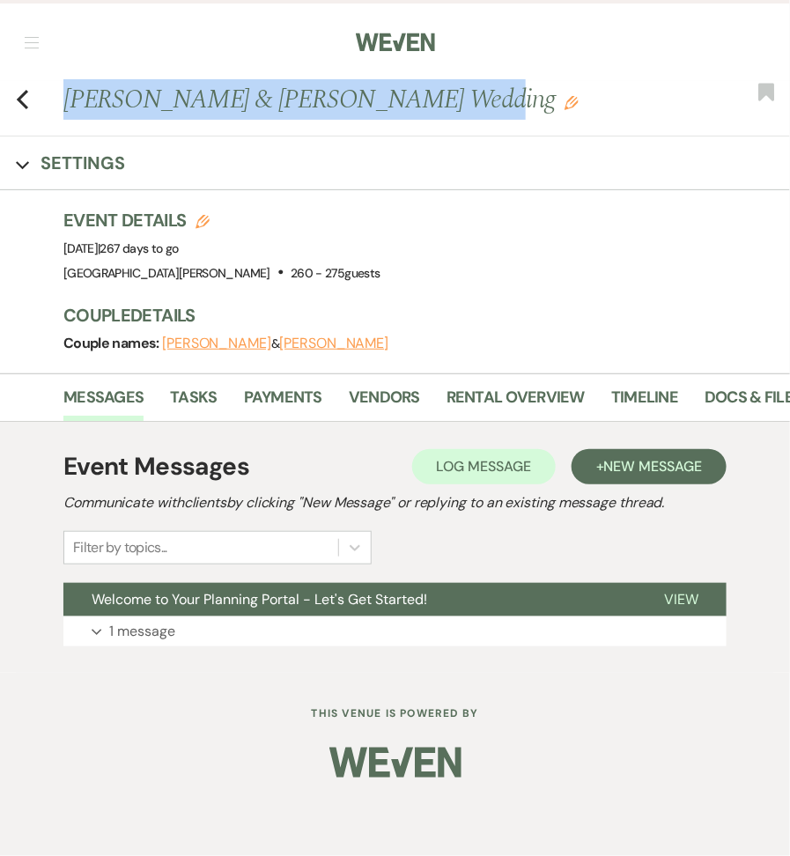
drag, startPoint x: 68, startPoint y: 96, endPoint x: 459, endPoint y: 114, distance: 391.6
click at [461, 116] on h1 "Kate Peters & Caleb Bush's Wedding Edit" at bounding box center [350, 99] width 575 height 37
copy h1 "Kate Peters & Caleb Bush's Wedding"
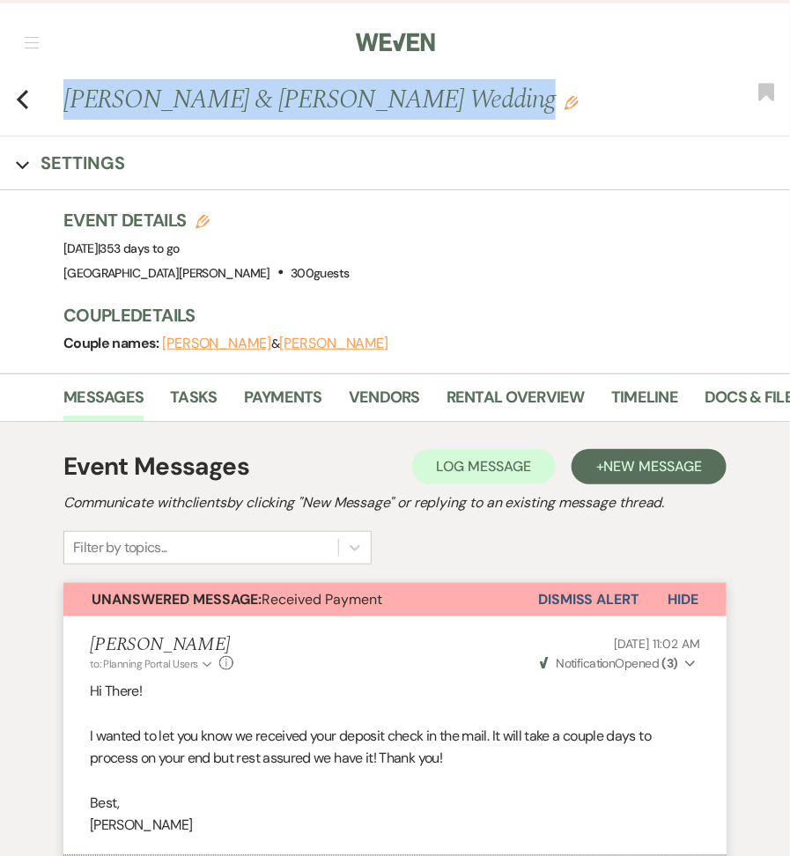
drag, startPoint x: 70, startPoint y: 99, endPoint x: 459, endPoint y: 94, distance: 389.5
click at [459, 94] on h1 "[PERSON_NAME] & [PERSON_NAME] Wedding Edit" at bounding box center [350, 99] width 575 height 37
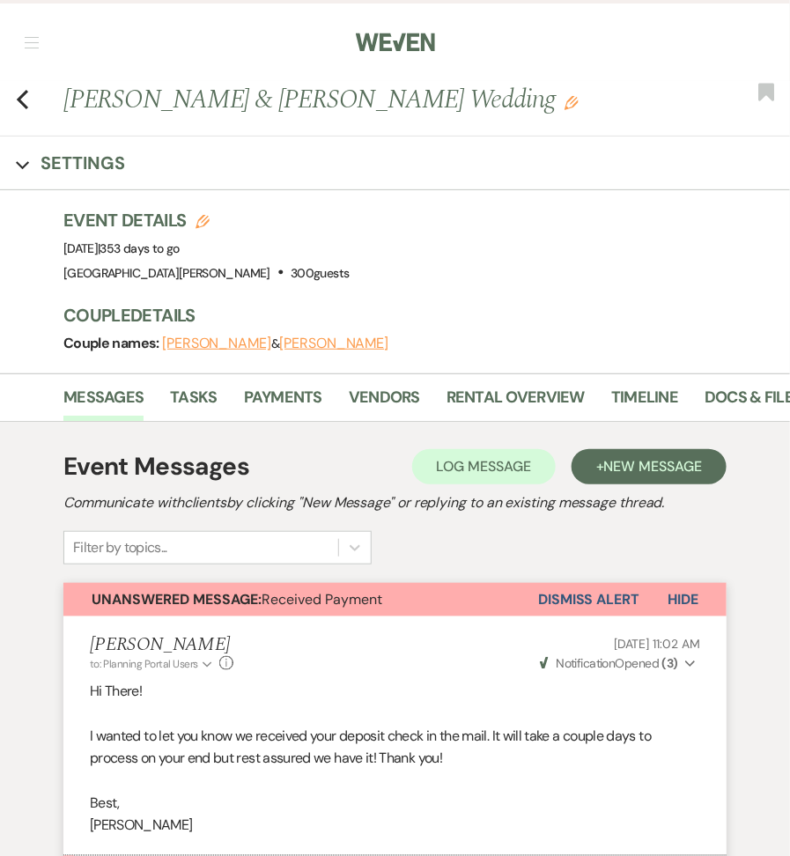
click at [467, 98] on h1 "[PERSON_NAME] & [PERSON_NAME] Wedding Edit" at bounding box center [350, 99] width 575 height 37
drag, startPoint x: 465, startPoint y: 107, endPoint x: 27, endPoint y: 119, distance: 438.1
click at [26, 119] on div "Previous [PERSON_NAME] & [PERSON_NAME] Wedding Edit Bookmark" at bounding box center [390, 109] width 799 height 56
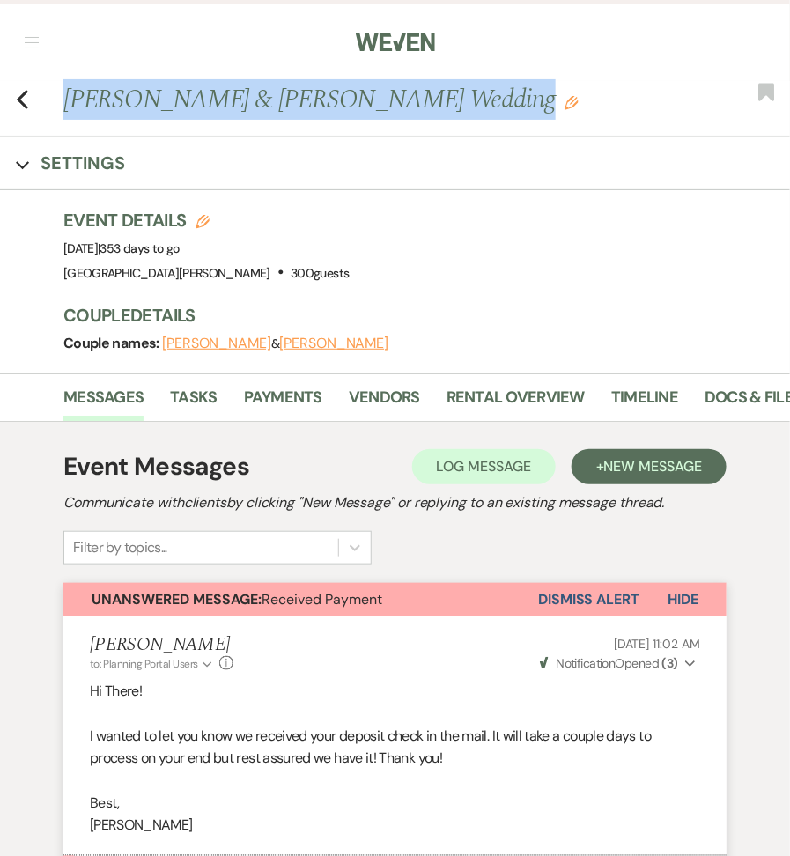
drag, startPoint x: 69, startPoint y: 103, endPoint x: 456, endPoint y: 136, distance: 388.2
click at [456, 136] on div "Previous Laura Smith & Robbie Johnson's Wedding Edit Bookmark Expand Settings E…" at bounding box center [395, 227] width 790 height 293
copy div "Laura Smith & Robbie Johnson's Wedding Edit Bookmark"
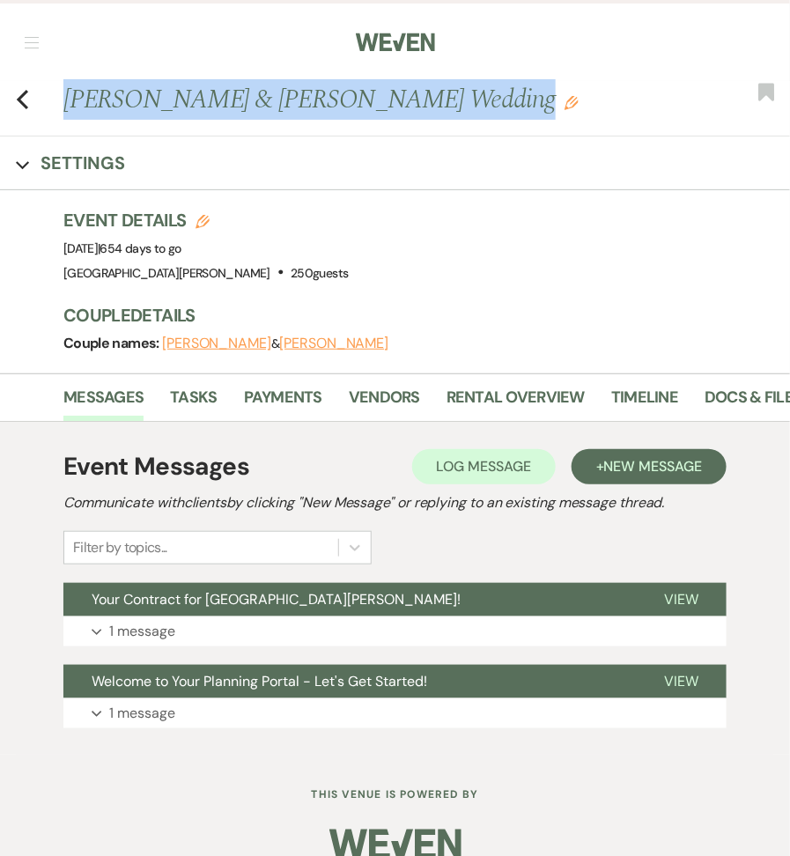
drag, startPoint x: 66, startPoint y: 103, endPoint x: 477, endPoint y: 114, distance: 410.8
click at [476, 114] on h1 "Myriam Alexis & Lucas Brown's Wedding Edit" at bounding box center [350, 99] width 575 height 37
copy h1 "Myriam Alexis & Lucas Brown's Wedding"
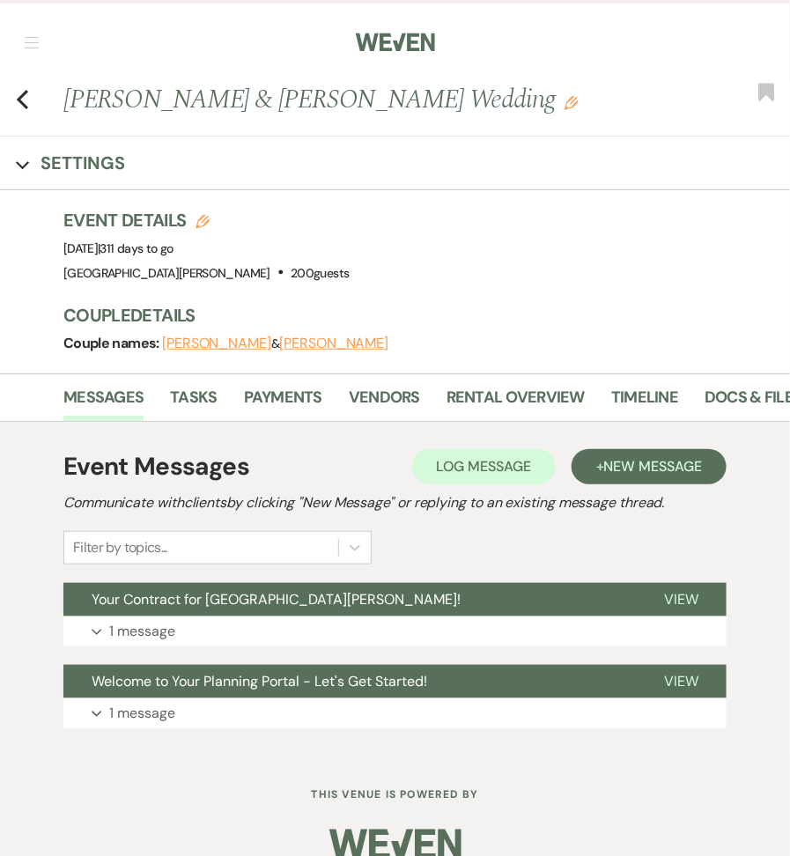
drag, startPoint x: 63, startPoint y: 102, endPoint x: 549, endPoint y: 108, distance: 485.5
click at [549, 110] on h1 "[PERSON_NAME] & [PERSON_NAME] Wedding Edit" at bounding box center [350, 99] width 575 height 37
copy h1 "[PERSON_NAME] & [PERSON_NAME] Wedding"
drag, startPoint x: 66, startPoint y: 96, endPoint x: 505, endPoint y: 122, distance: 439.6
click at [511, 126] on div "Previous [PERSON_NAME] & [PERSON_NAME] Wedding Edit Bookmark" at bounding box center [390, 109] width 799 height 56
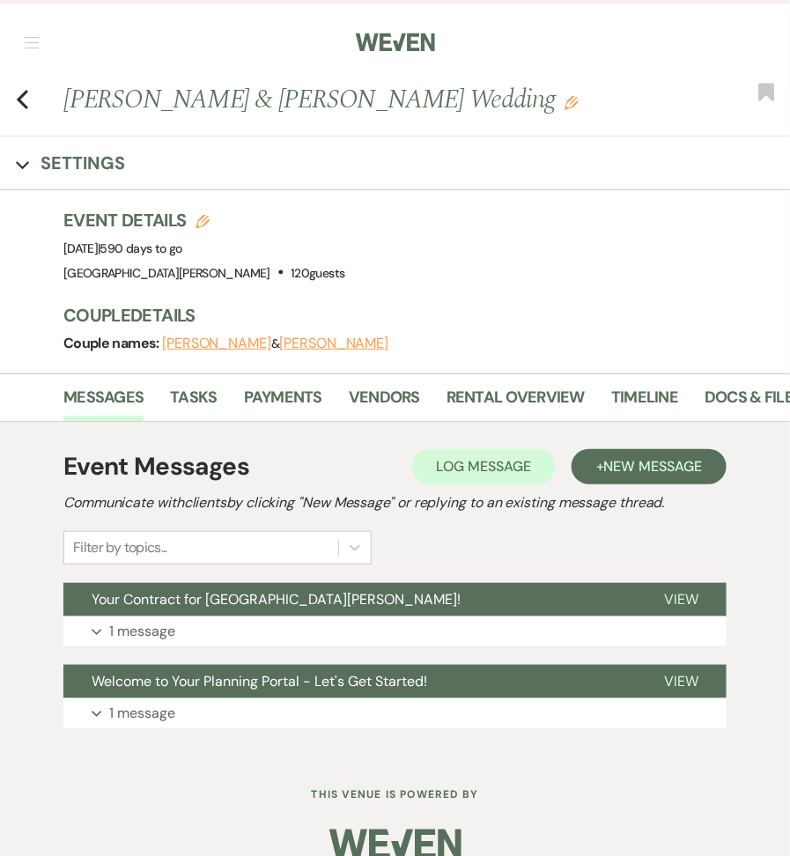
copy h1 "[PERSON_NAME] & [PERSON_NAME] Wedding"
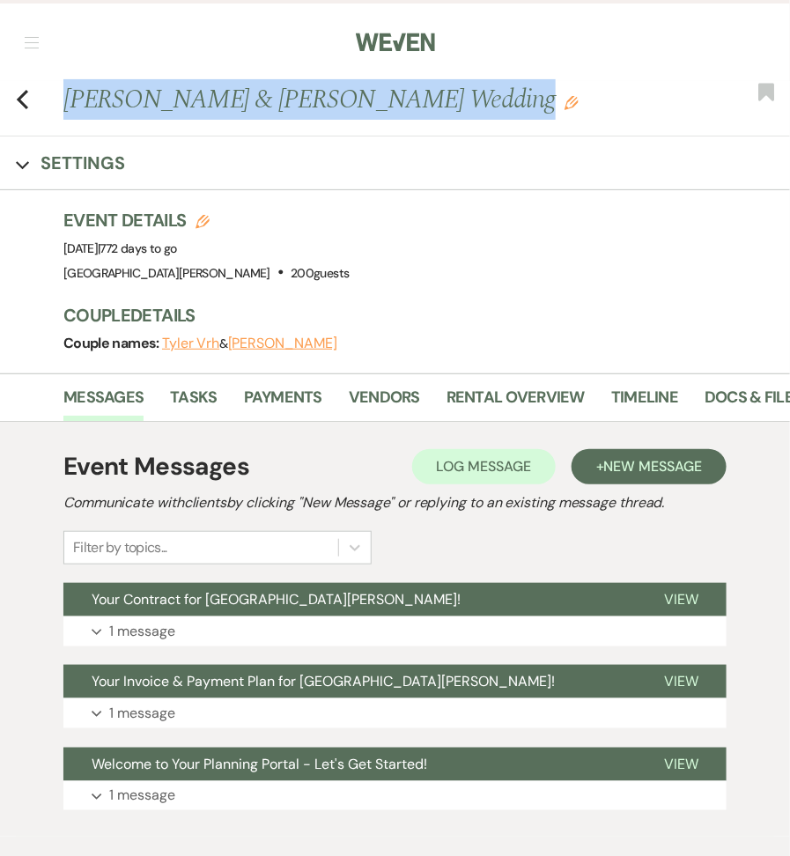
drag, startPoint x: 65, startPoint y: 96, endPoint x: 478, endPoint y: 105, distance: 413.4
click at [480, 105] on h1 "[PERSON_NAME] & [PERSON_NAME] Wedding Edit" at bounding box center [350, 99] width 575 height 37
copy h1 "[PERSON_NAME] & [PERSON_NAME] Wedding"
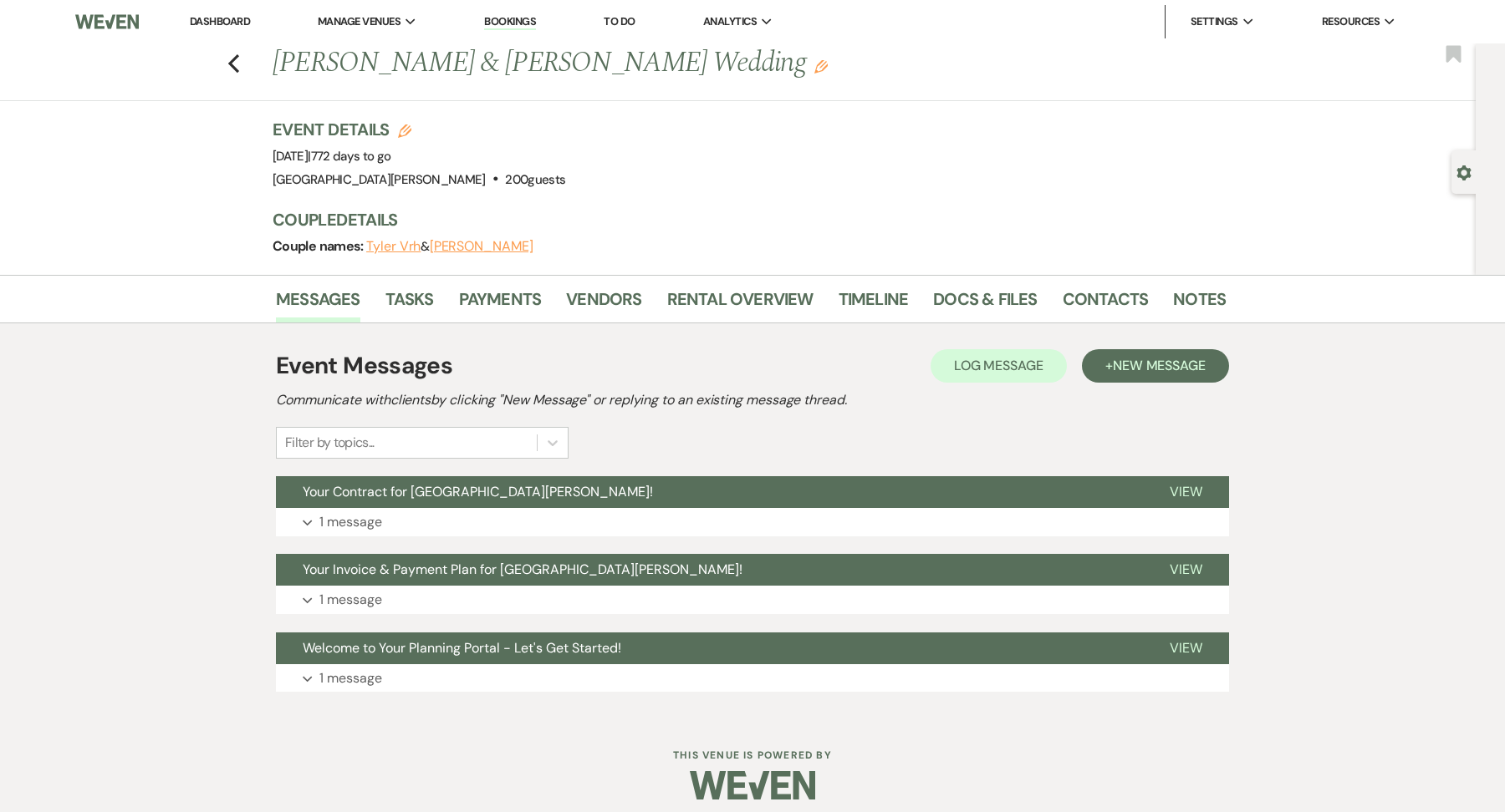
click at [639, 172] on div "Event Details Edit Event Date: [DATE] | 772 days to go Venue: [GEOGRAPHIC_DATA]…" at bounding box center [740, 155] width 937 height 74
click at [75, 17] on img at bounding box center [106, 21] width 64 height 35
click at [235, 17] on link "Dashboard" at bounding box center [219, 21] width 60 height 14
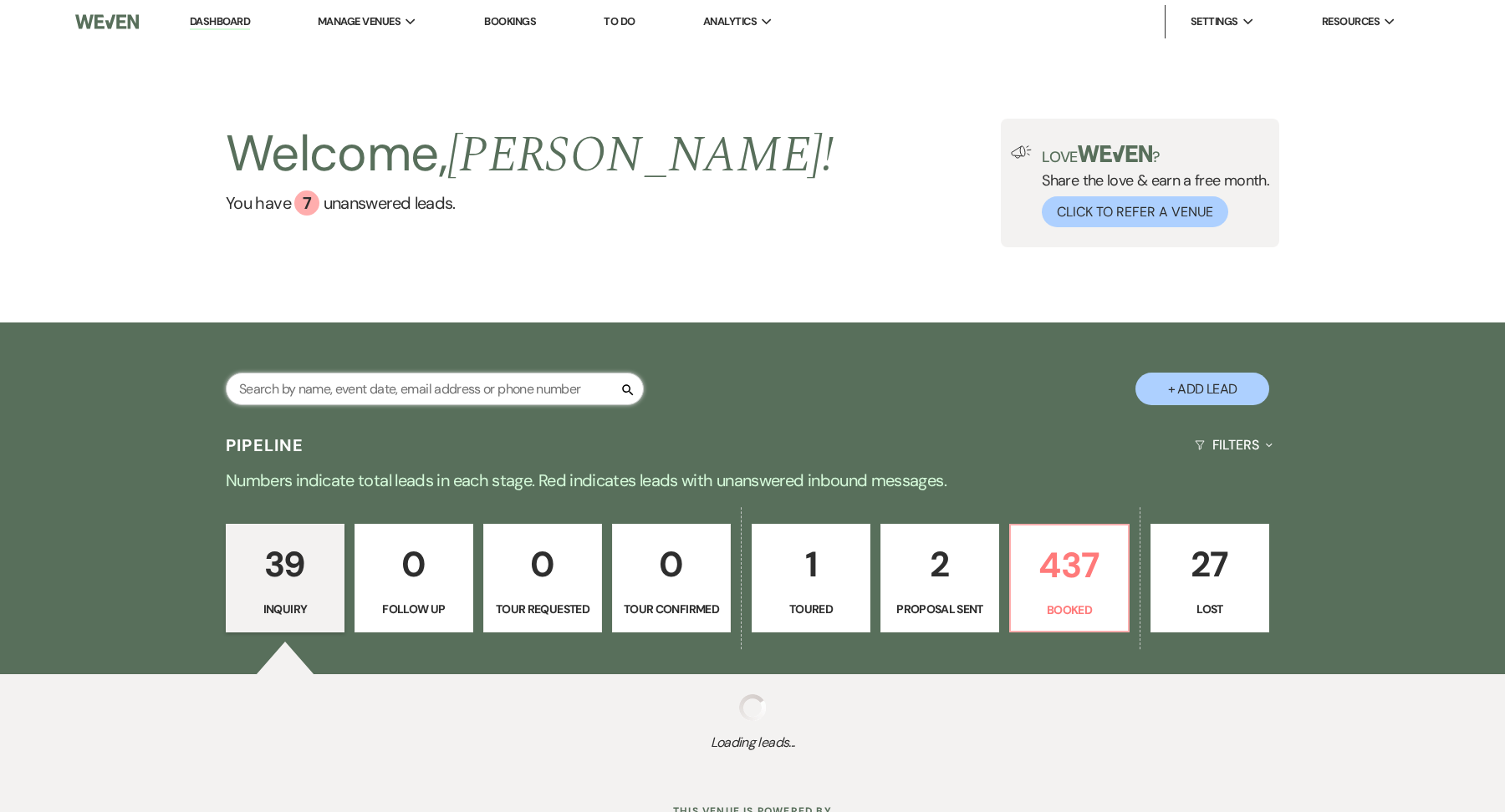
click at [376, 385] on input "text" at bounding box center [435, 389] width 418 height 32
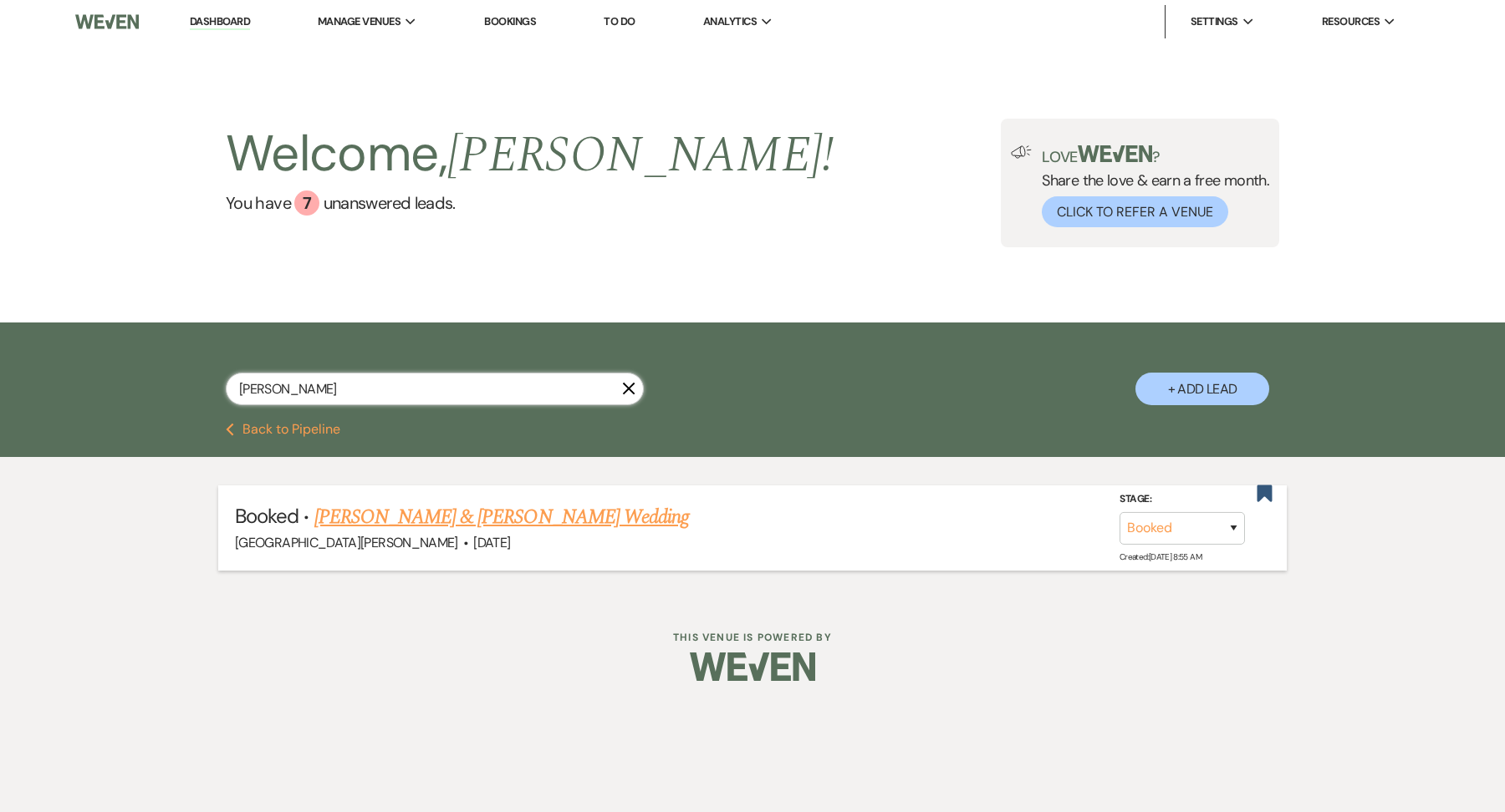
type input "[PERSON_NAME]"
click at [526, 516] on link "[PERSON_NAME] & [PERSON_NAME] Wedding" at bounding box center [501, 518] width 375 height 30
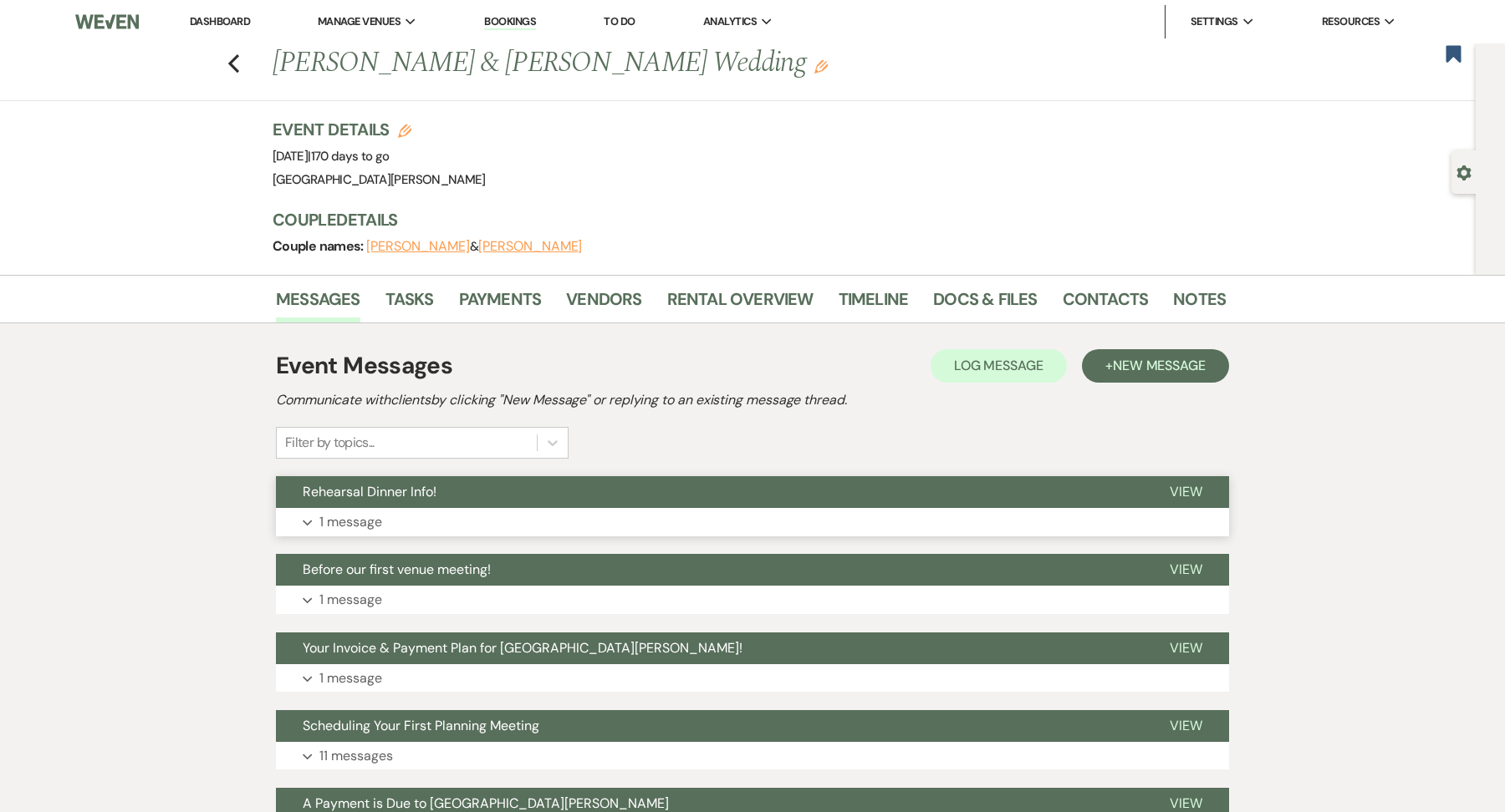
click at [495, 520] on button "Expand 1 message" at bounding box center [752, 523] width 954 height 28
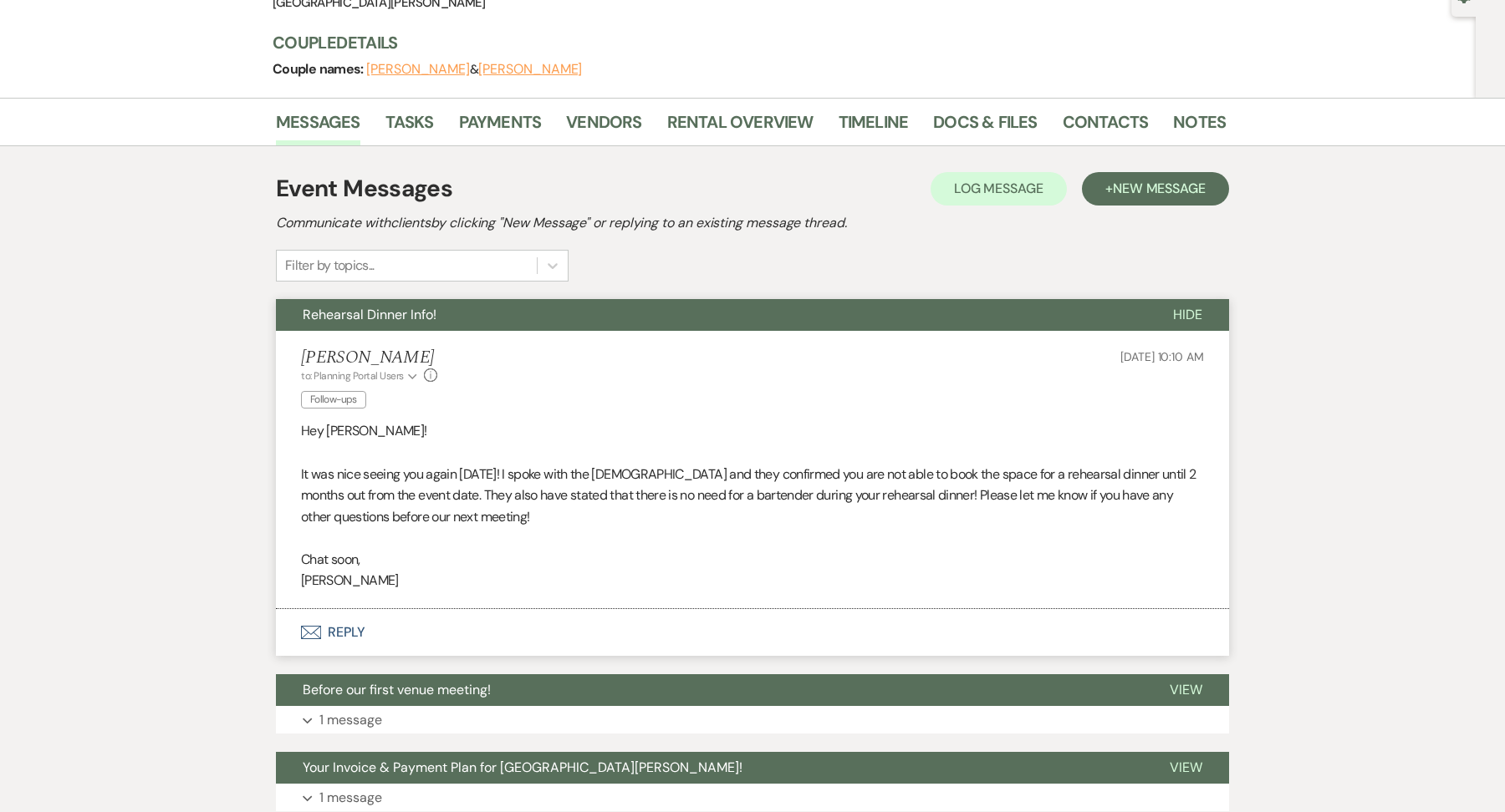
scroll to position [182, 0]
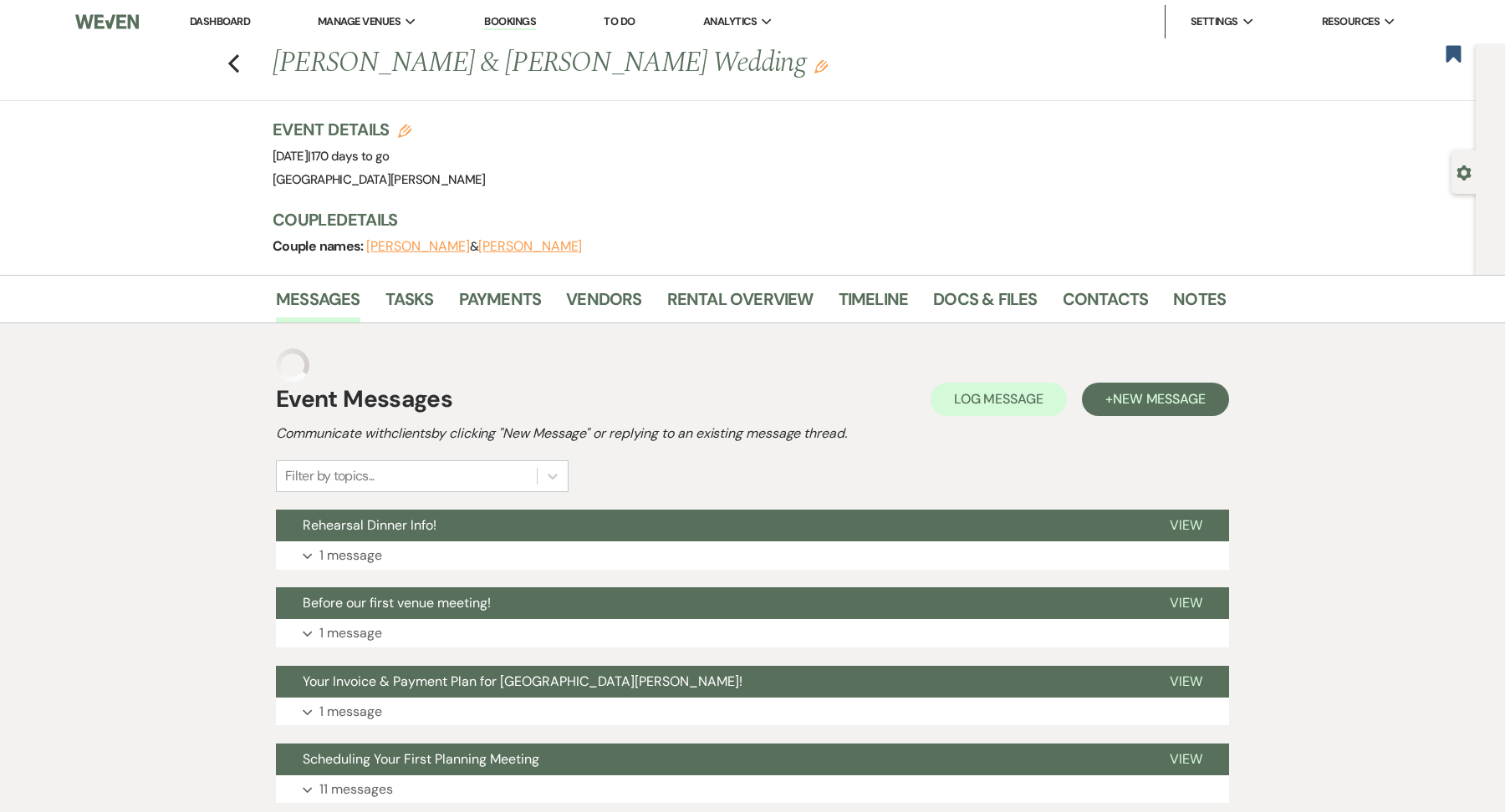
scroll to position [182, 0]
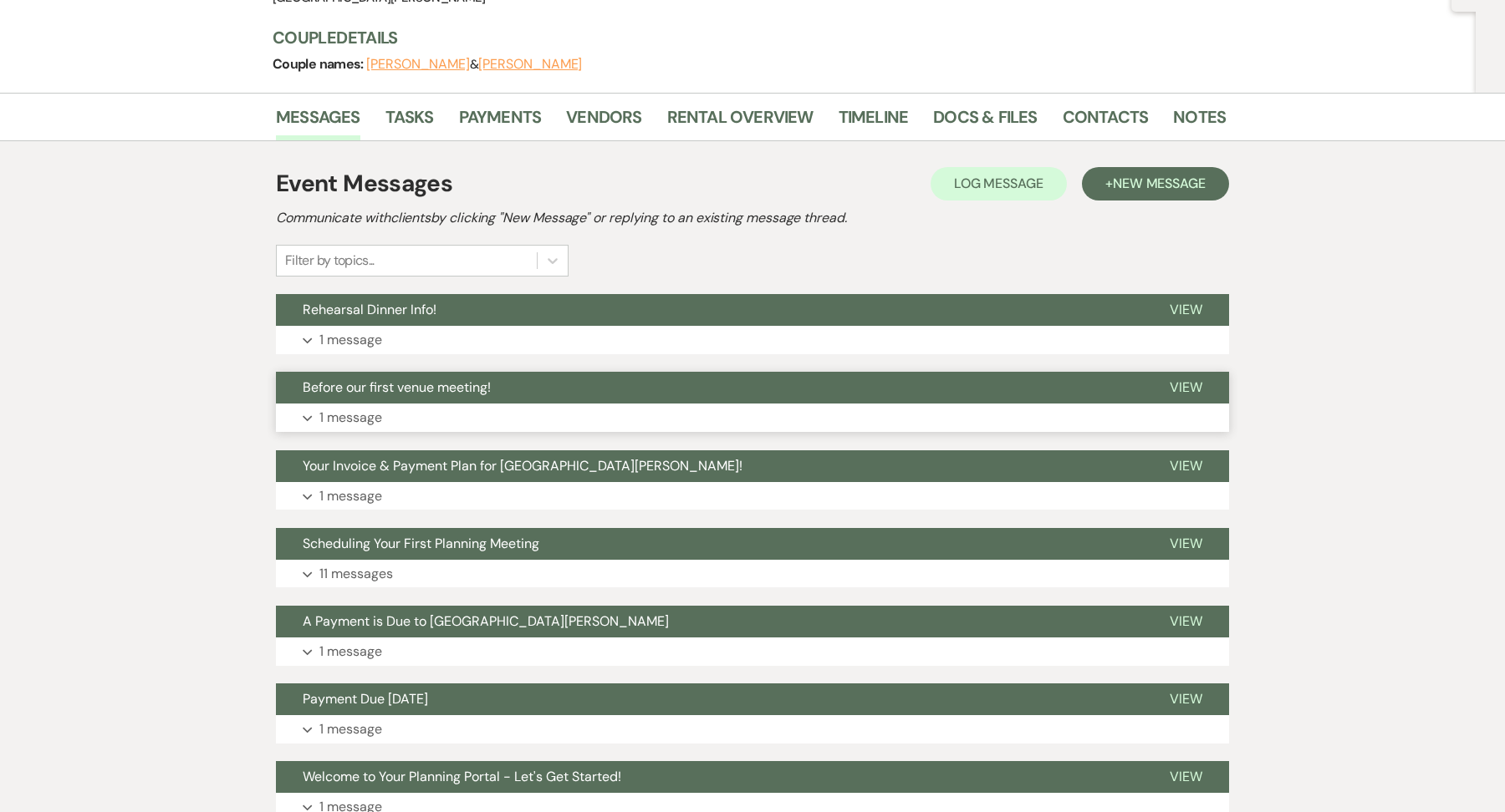
click at [443, 407] on button "Expand 1 message" at bounding box center [752, 418] width 954 height 28
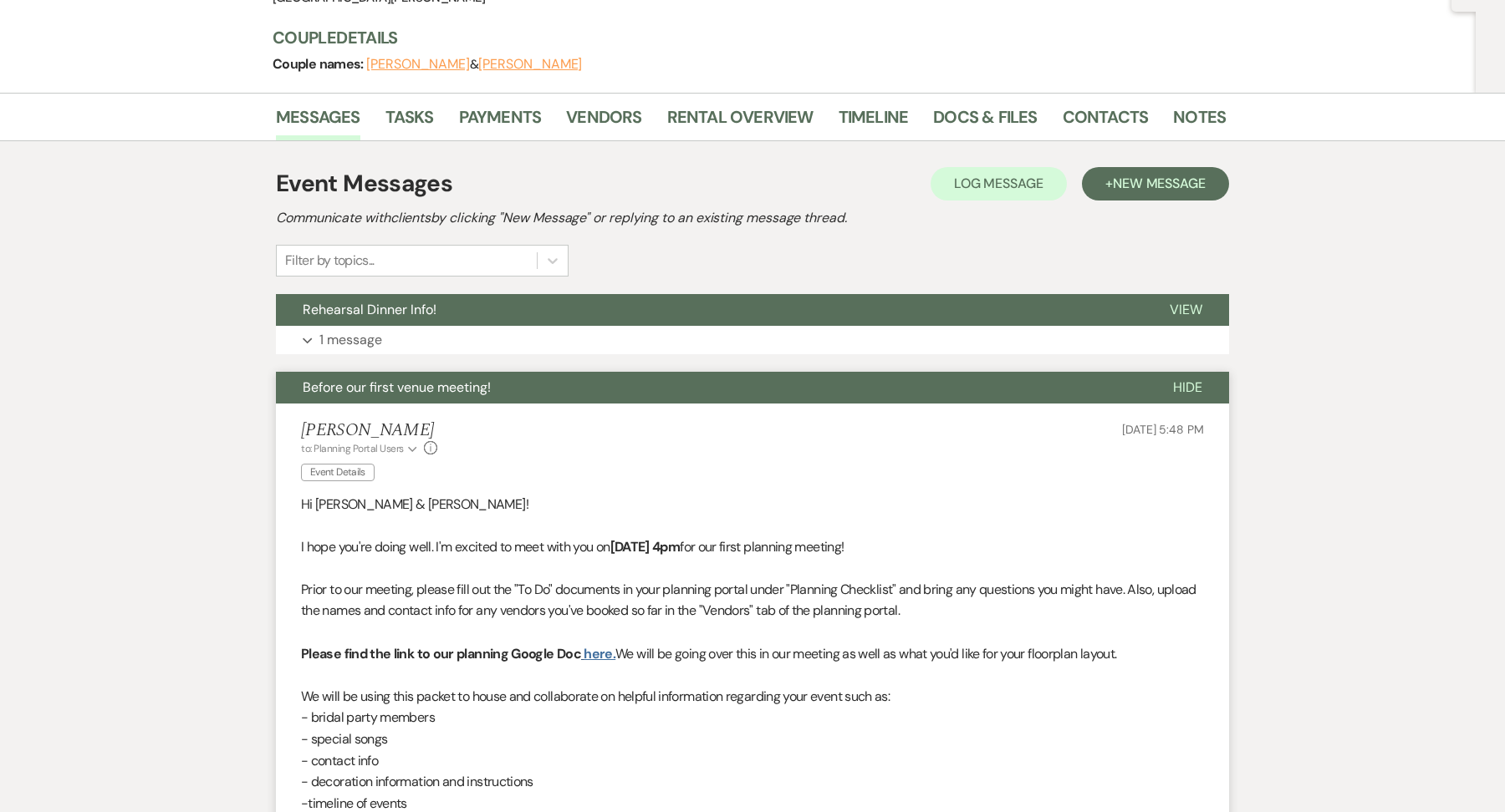
click at [597, 656] on link "here." at bounding box center [599, 654] width 31 height 18
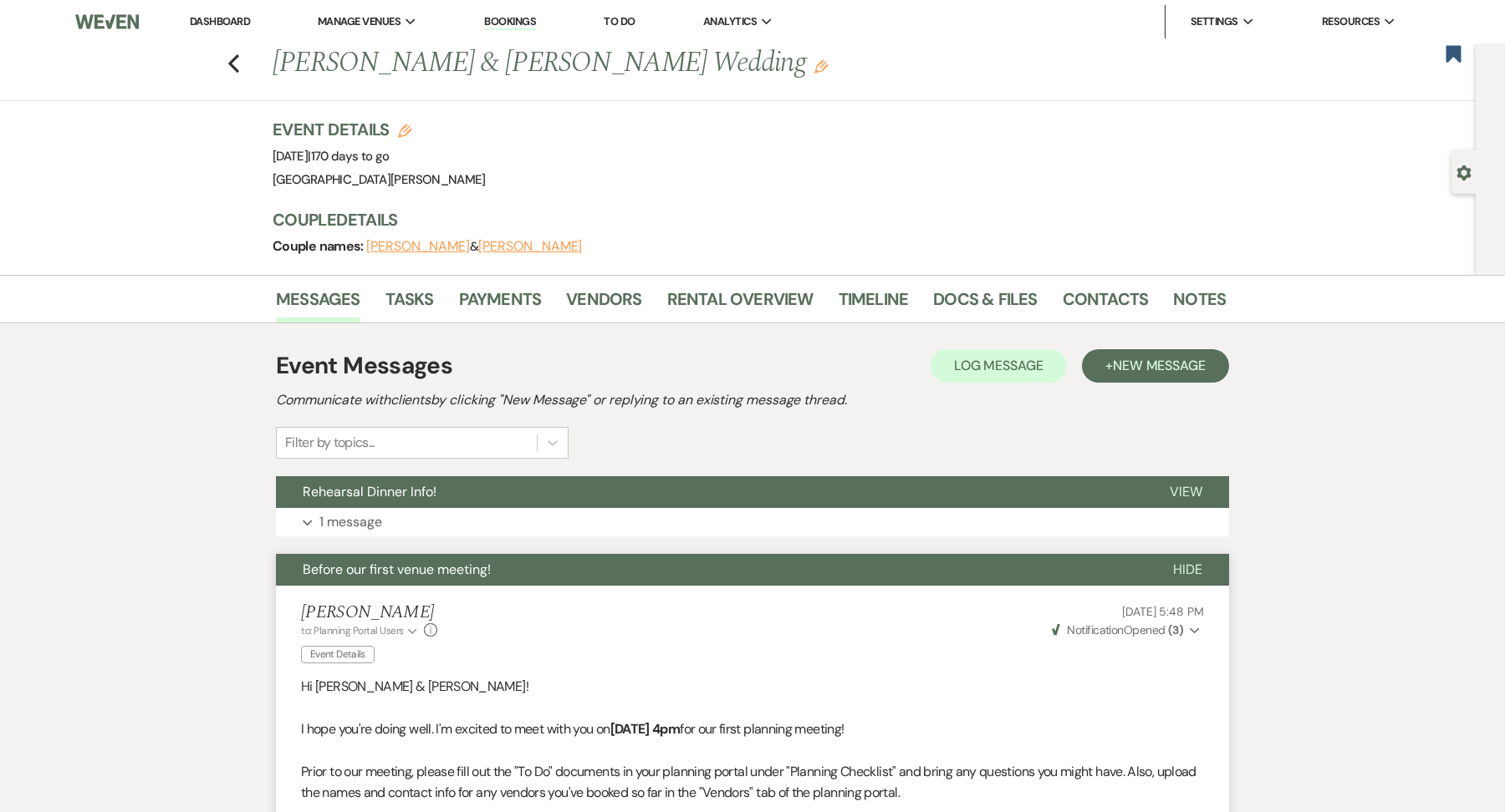
click at [640, 179] on div "Event Details Edit Event Date: [DATE] | 170 days to go Venue: [GEOGRAPHIC_DATA]…" at bounding box center [740, 155] width 937 height 74
